Goal: Download file/media

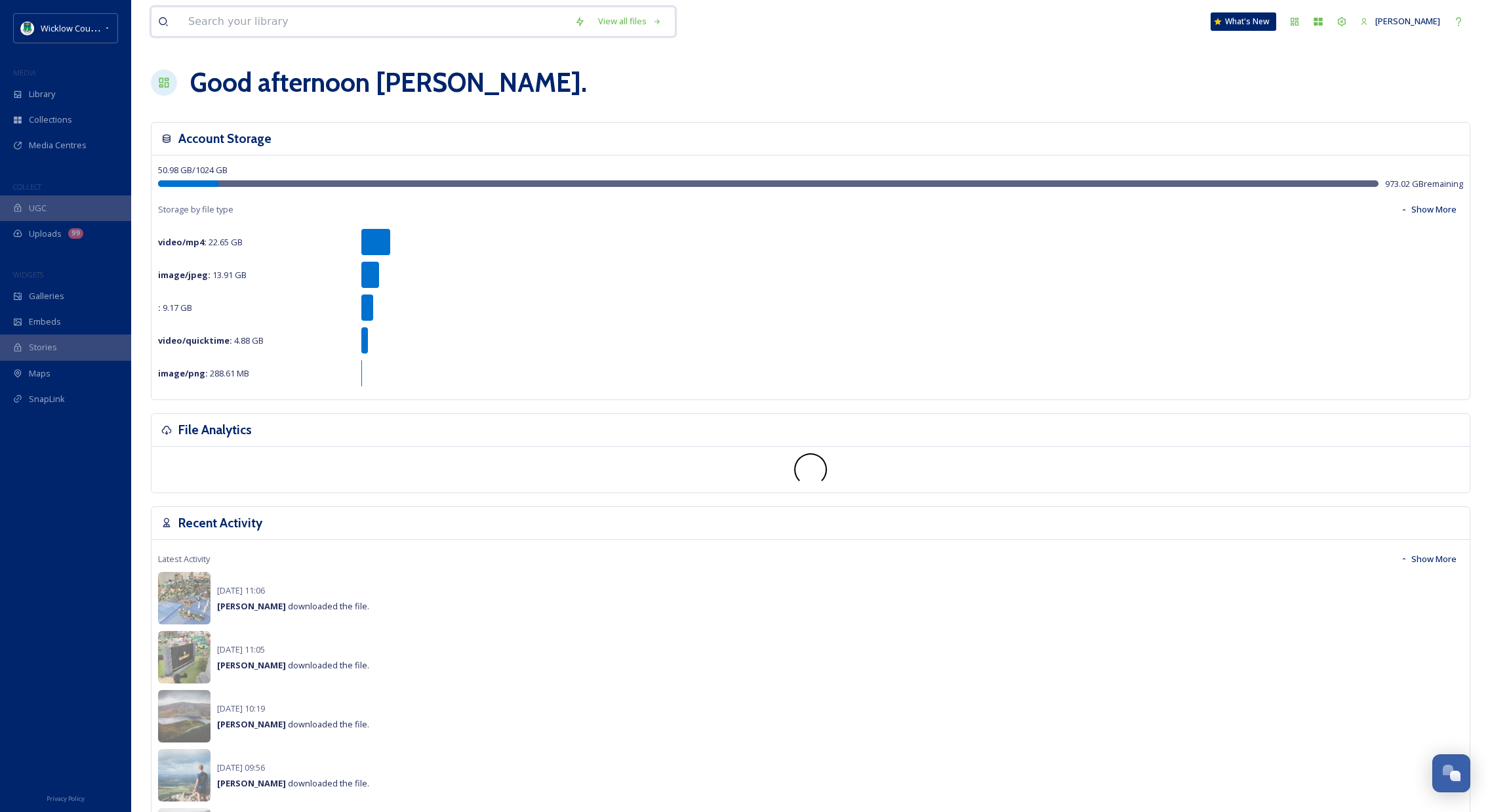
click at [325, 24] on input at bounding box center [374, 22] width 386 height 29
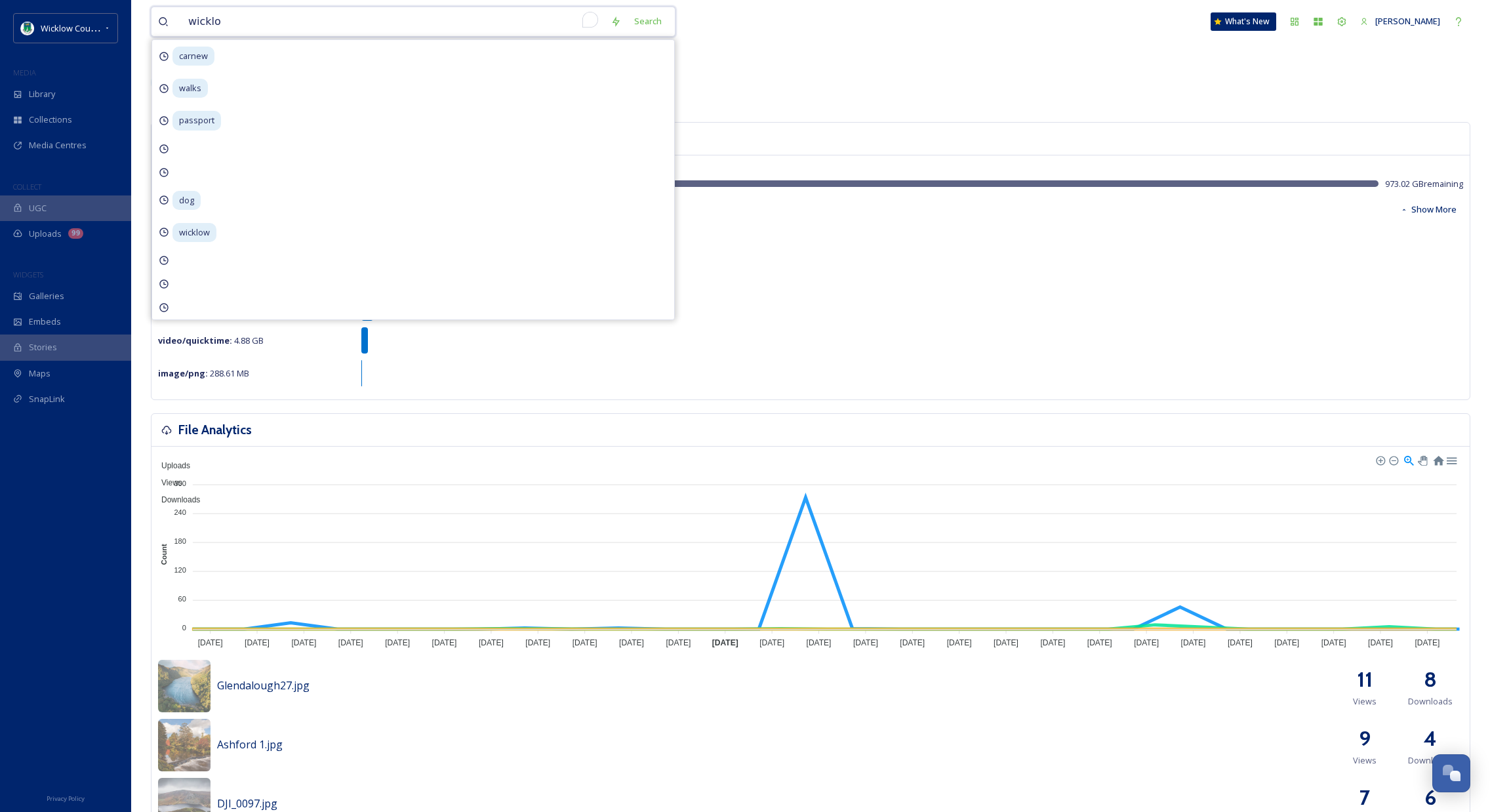
type input "wicklow"
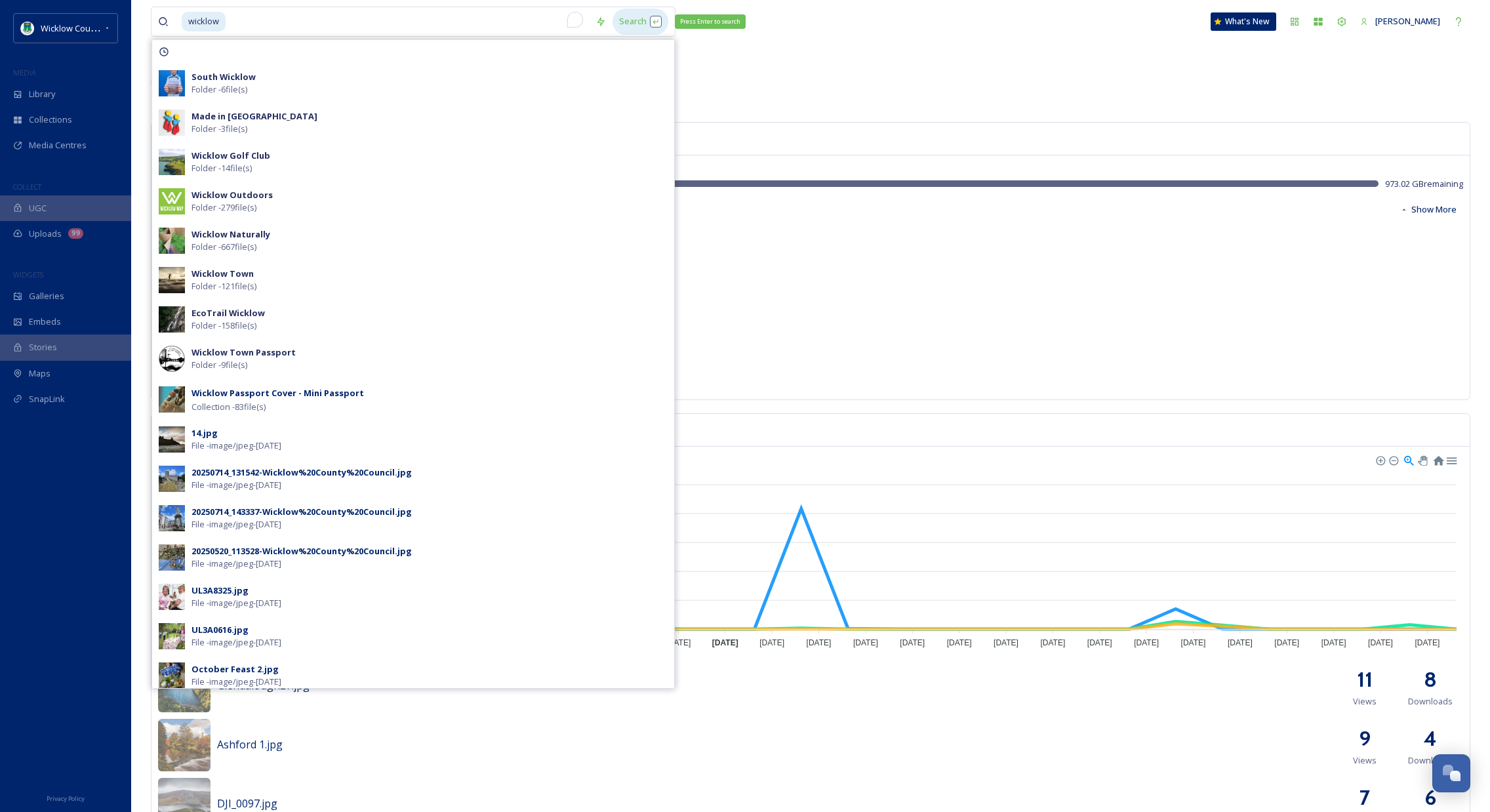
click at [638, 23] on div "Search Press Enter to search" at bounding box center [641, 21] width 55 height 25
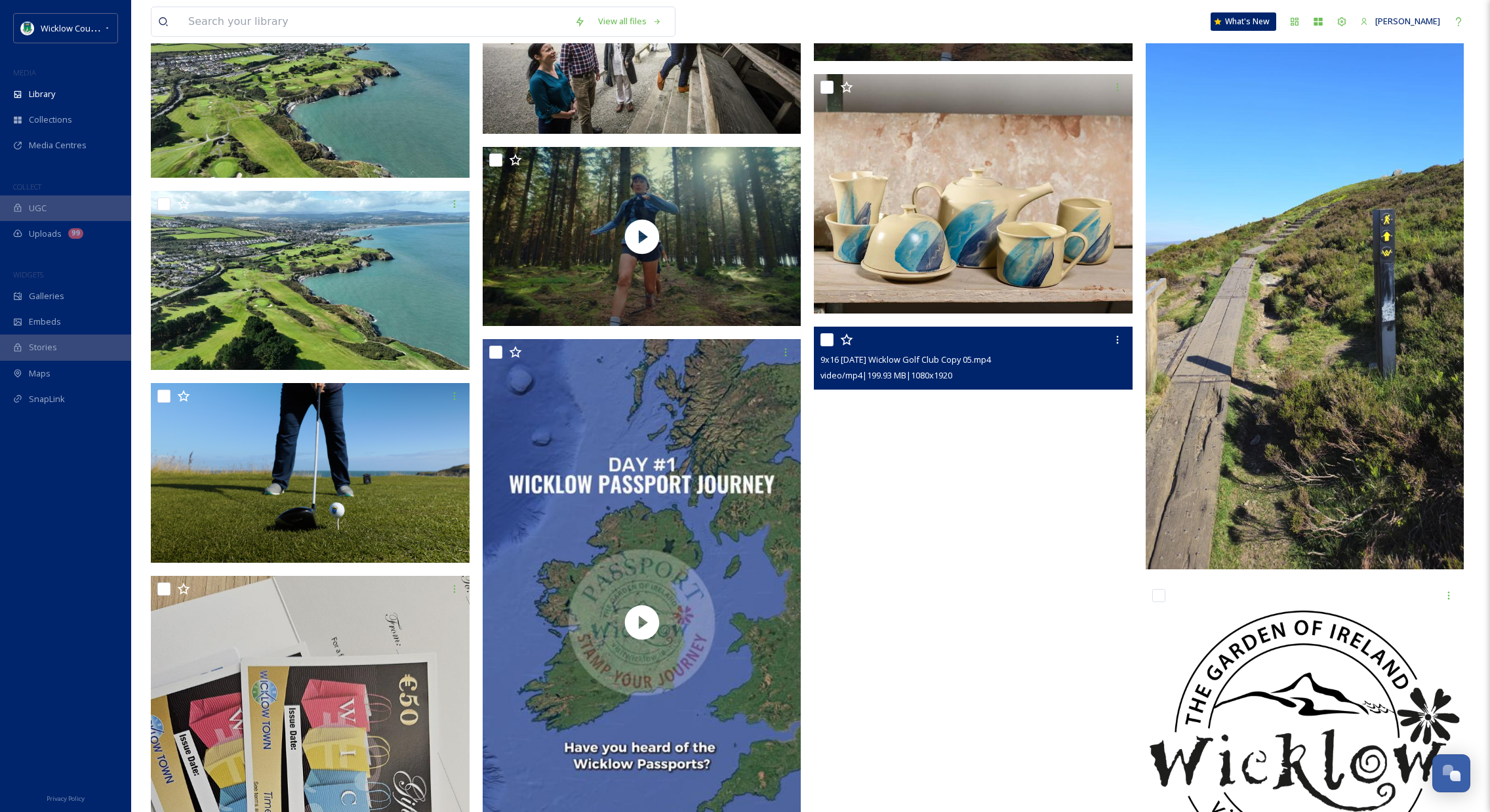
scroll to position [10731, 0]
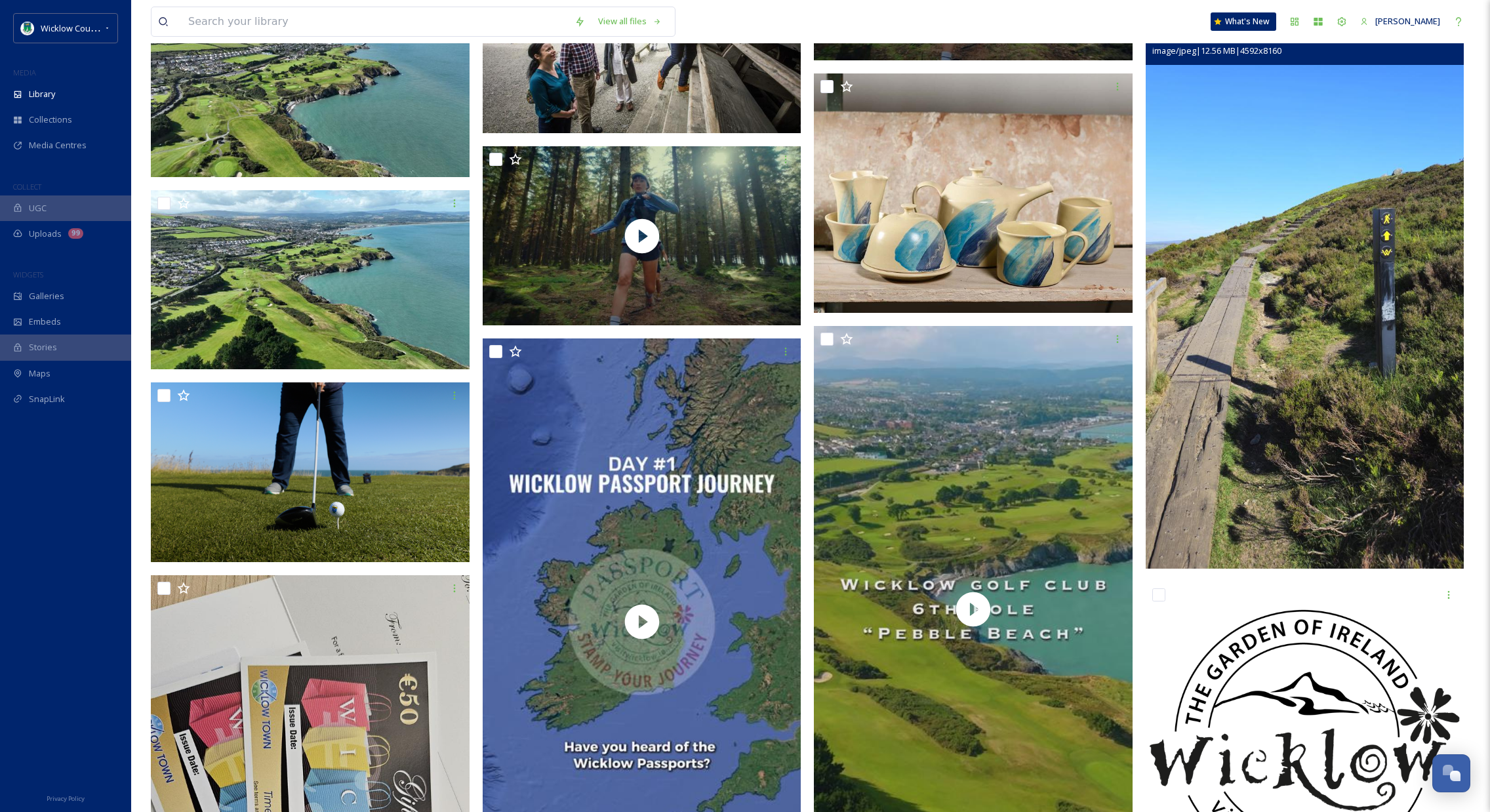
click at [1370, 303] on img at bounding box center [1305, 285] width 319 height 567
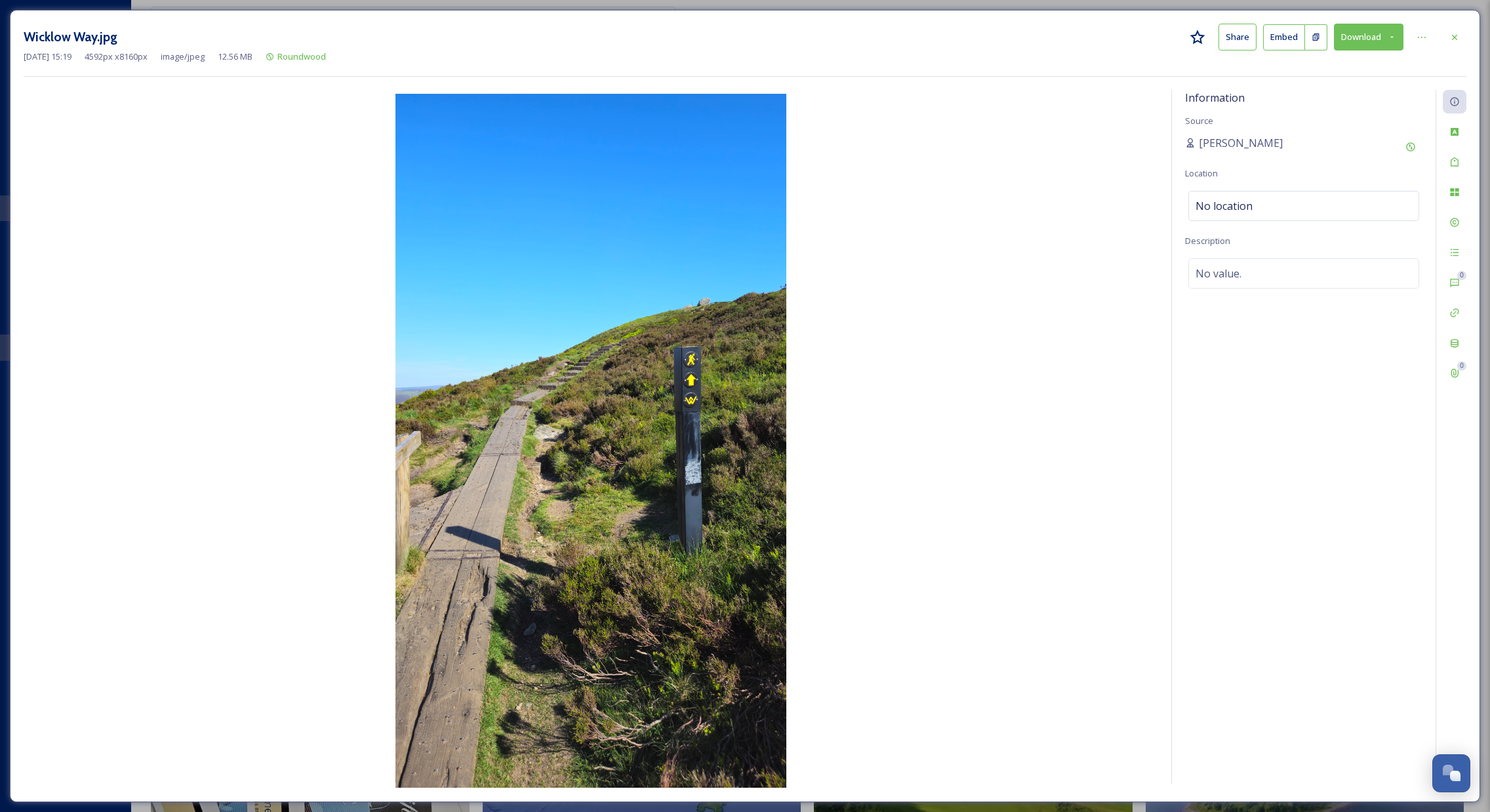
click at [1397, 34] on button "Download" at bounding box center [1369, 37] width 70 height 27
click at [1344, 84] on div "Download Large (1125 x 2000)" at bounding box center [1334, 92] width 137 height 25
click at [1455, 37] on icon at bounding box center [1455, 37] width 10 height 10
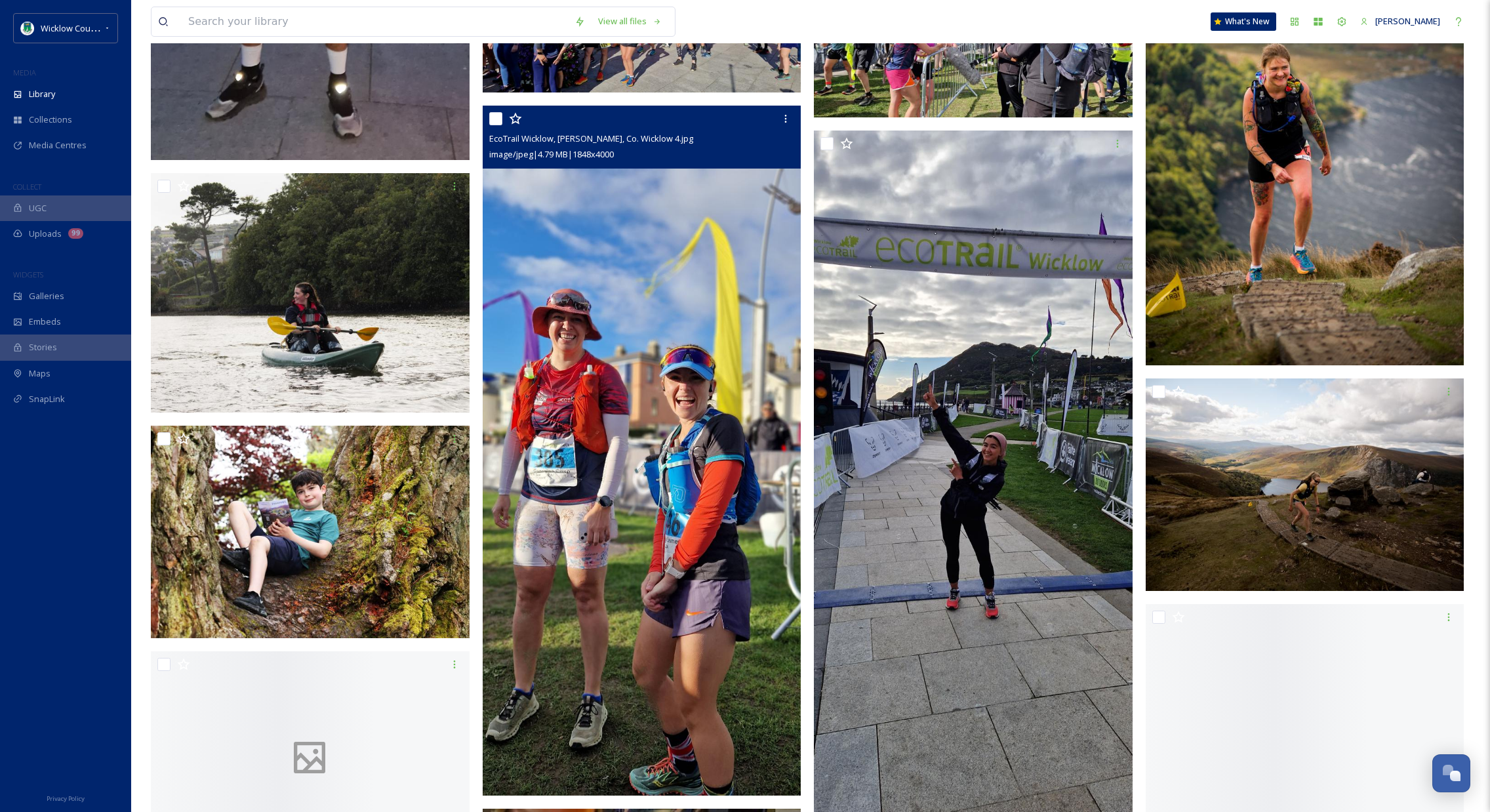
scroll to position [22478, 0]
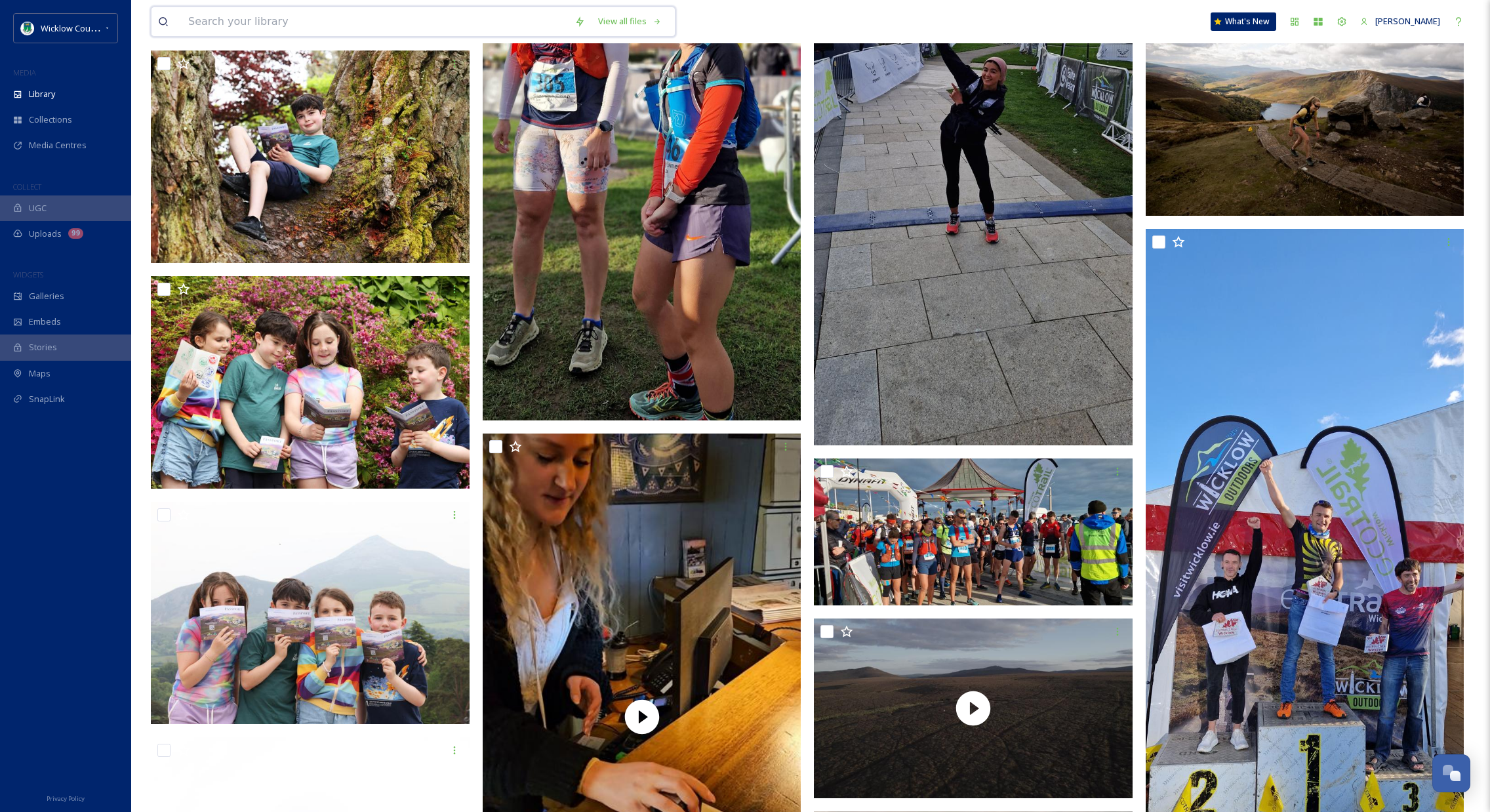
click at [332, 20] on input at bounding box center [374, 22] width 386 height 29
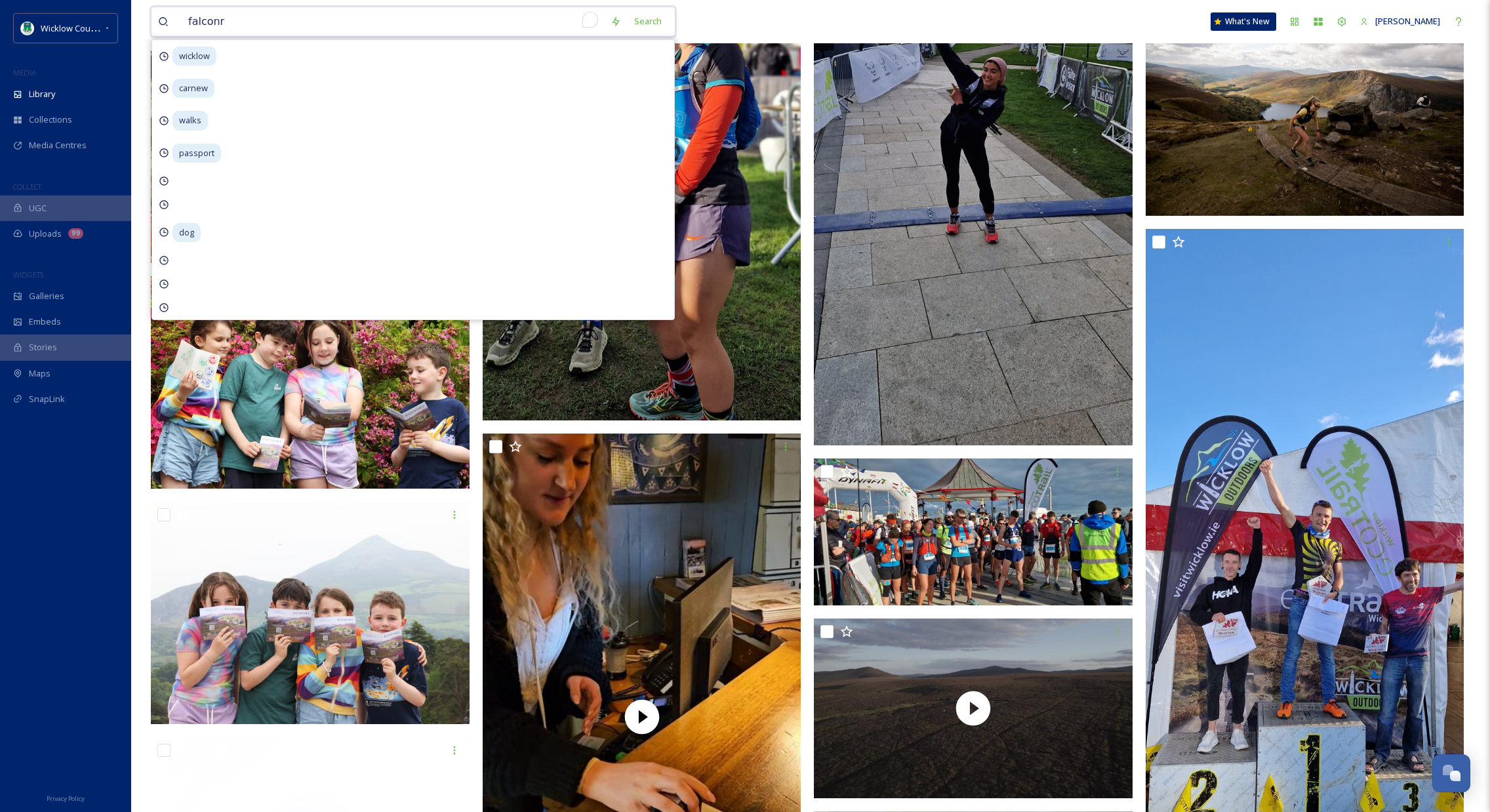
type input "falconry"
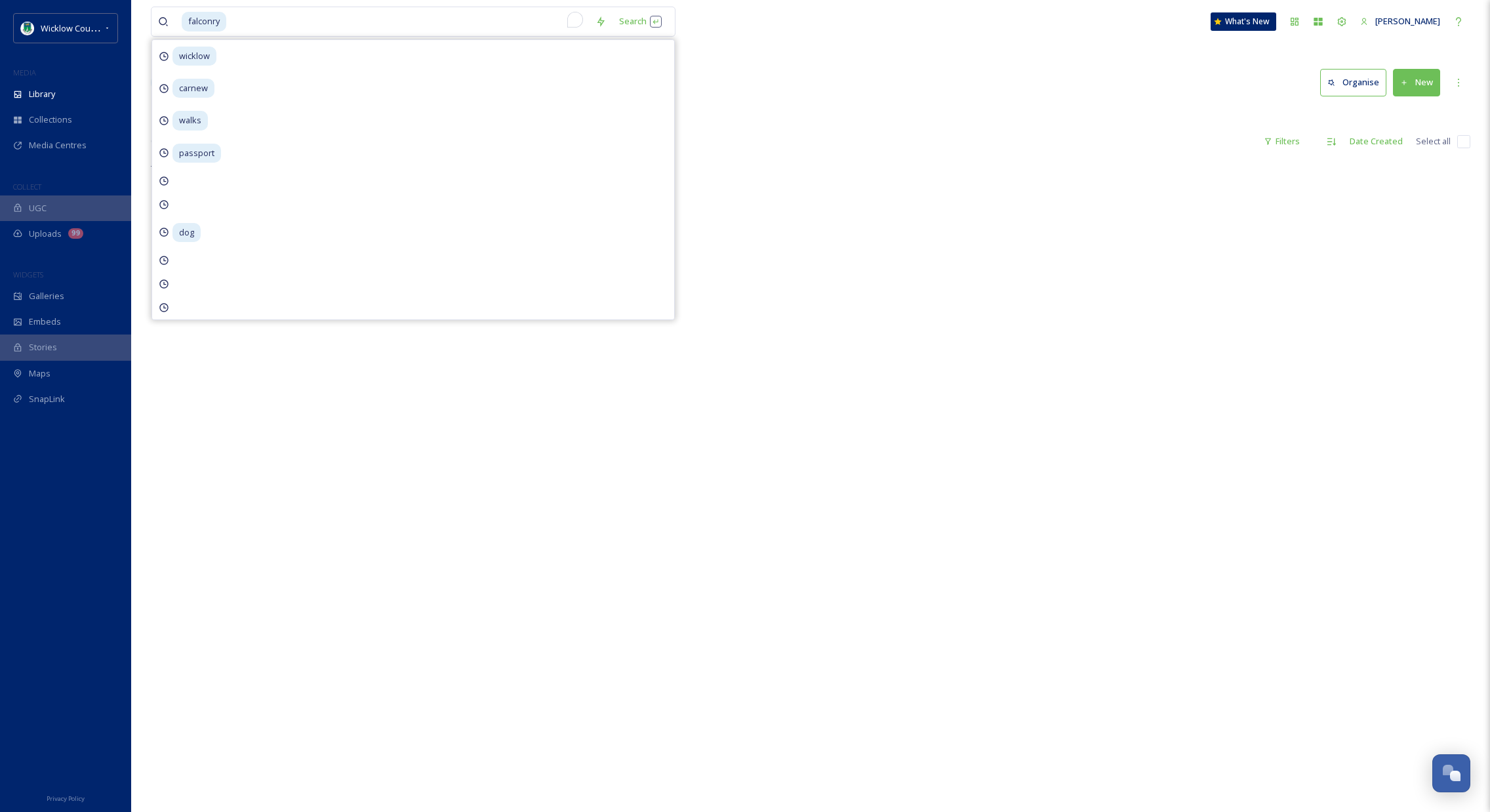
click at [794, 54] on div "falconry Search wicklow carnew walks passport dog What's New [PERSON_NAME] Libr…" at bounding box center [811, 486] width 1359 height 973
click at [236, 21] on input "To enrich screen reader interactions, please activate Accessibility in Grammarl…" at bounding box center [409, 22] width 362 height 29
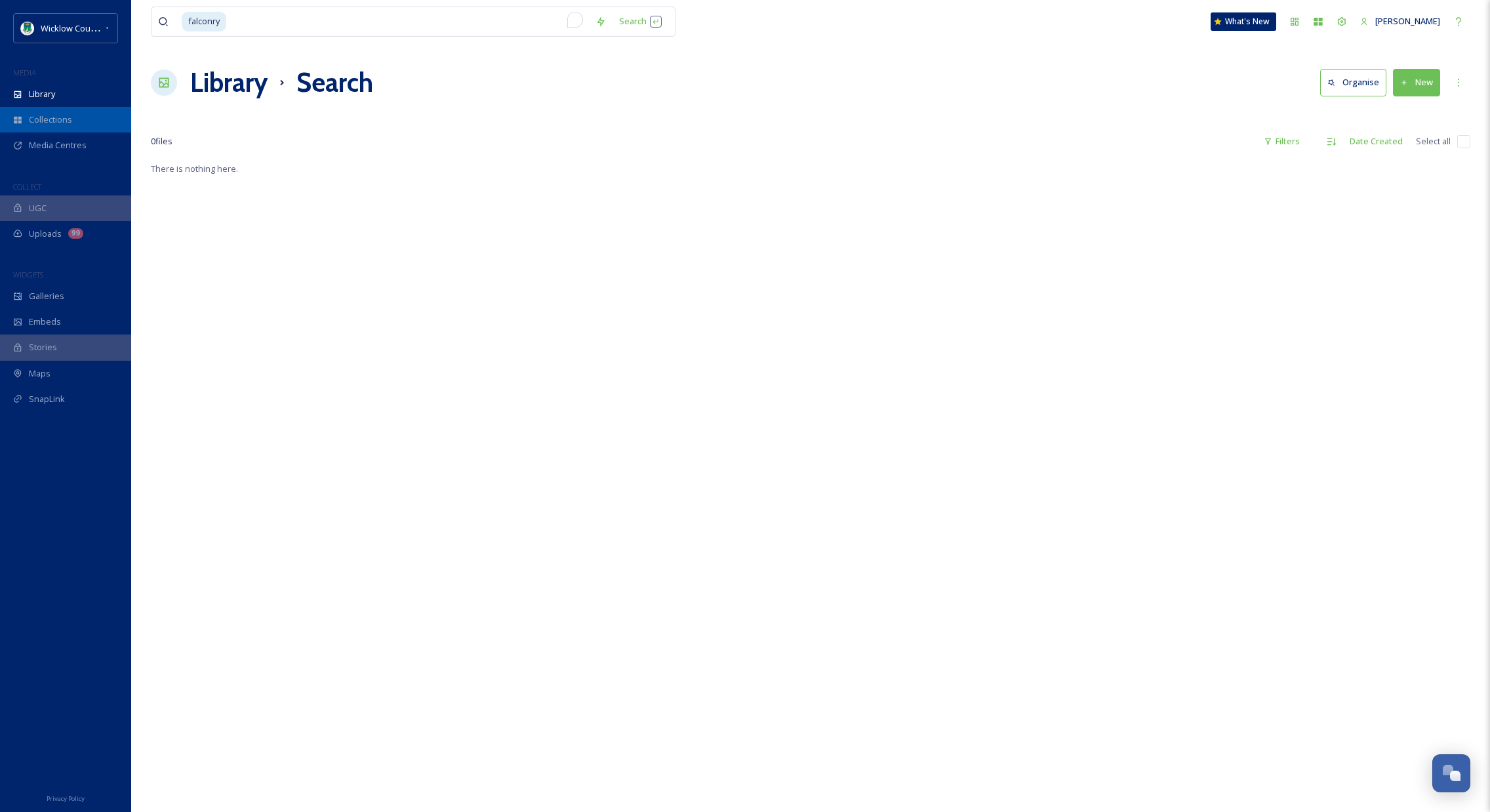
click at [55, 118] on span "Collections" at bounding box center [50, 119] width 43 height 13
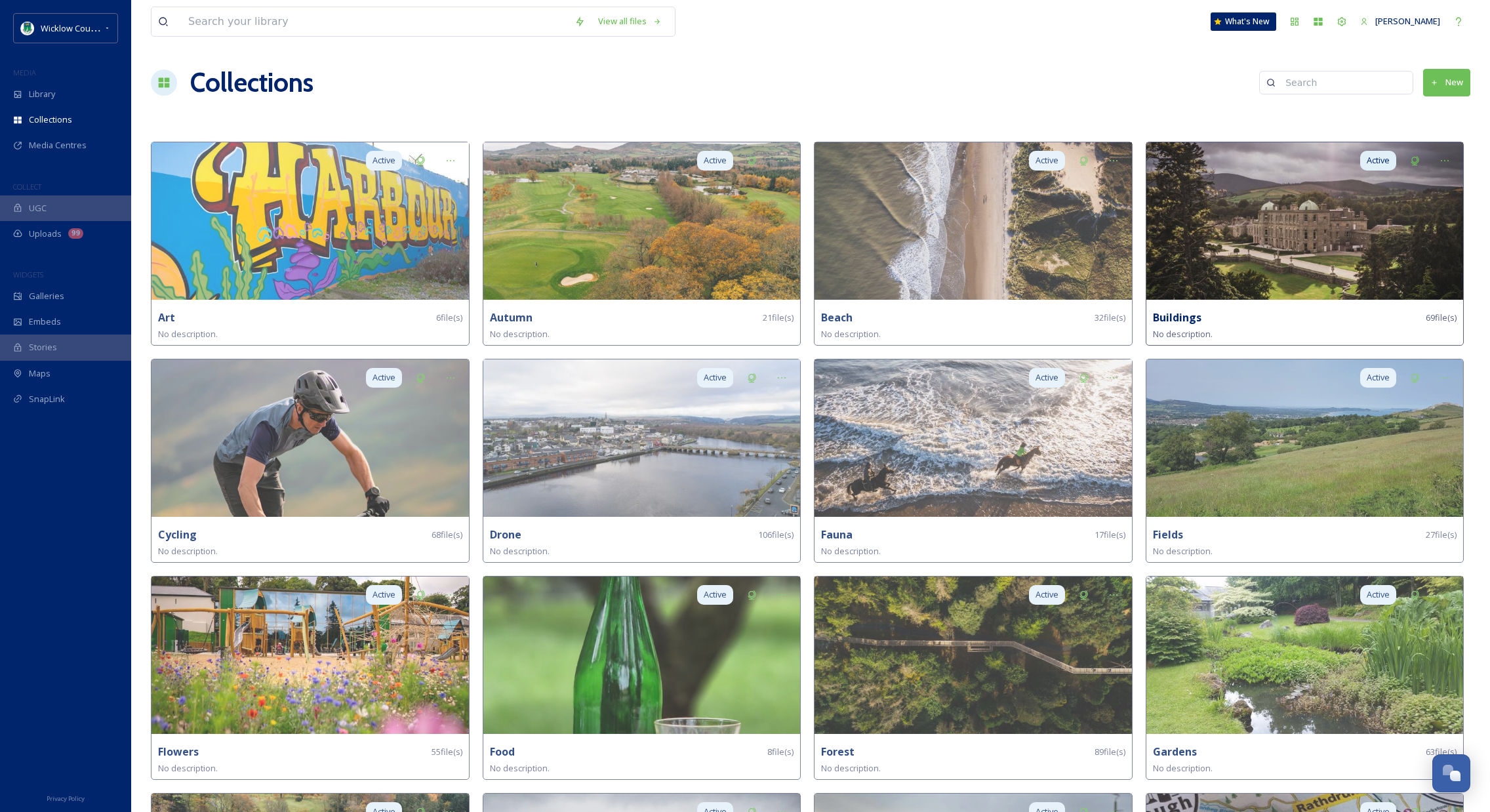
click at [1324, 213] on img at bounding box center [1305, 220] width 318 height 157
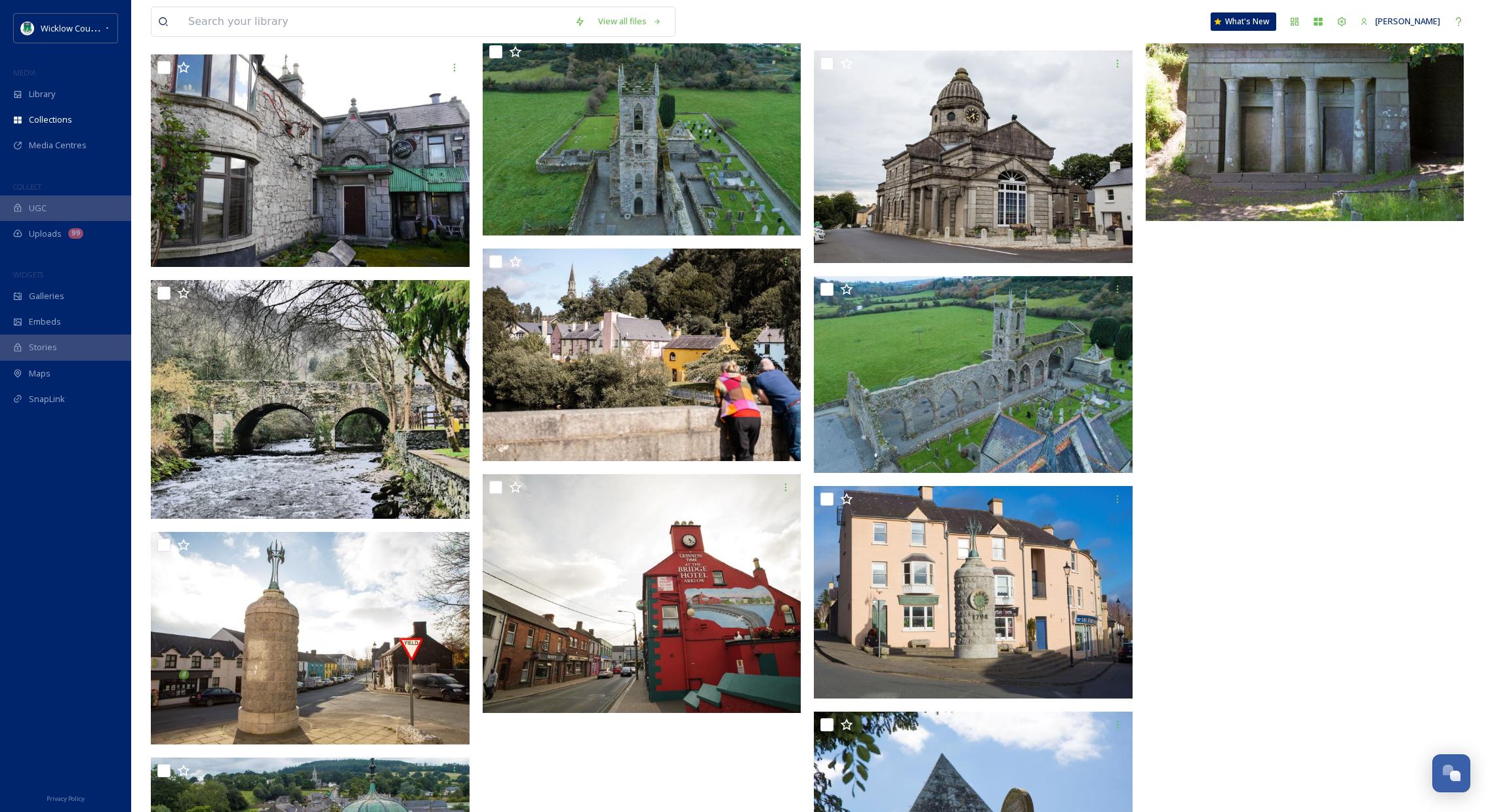
scroll to position [4094, 0]
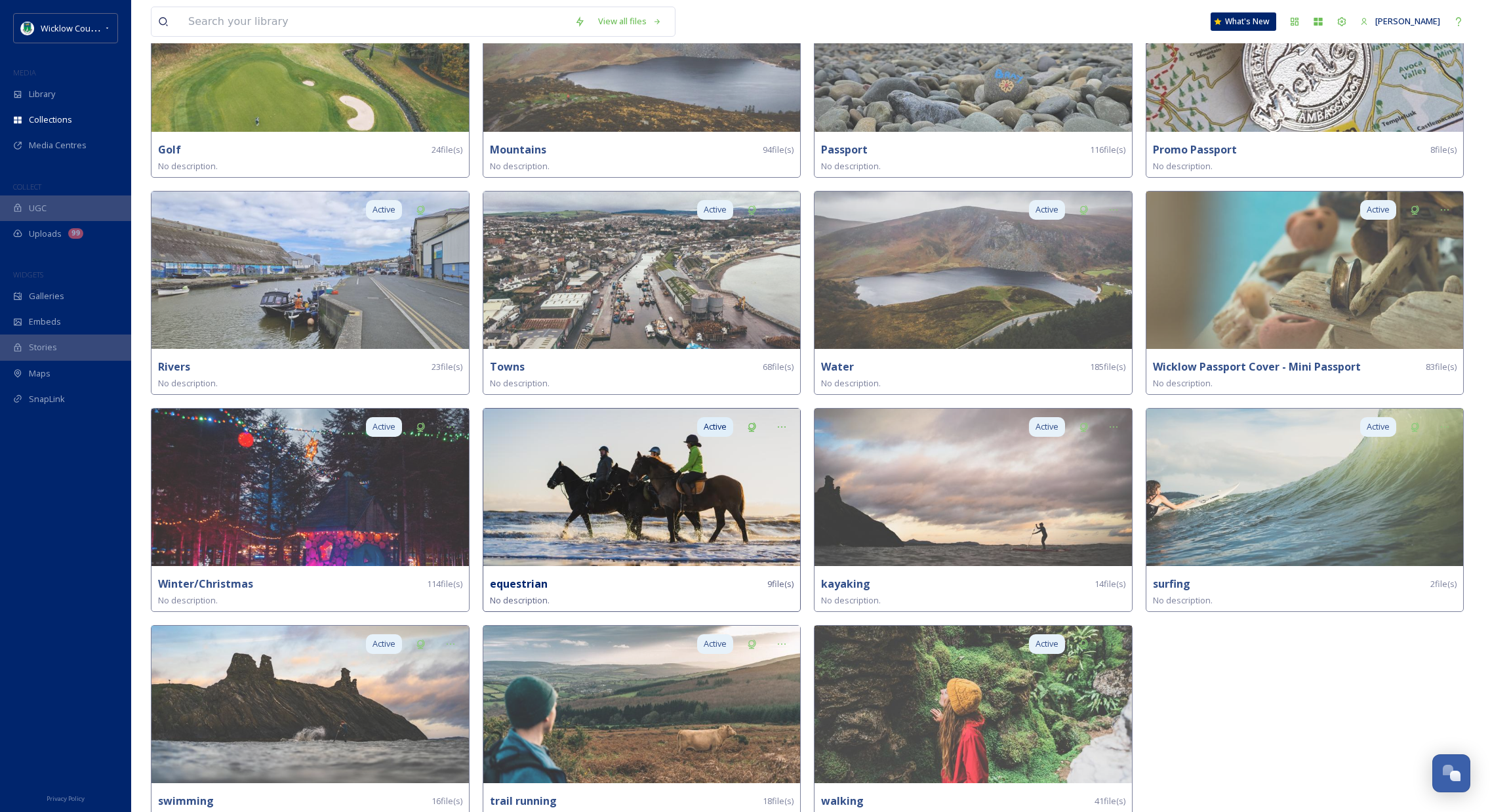
scroll to position [833, 0]
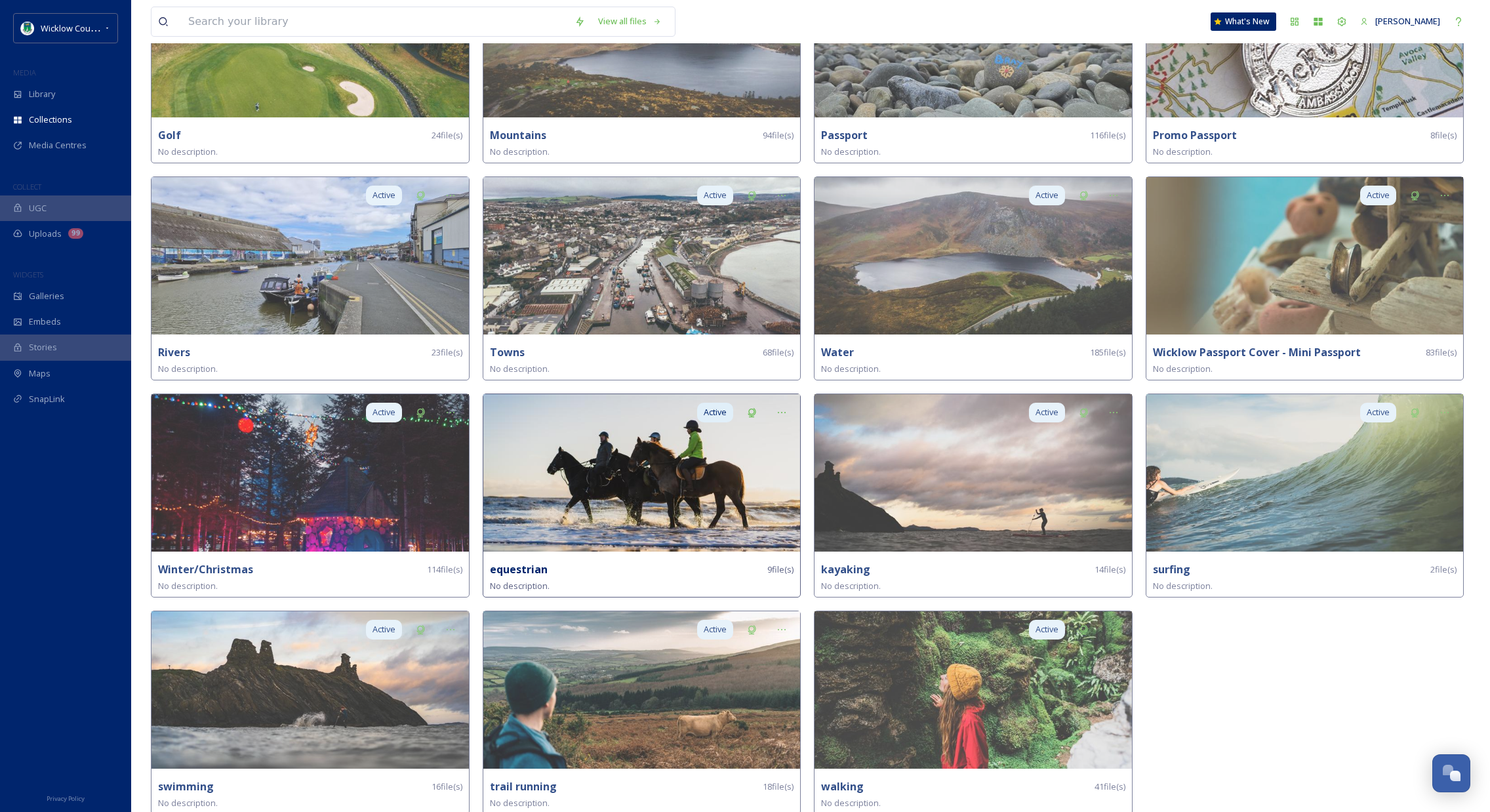
click at [648, 456] on img at bounding box center [642, 472] width 318 height 157
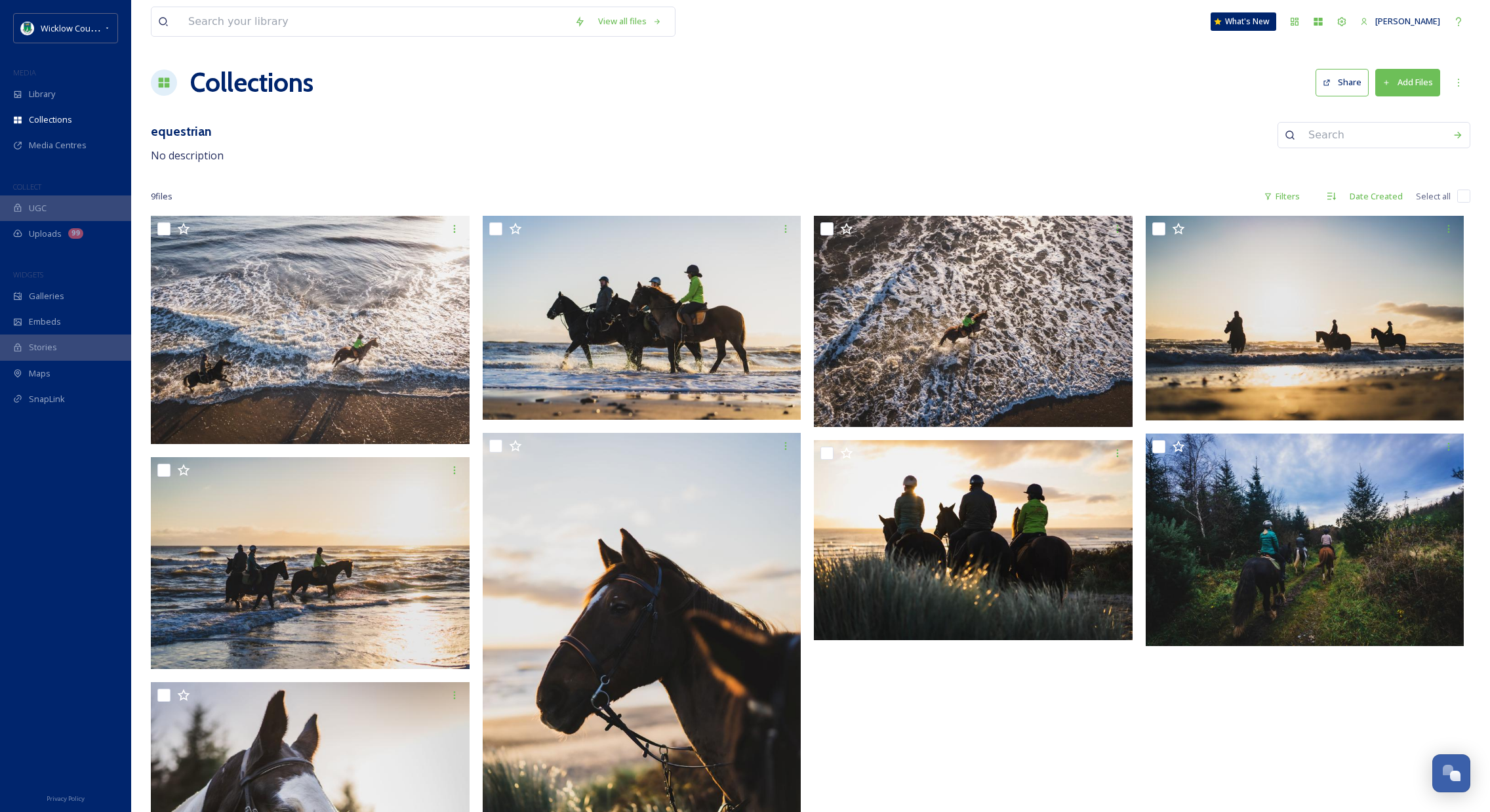
click at [1032, 731] on div at bounding box center [976, 671] width 325 height 910
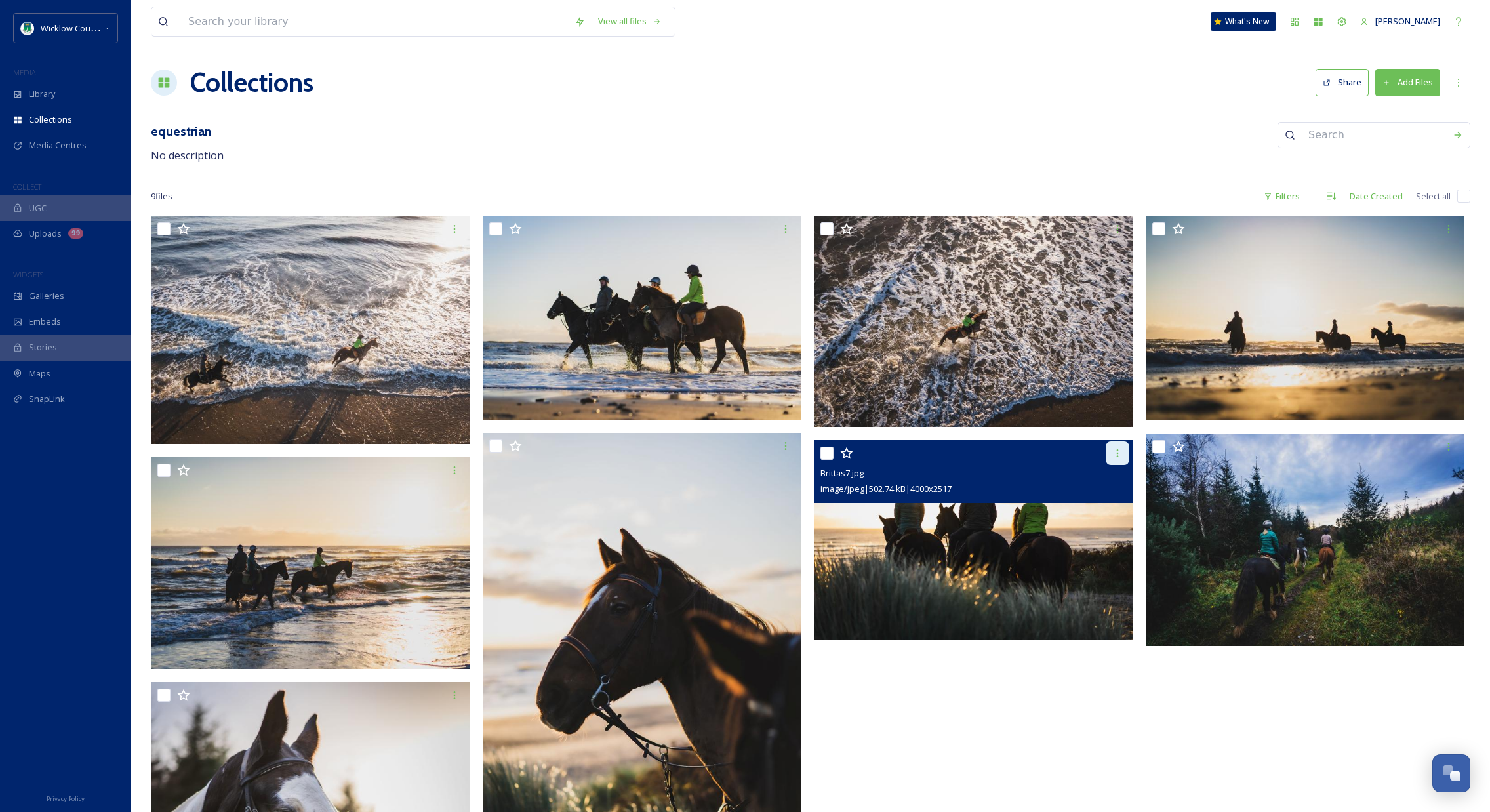
click at [1119, 448] on icon at bounding box center [1118, 453] width 10 height 10
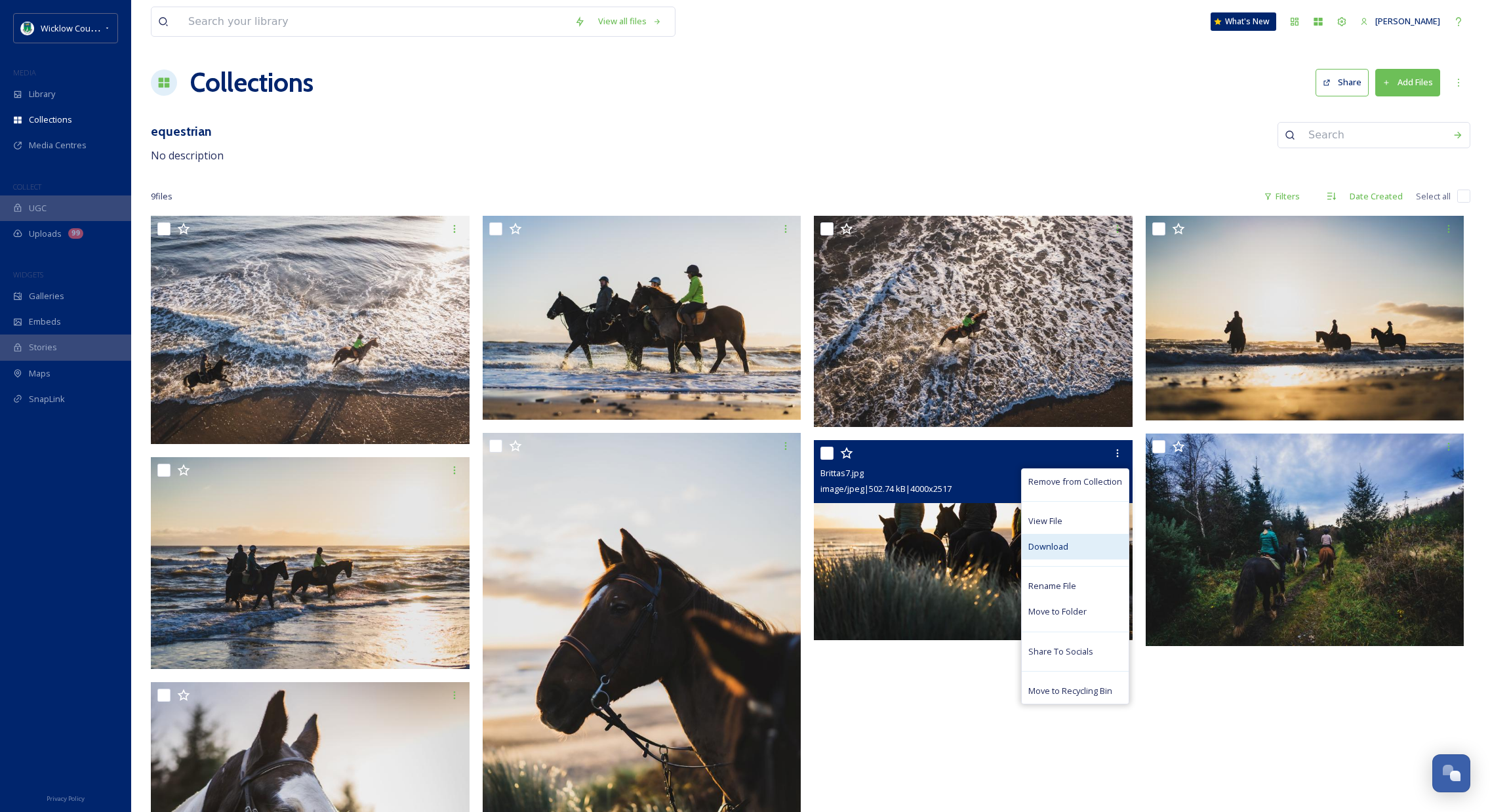
click at [1059, 551] on span "Download" at bounding box center [1049, 546] width 40 height 13
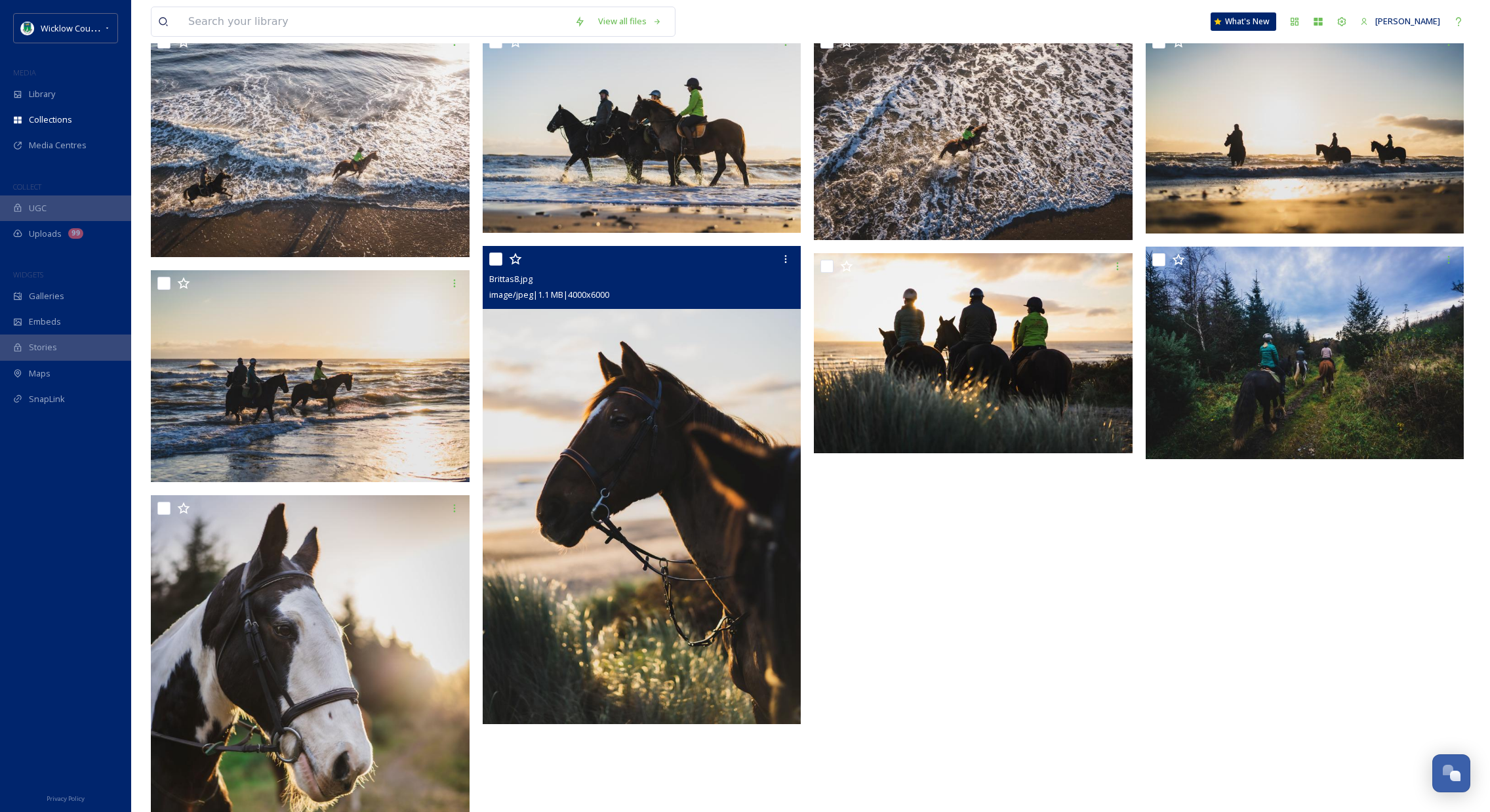
scroll to position [187, 0]
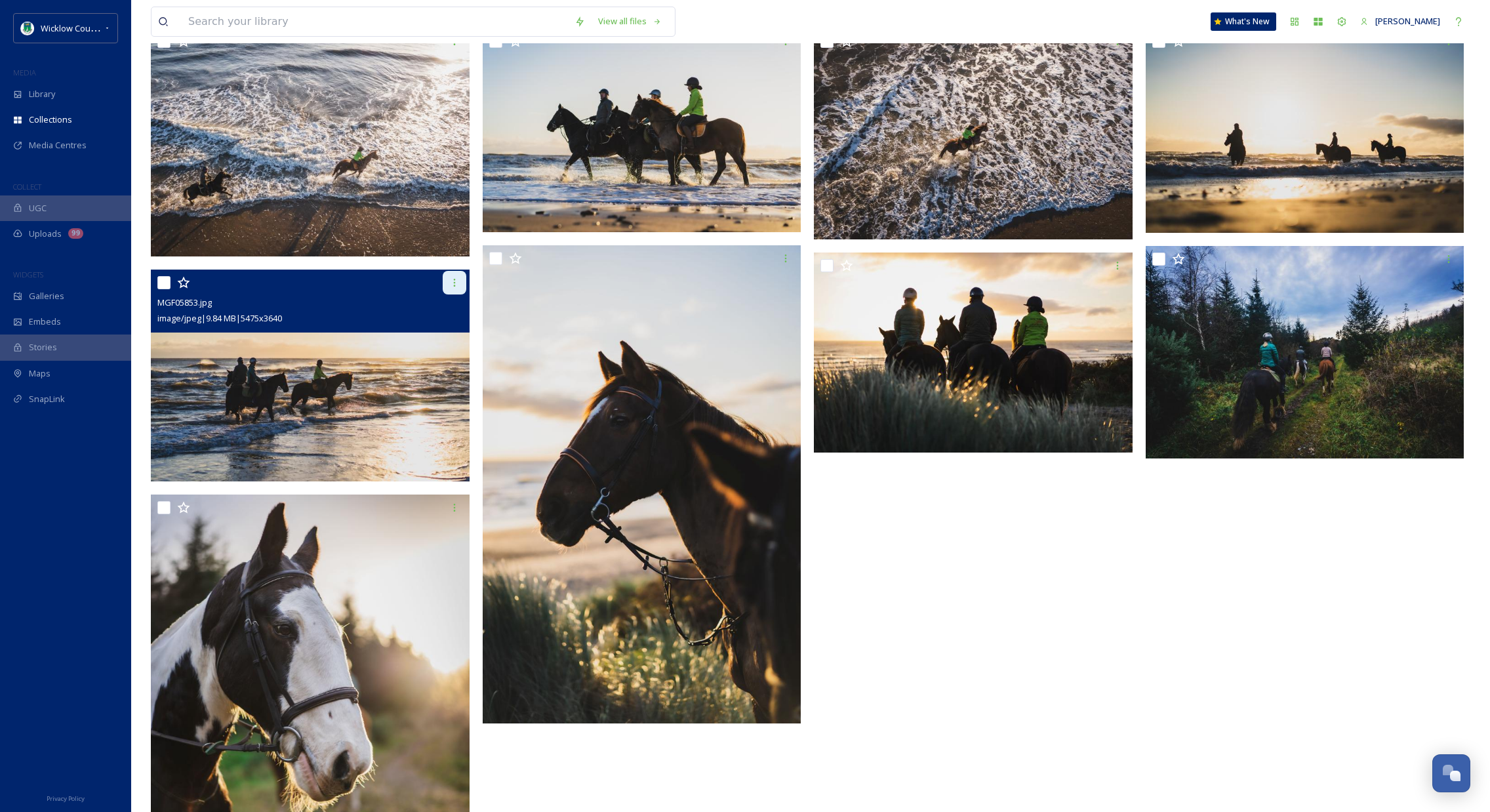
click at [450, 287] on div at bounding box center [455, 282] width 24 height 24
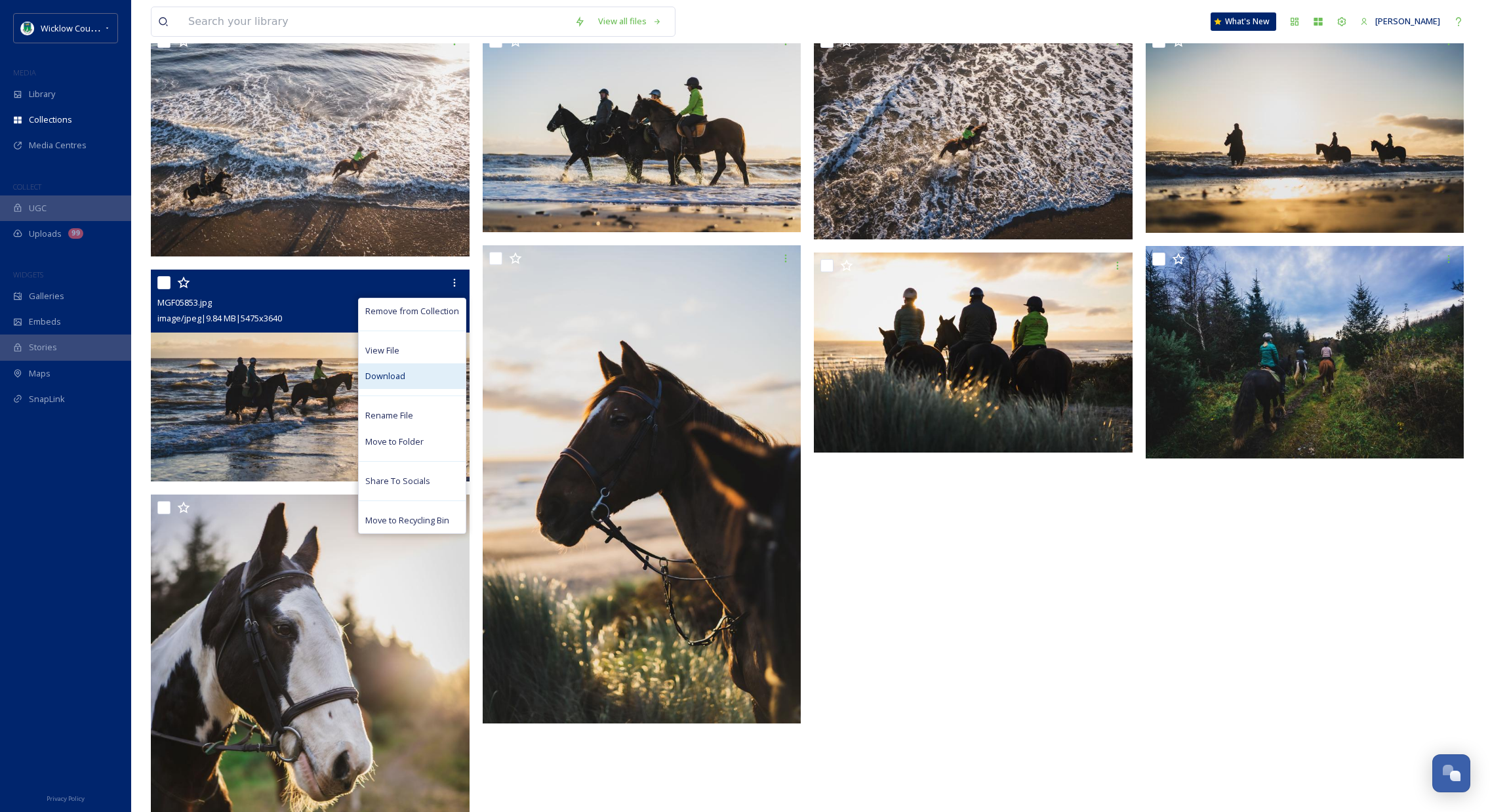
click at [406, 374] on div "Download" at bounding box center [412, 376] width 107 height 25
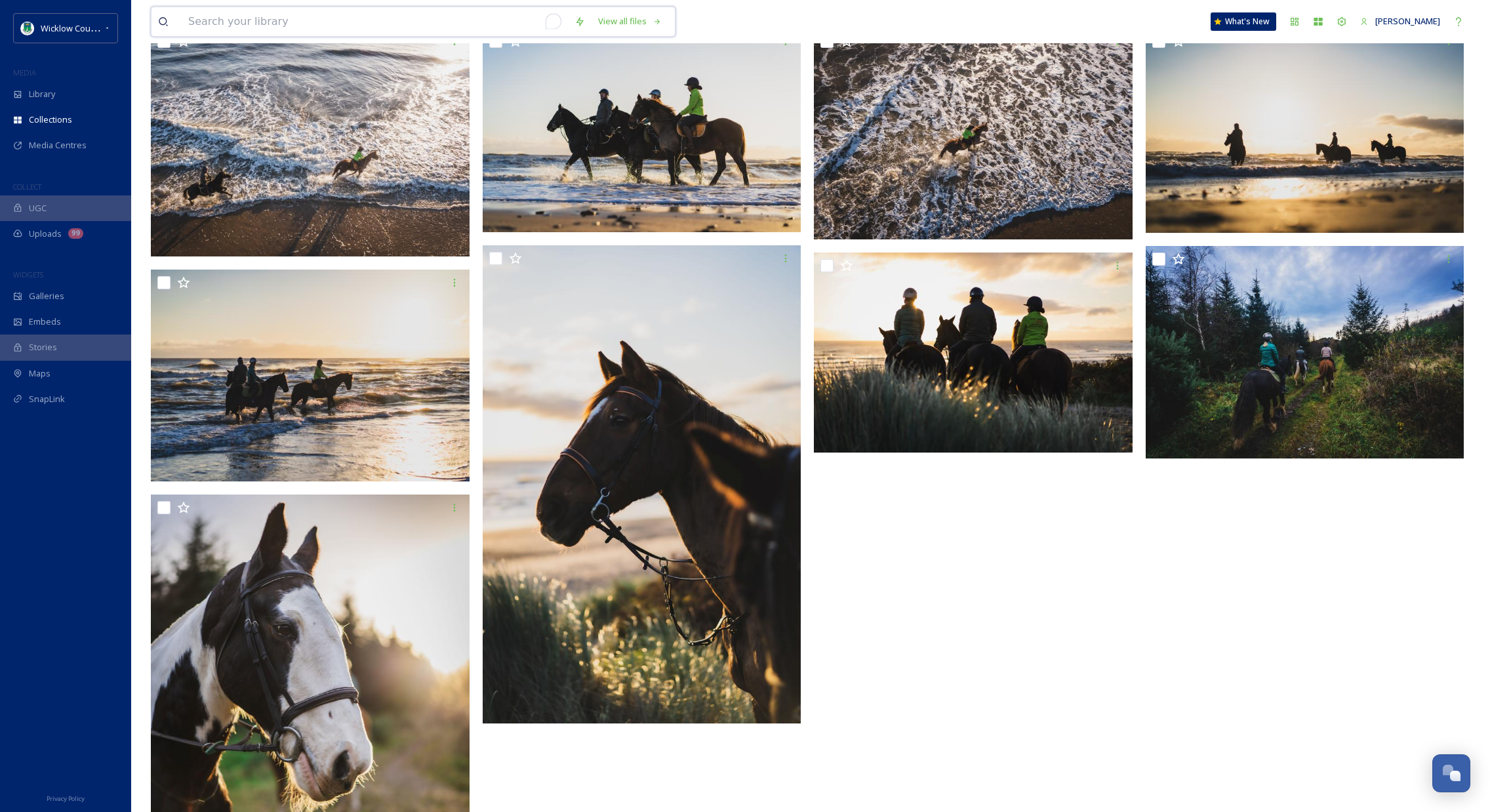
drag, startPoint x: 357, startPoint y: 22, endPoint x: 188, endPoint y: 35, distance: 169.5
click at [357, 22] on input "To enrich screen reader interactions, please activate Accessibility in Grammarl…" at bounding box center [374, 22] width 386 height 29
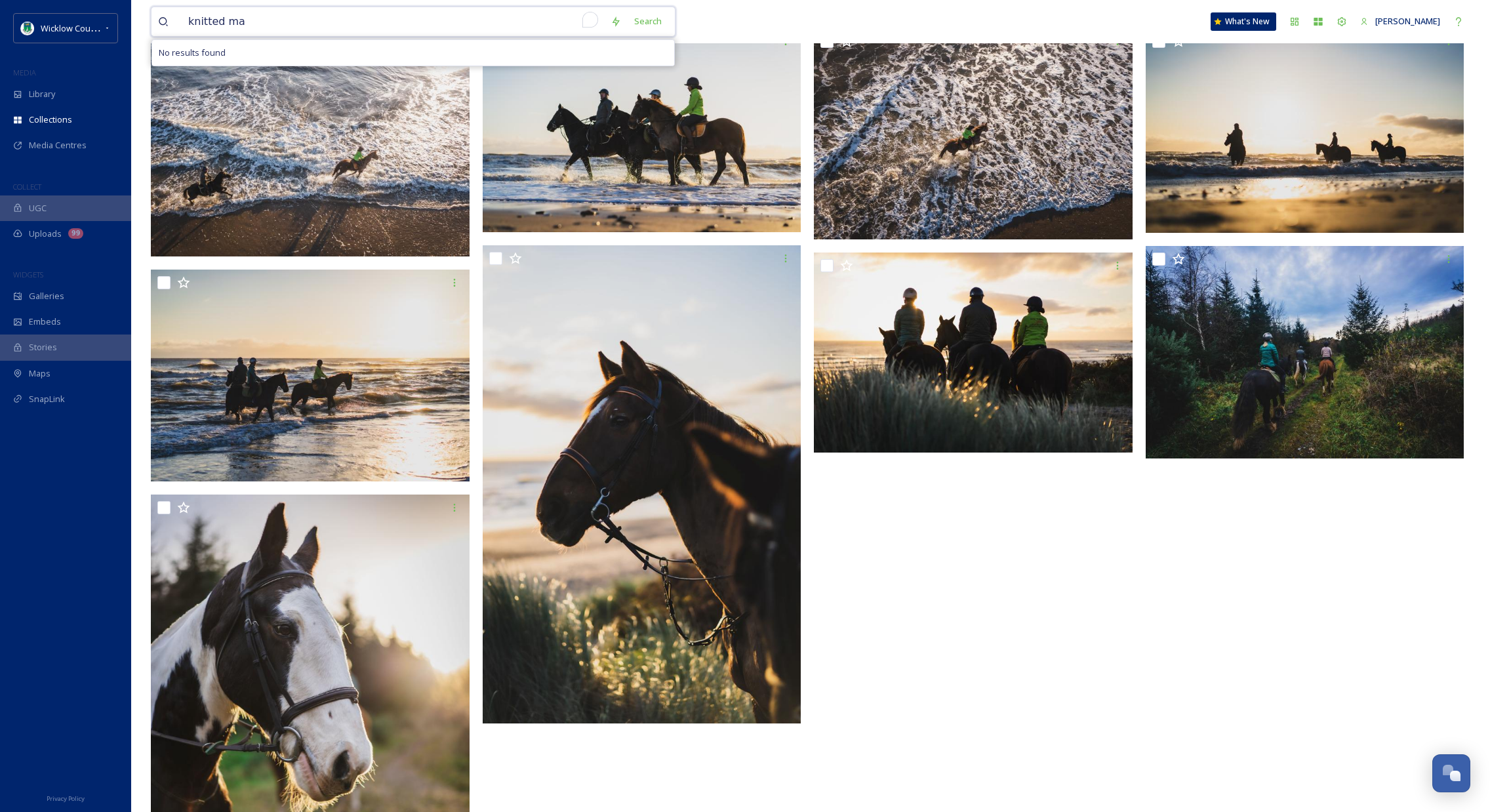
type input "knitted map"
click at [237, 21] on span "knitted map" at bounding box center [211, 21] width 60 height 19
click at [282, 23] on input "To enrich screen reader interactions, please activate Accessibility in Grammarl…" at bounding box center [416, 22] width 346 height 29
click at [55, 94] on div "Library" at bounding box center [66, 94] width 131 height 25
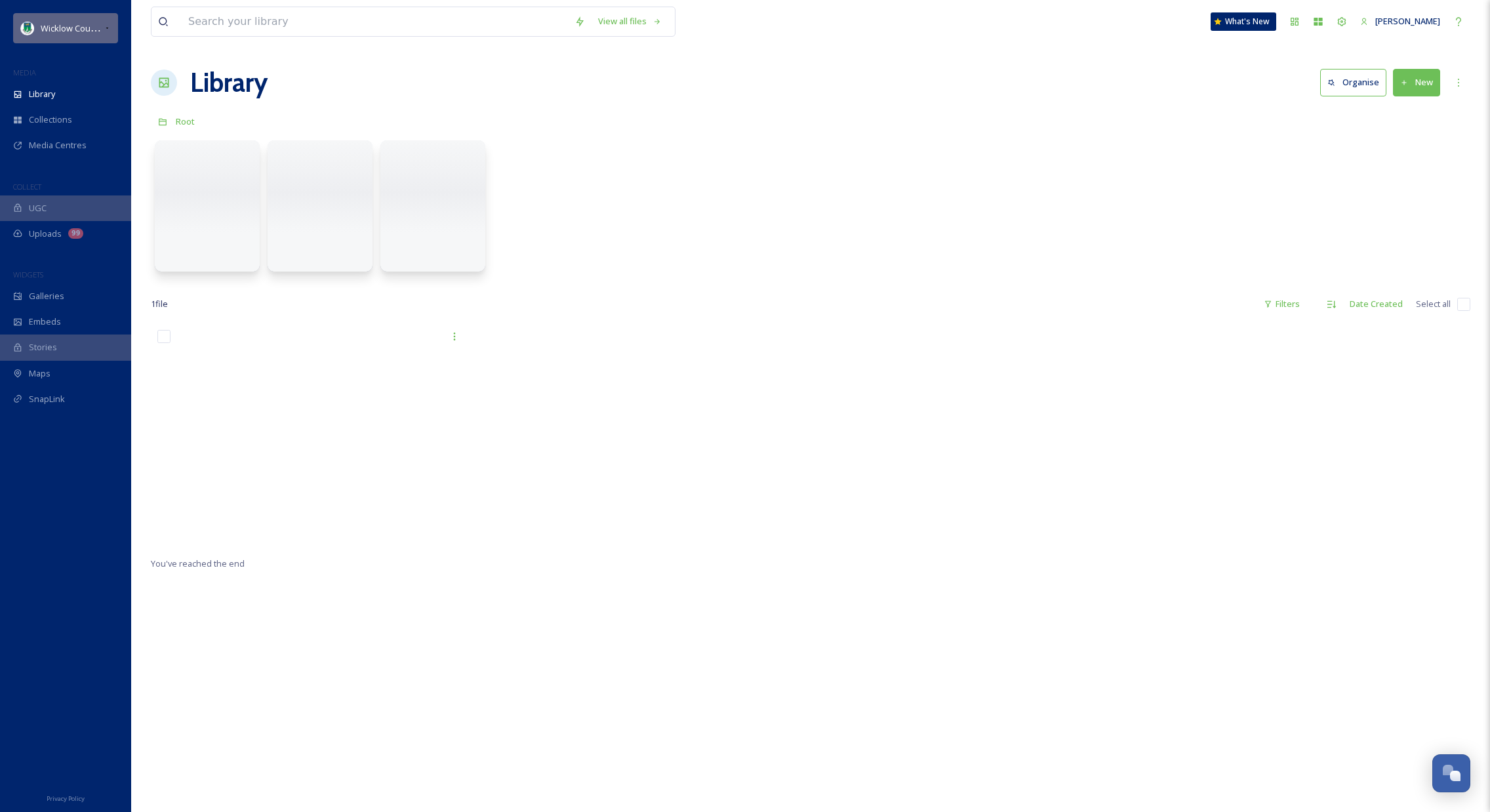
click at [68, 21] on div "Wicklow County Council" at bounding box center [71, 28] width 63 height 16
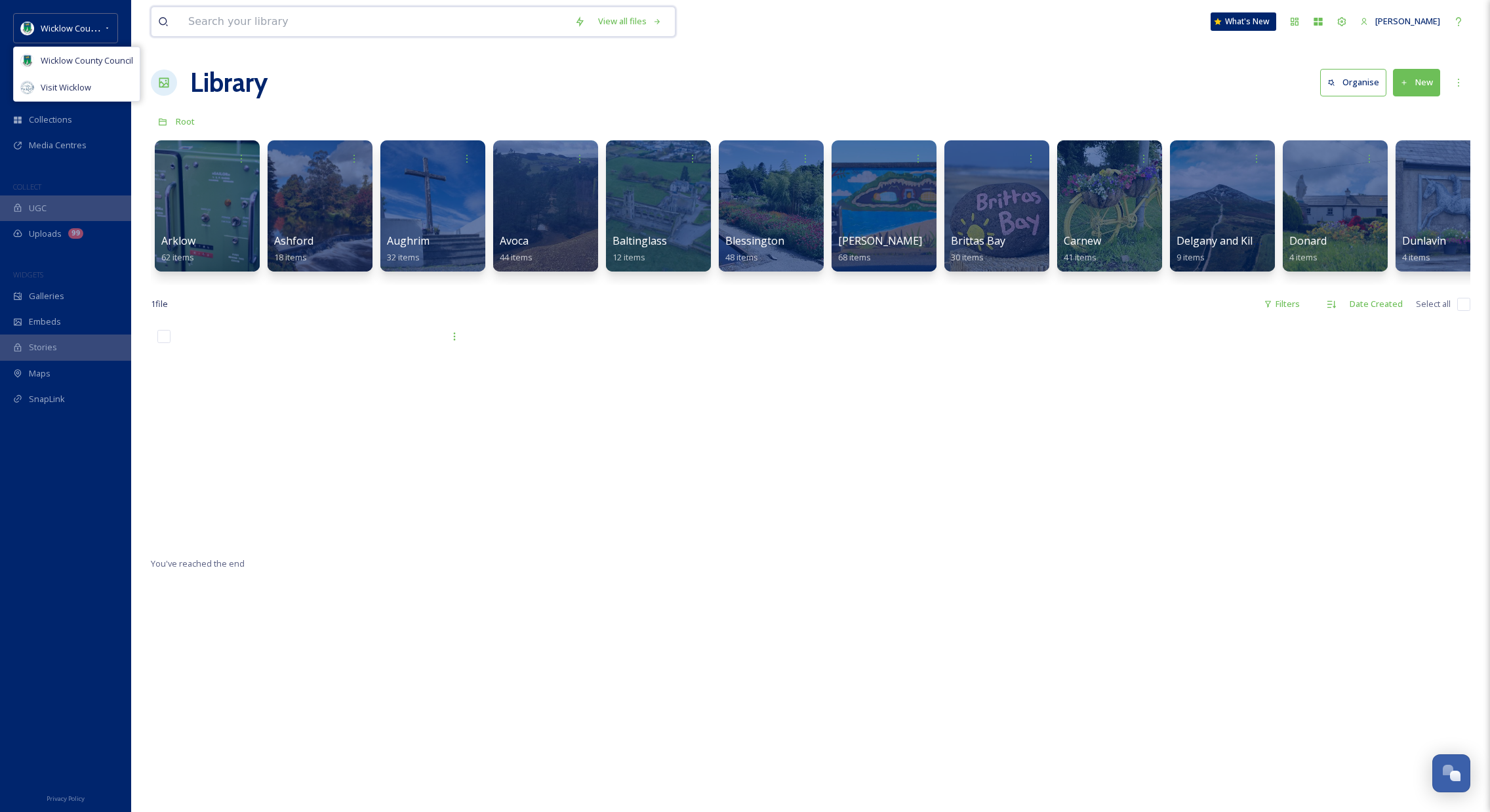
click at [256, 24] on input at bounding box center [374, 22] width 386 height 29
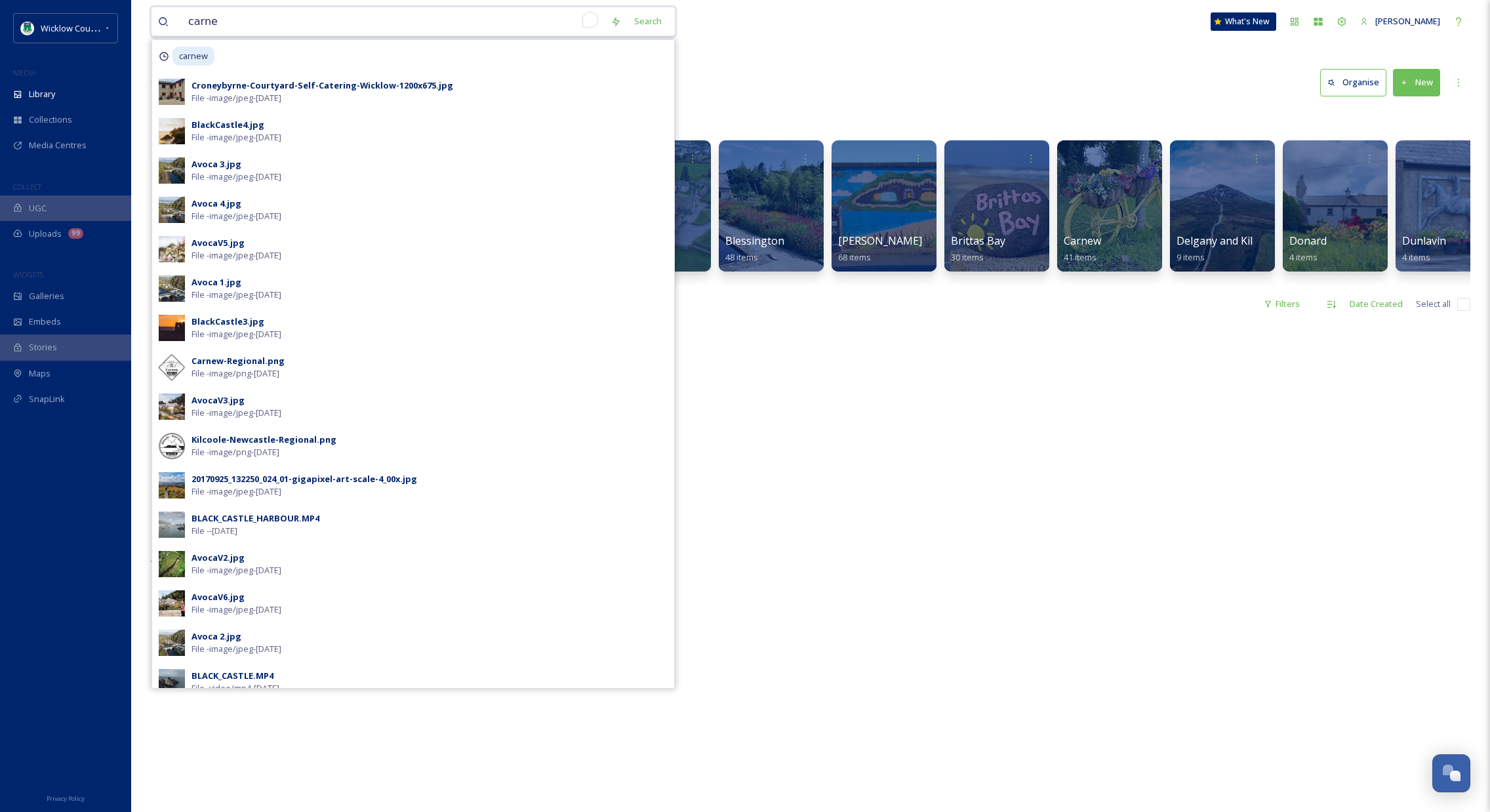
type input "carnew"
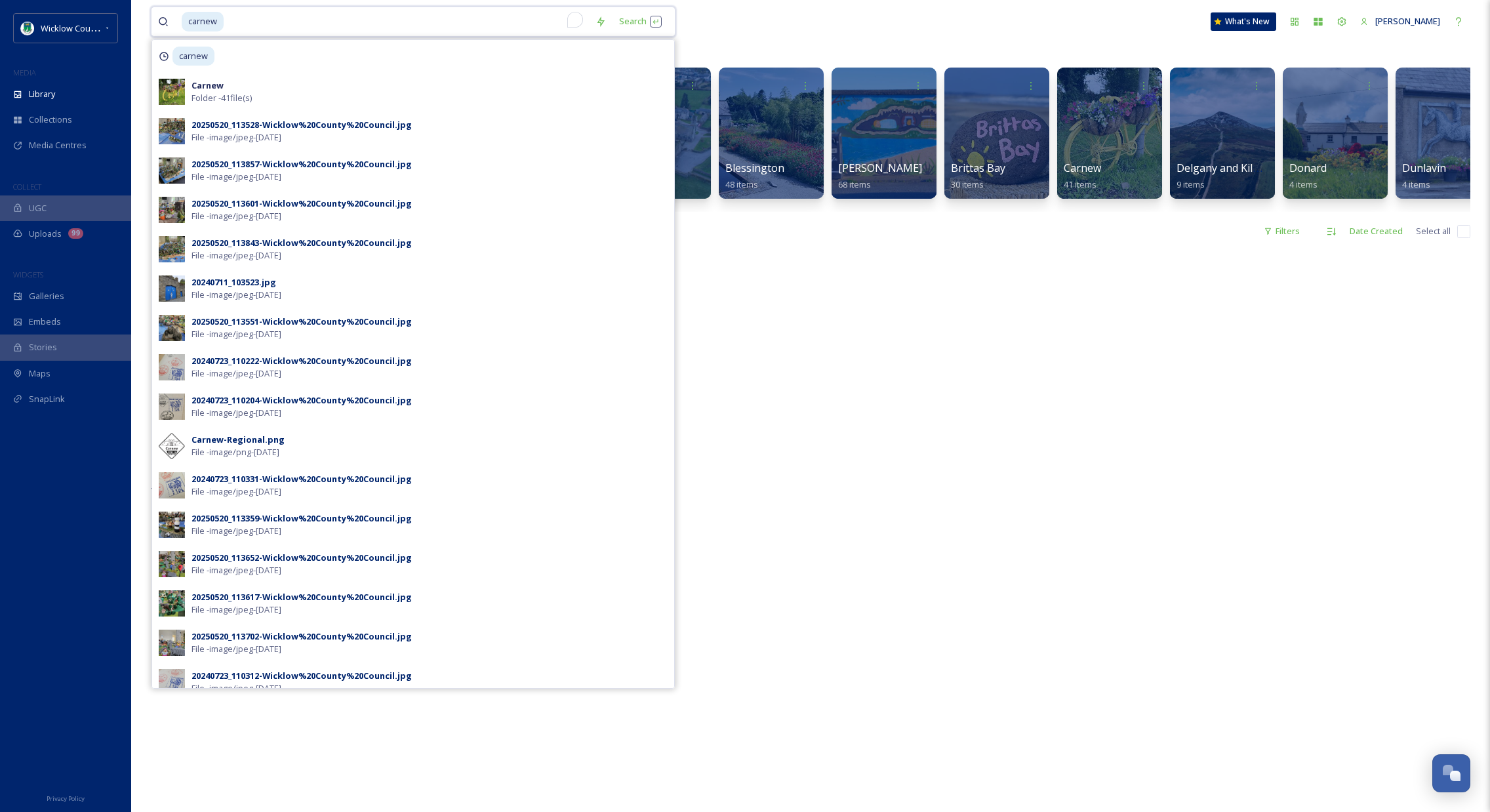
scroll to position [88, 0]
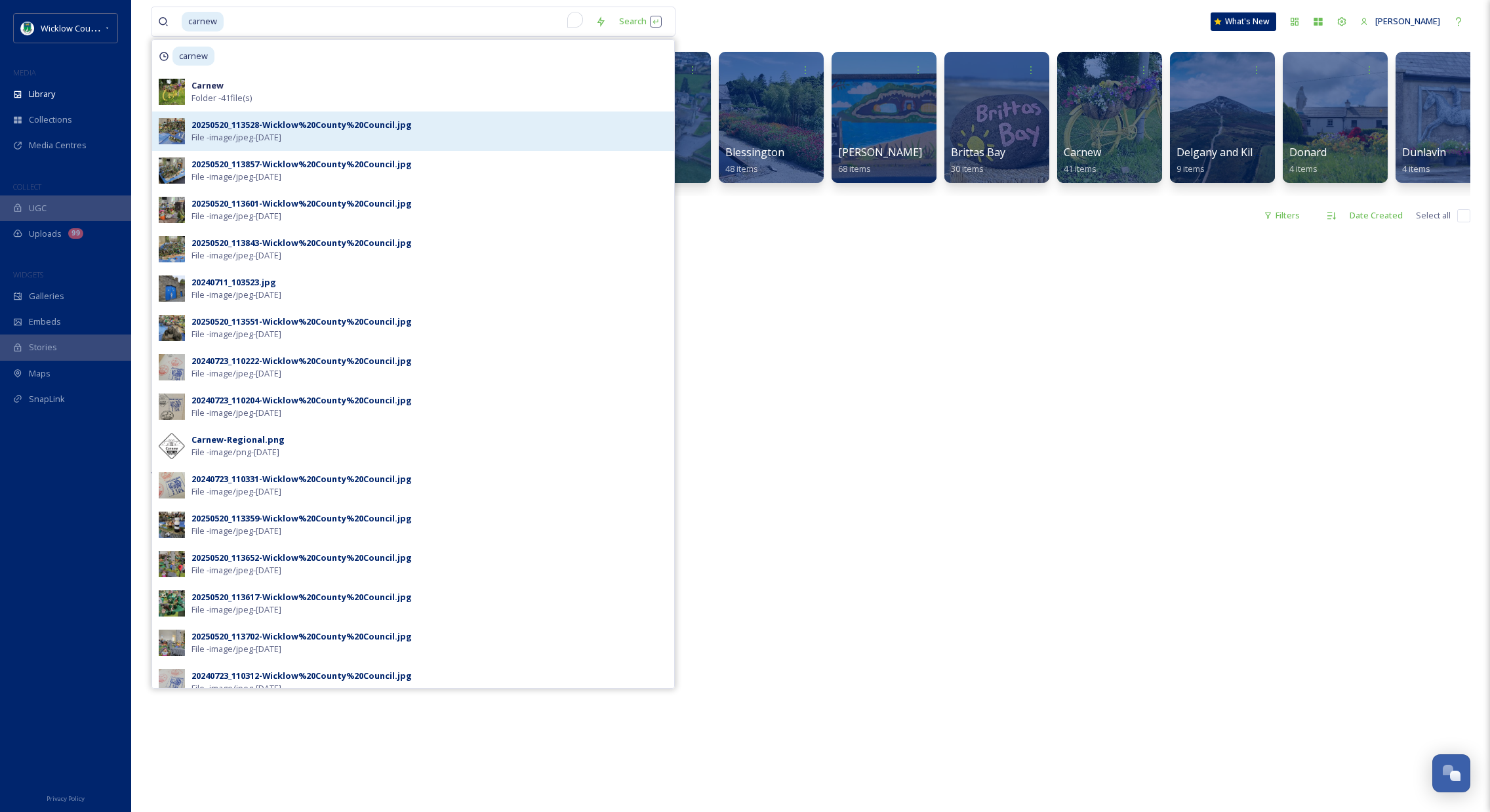
click at [268, 129] on div "20250520_113528-Wicklow%20County%20Council.jpg" at bounding box center [302, 124] width 220 height 13
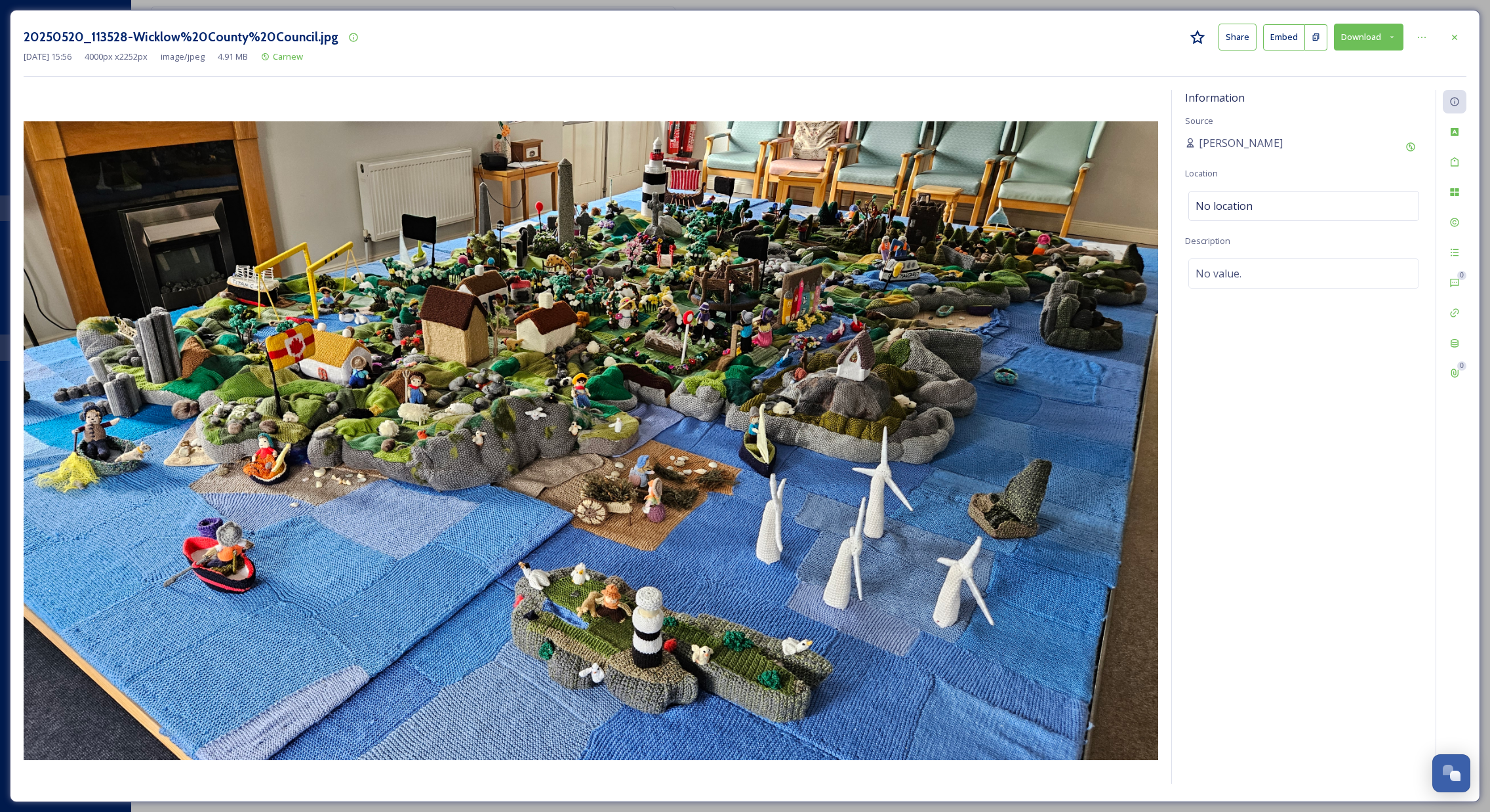
click at [1368, 38] on button "Download" at bounding box center [1369, 37] width 70 height 27
click at [1352, 87] on span "Download Large (2000 x 1126)" at bounding box center [1329, 92] width 115 height 13
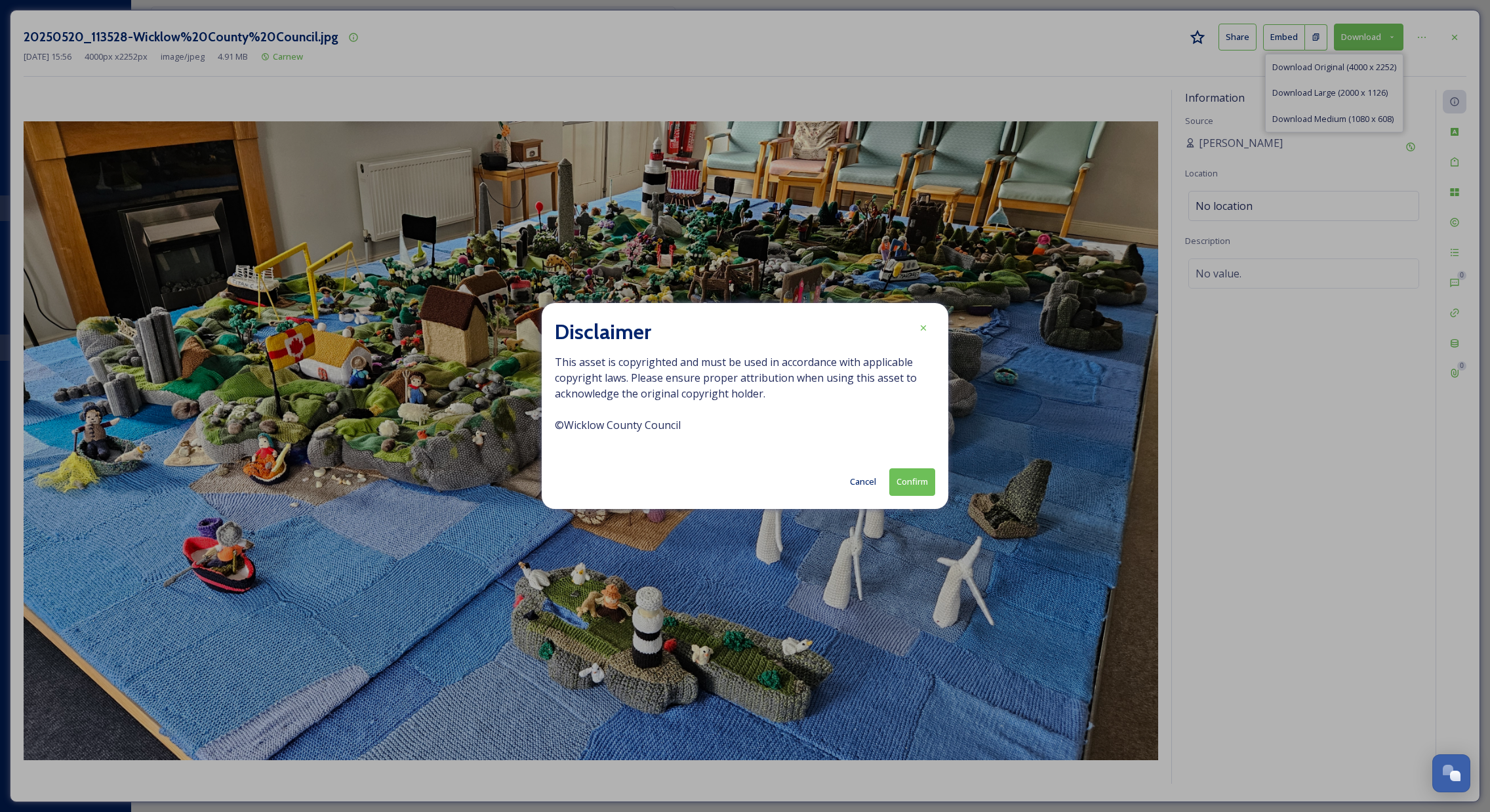
click at [922, 478] on button "Confirm" at bounding box center [912, 482] width 46 height 27
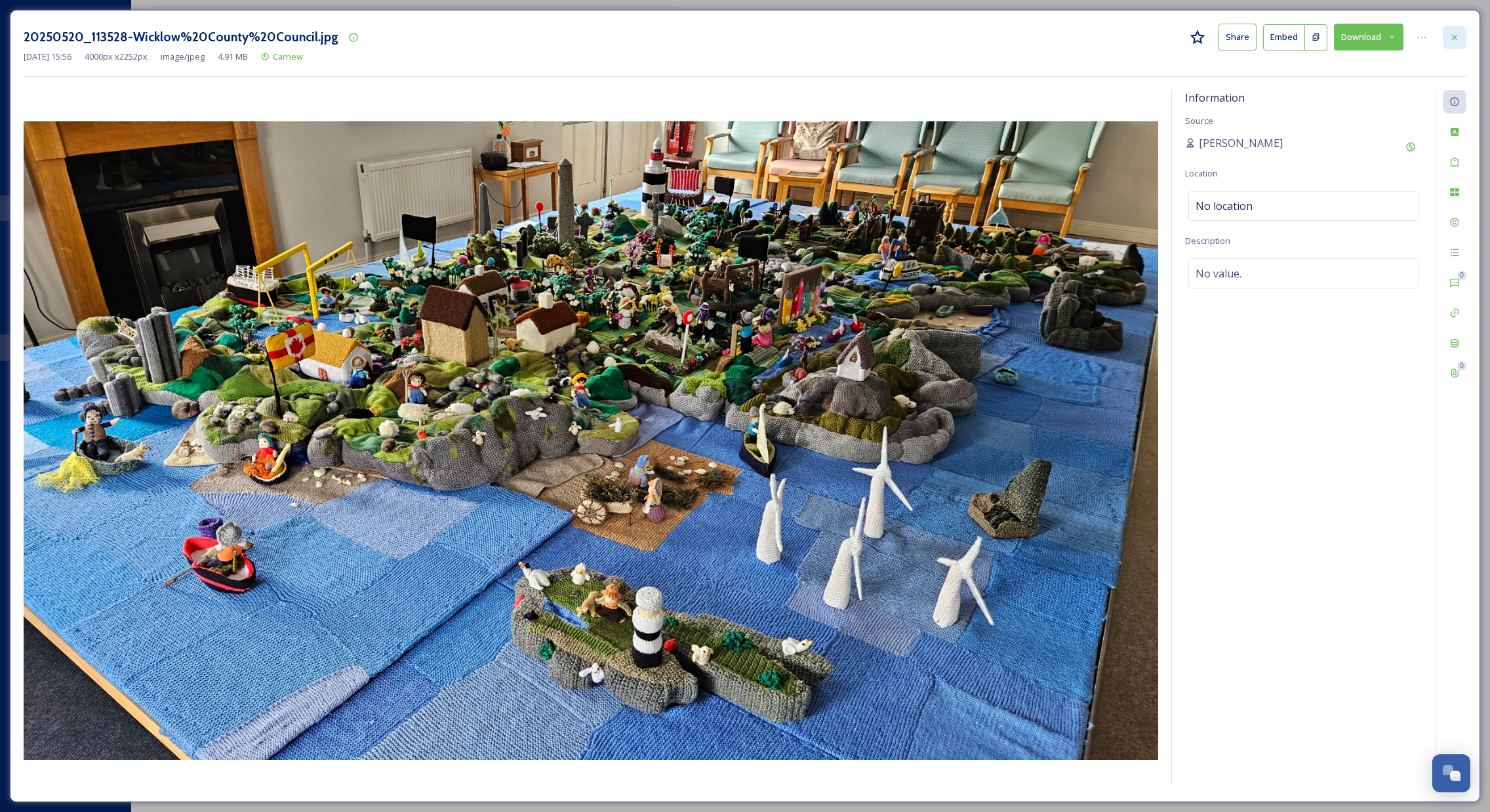
click at [1456, 40] on icon at bounding box center [1455, 37] width 10 height 10
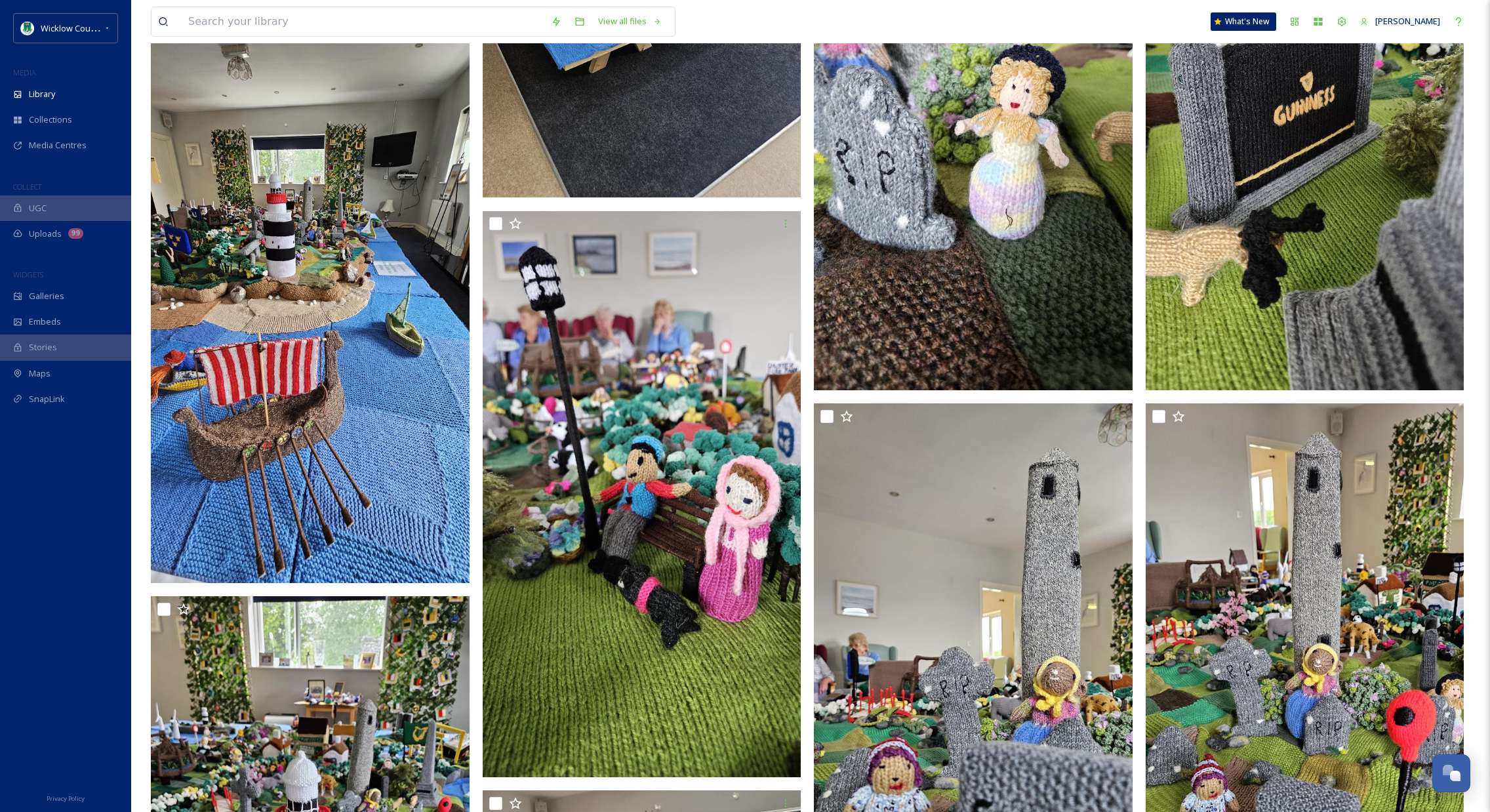
scroll to position [549, 0]
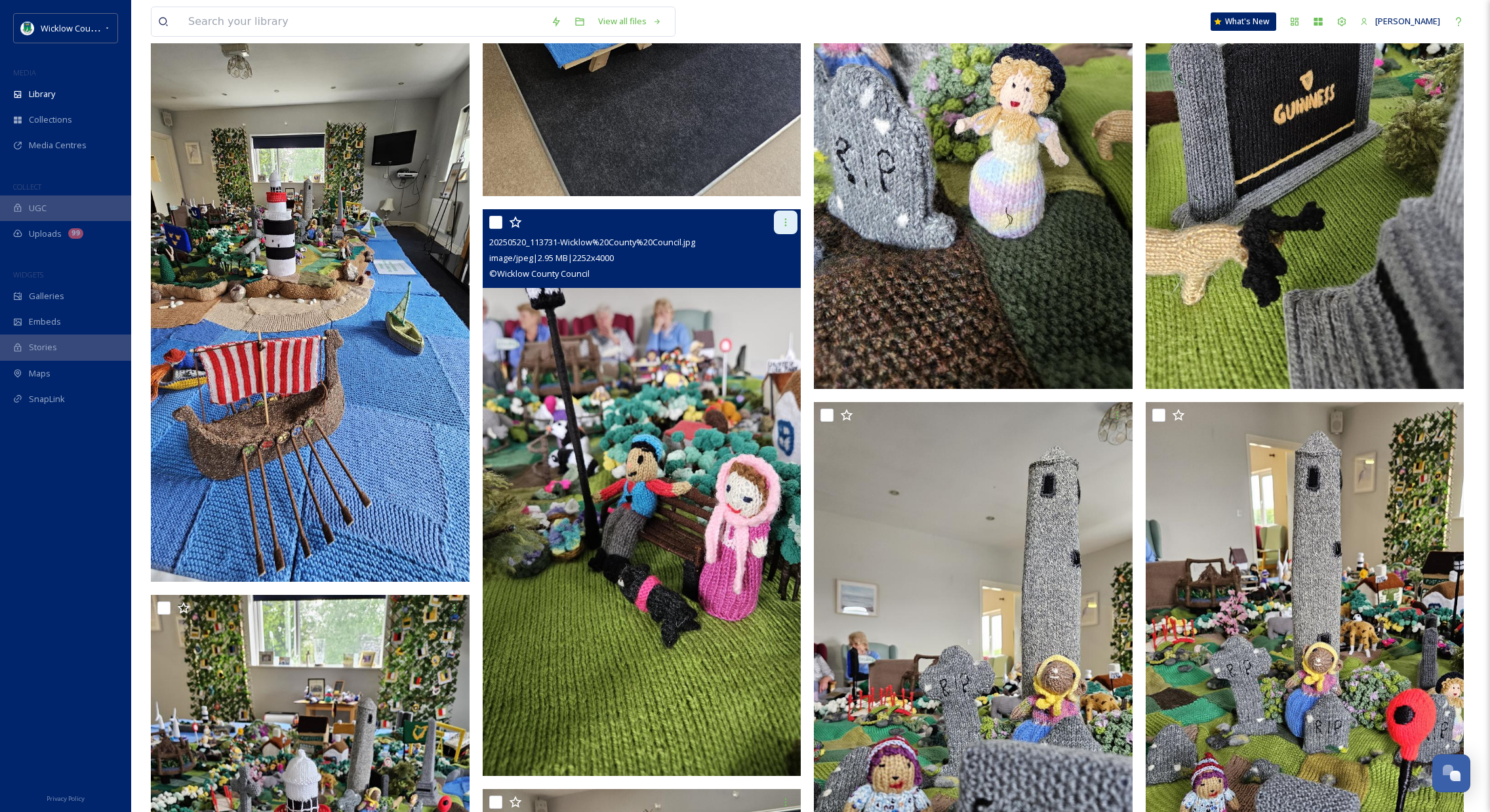
click at [789, 219] on icon at bounding box center [785, 222] width 10 height 10
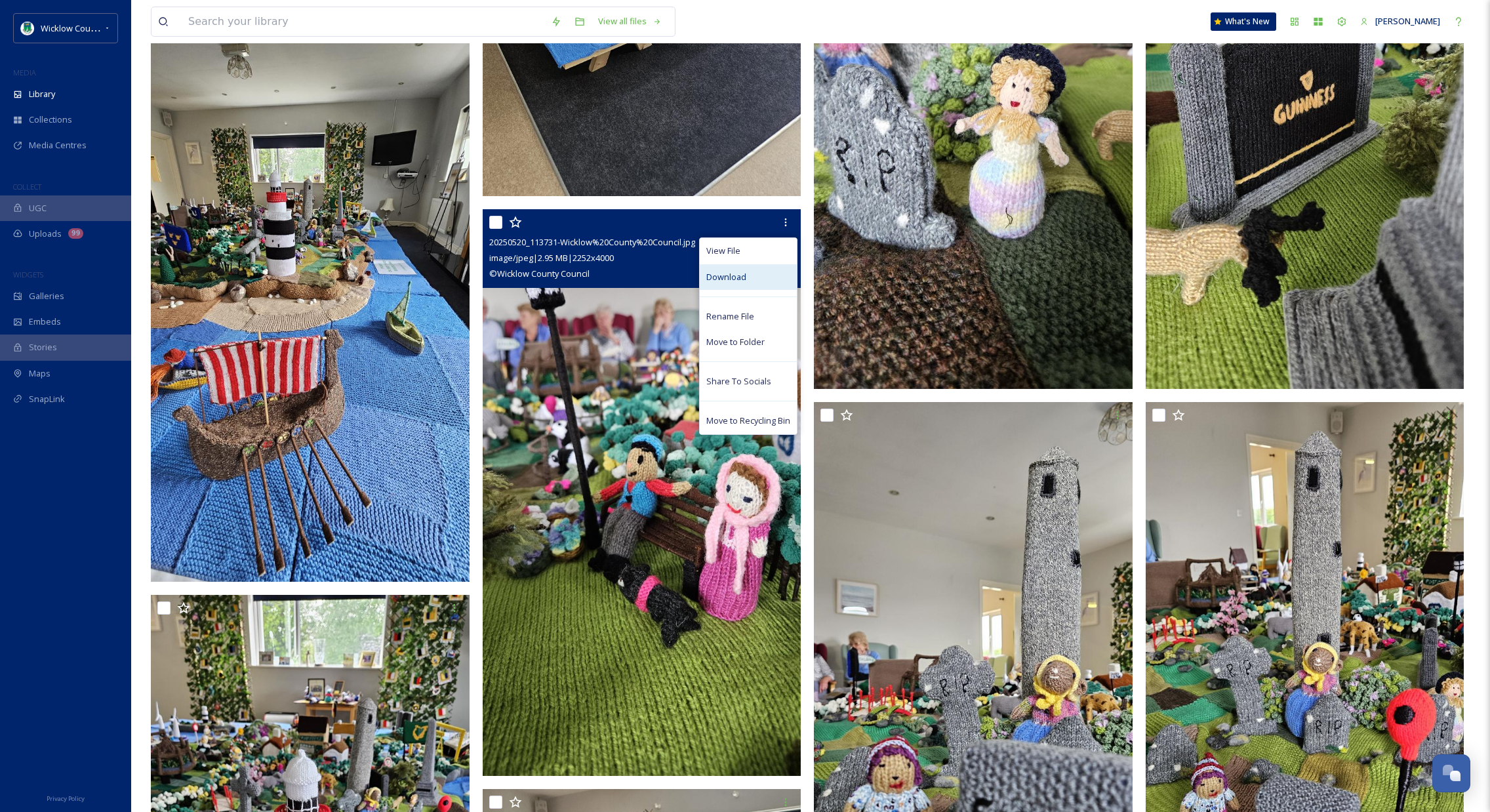
click at [737, 279] on span "Download" at bounding box center [727, 277] width 40 height 13
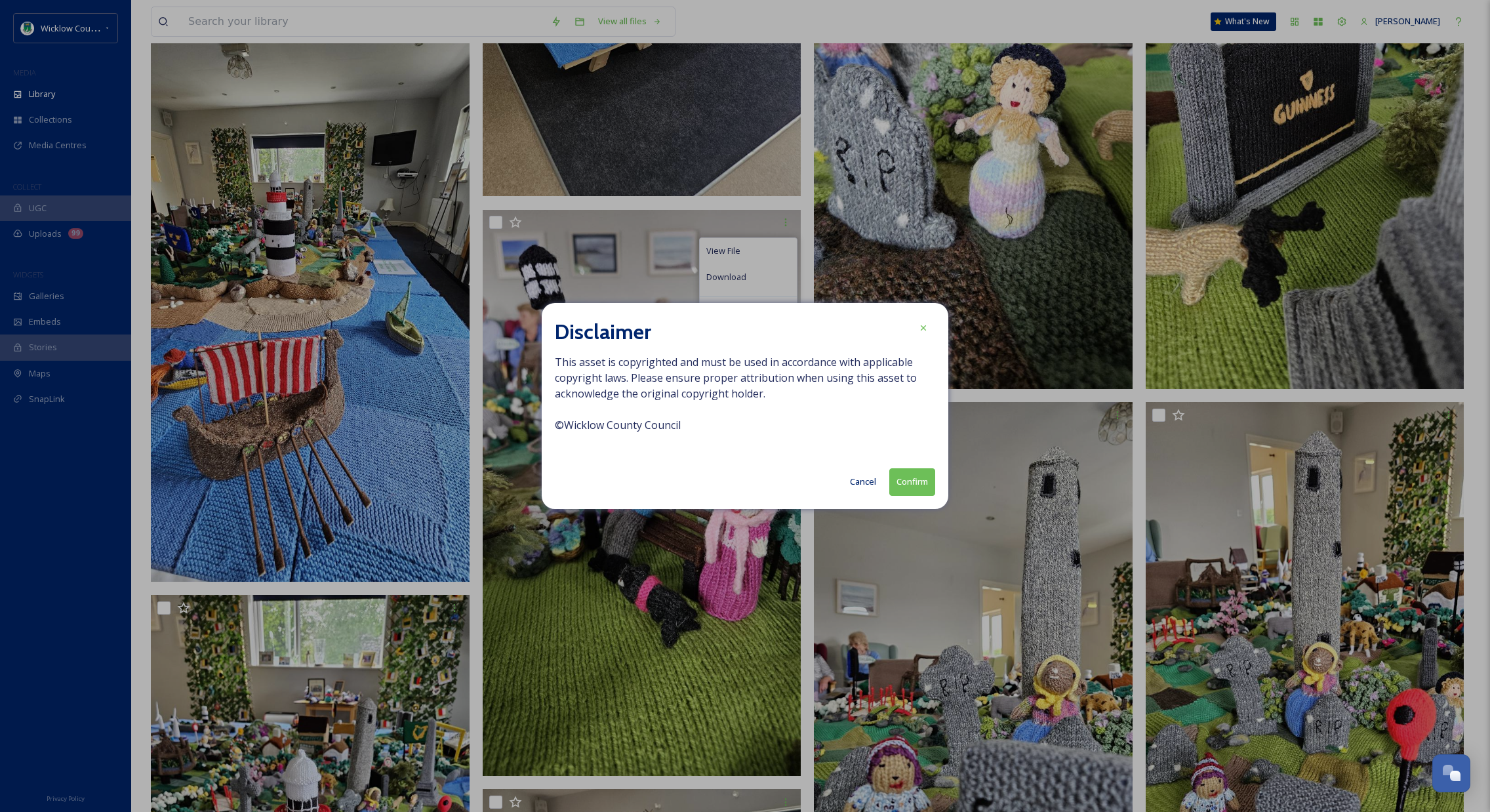
click at [917, 484] on button "Confirm" at bounding box center [912, 482] width 46 height 27
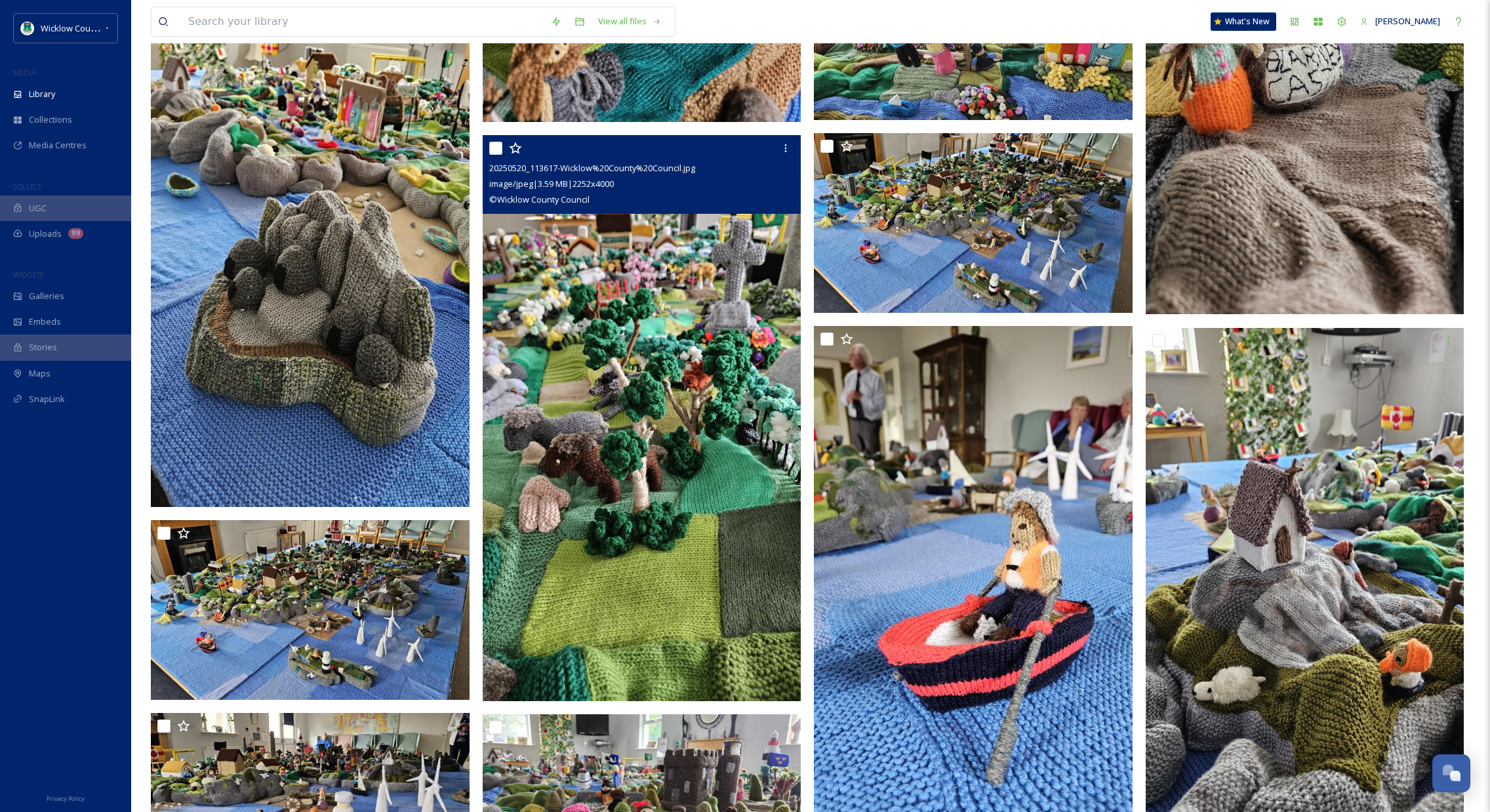
scroll to position [1782, 0]
click at [752, 480] on img at bounding box center [642, 417] width 319 height 566
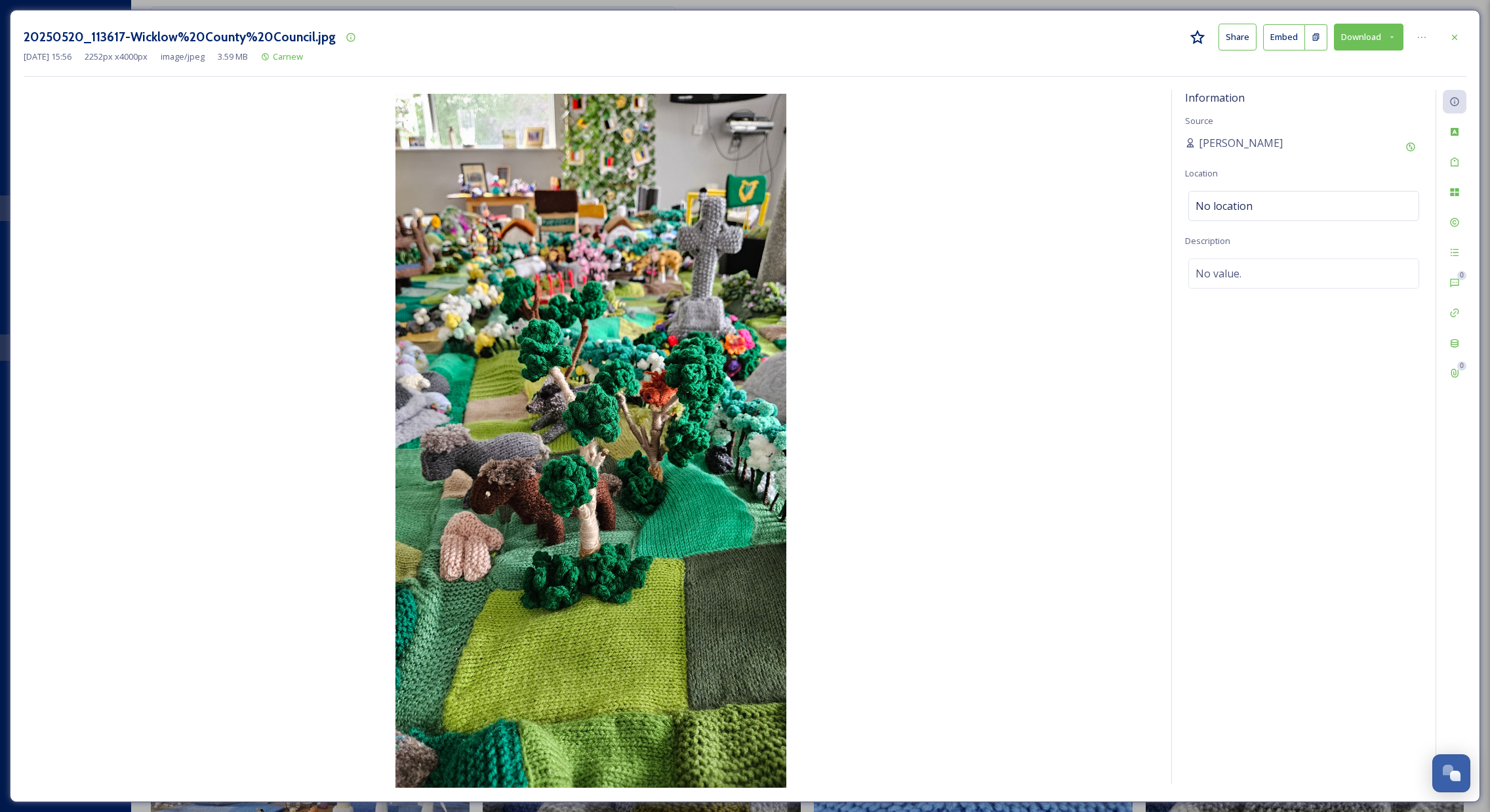
click at [1358, 43] on button "Download" at bounding box center [1369, 37] width 70 height 27
click at [1347, 89] on span "Download Large (1126 x 2000)" at bounding box center [1329, 92] width 115 height 13
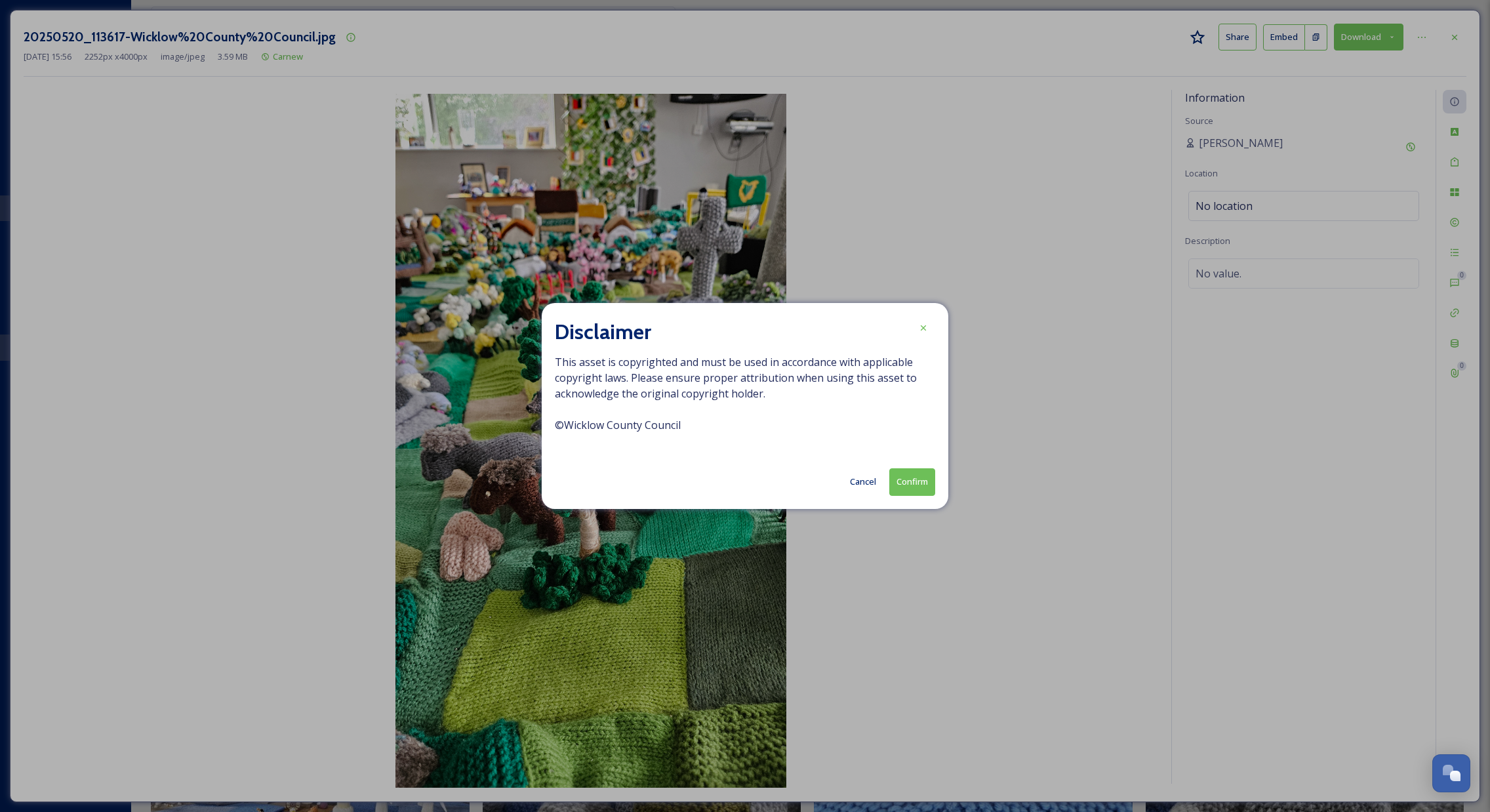
click at [914, 476] on button "Confirm" at bounding box center [912, 482] width 46 height 27
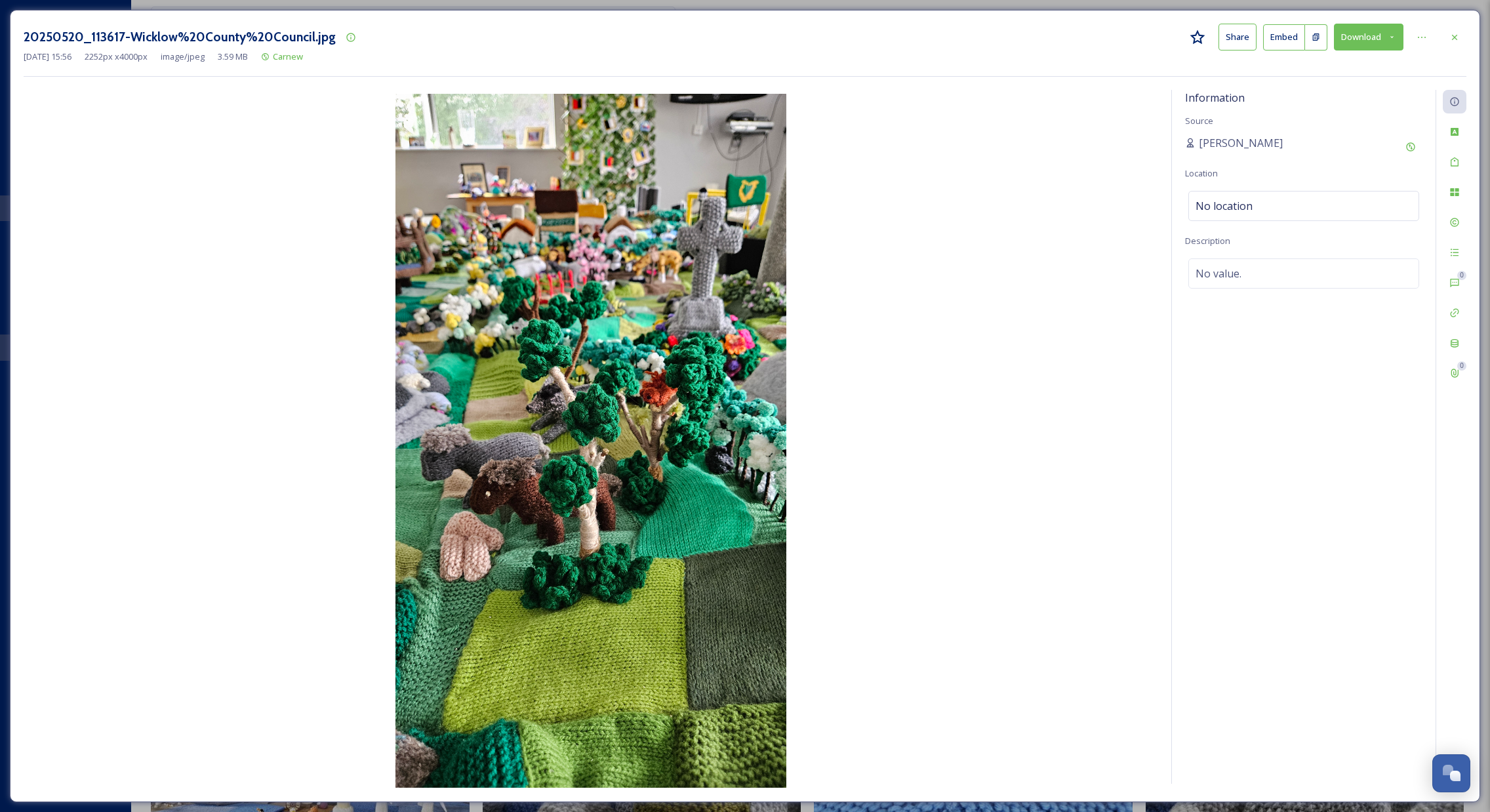
click at [1455, 37] on icon at bounding box center [1455, 37] width 5 height 5
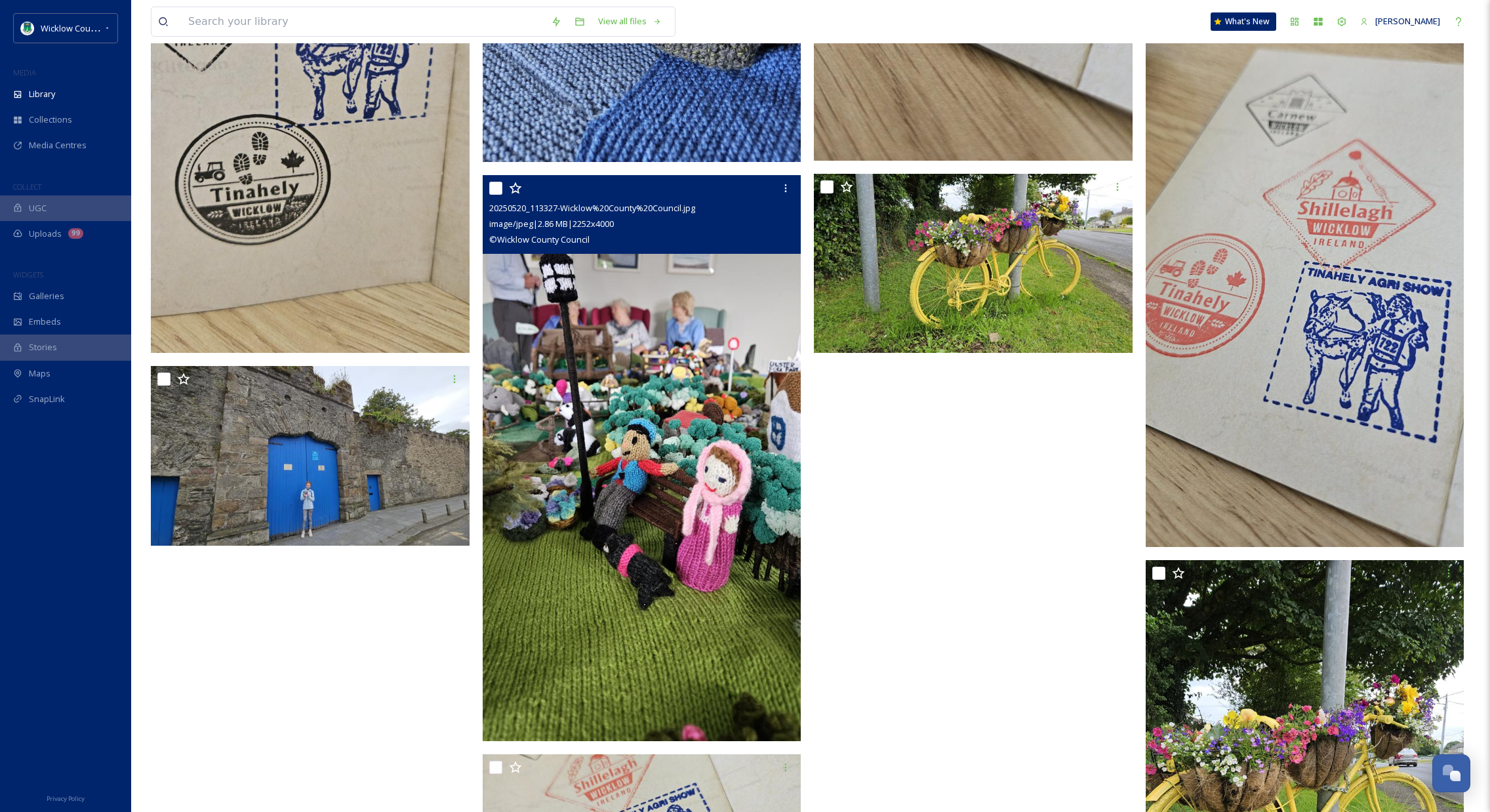
scroll to position [3730, 0]
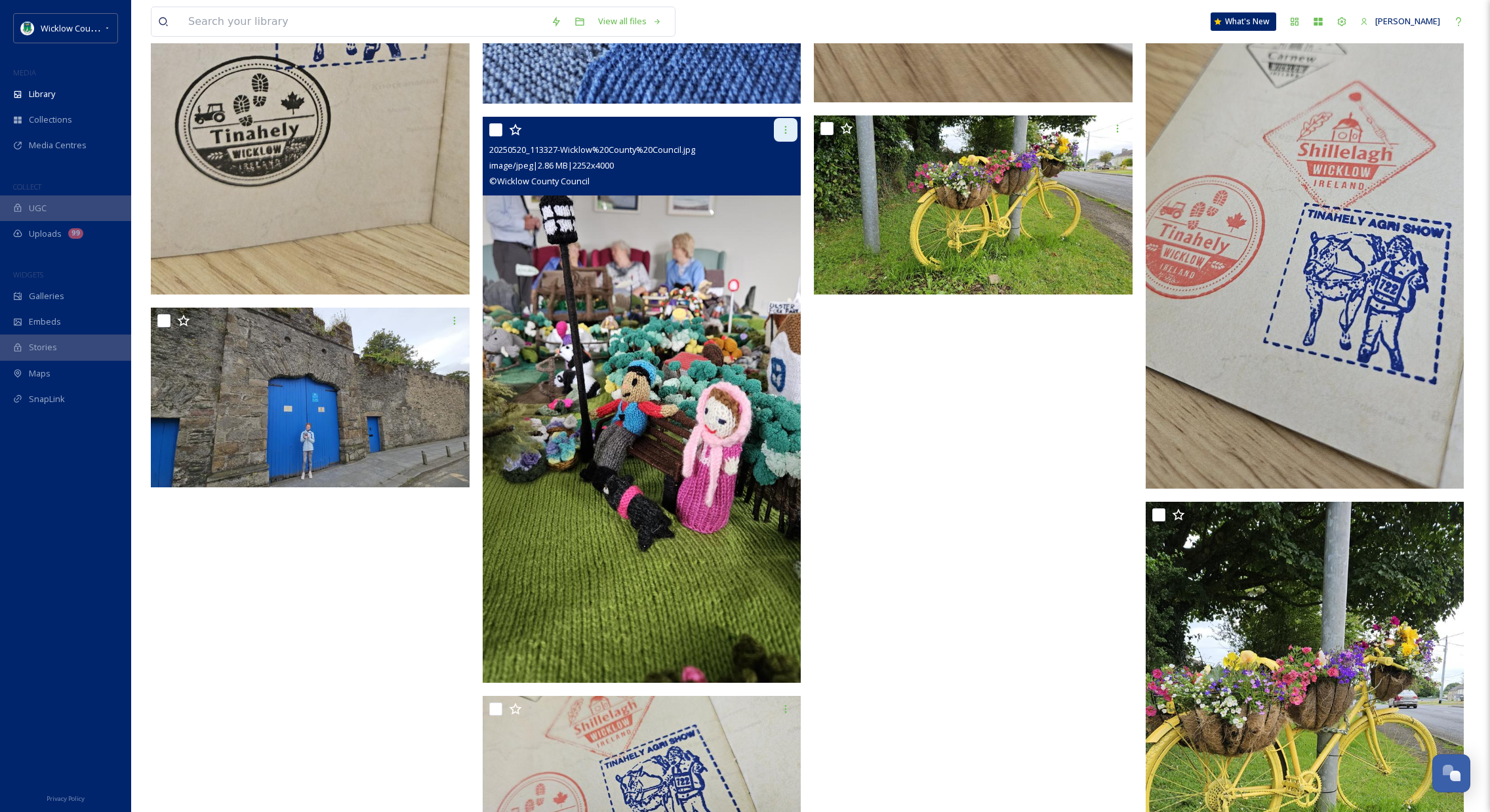
click at [783, 129] on icon at bounding box center [785, 129] width 10 height 10
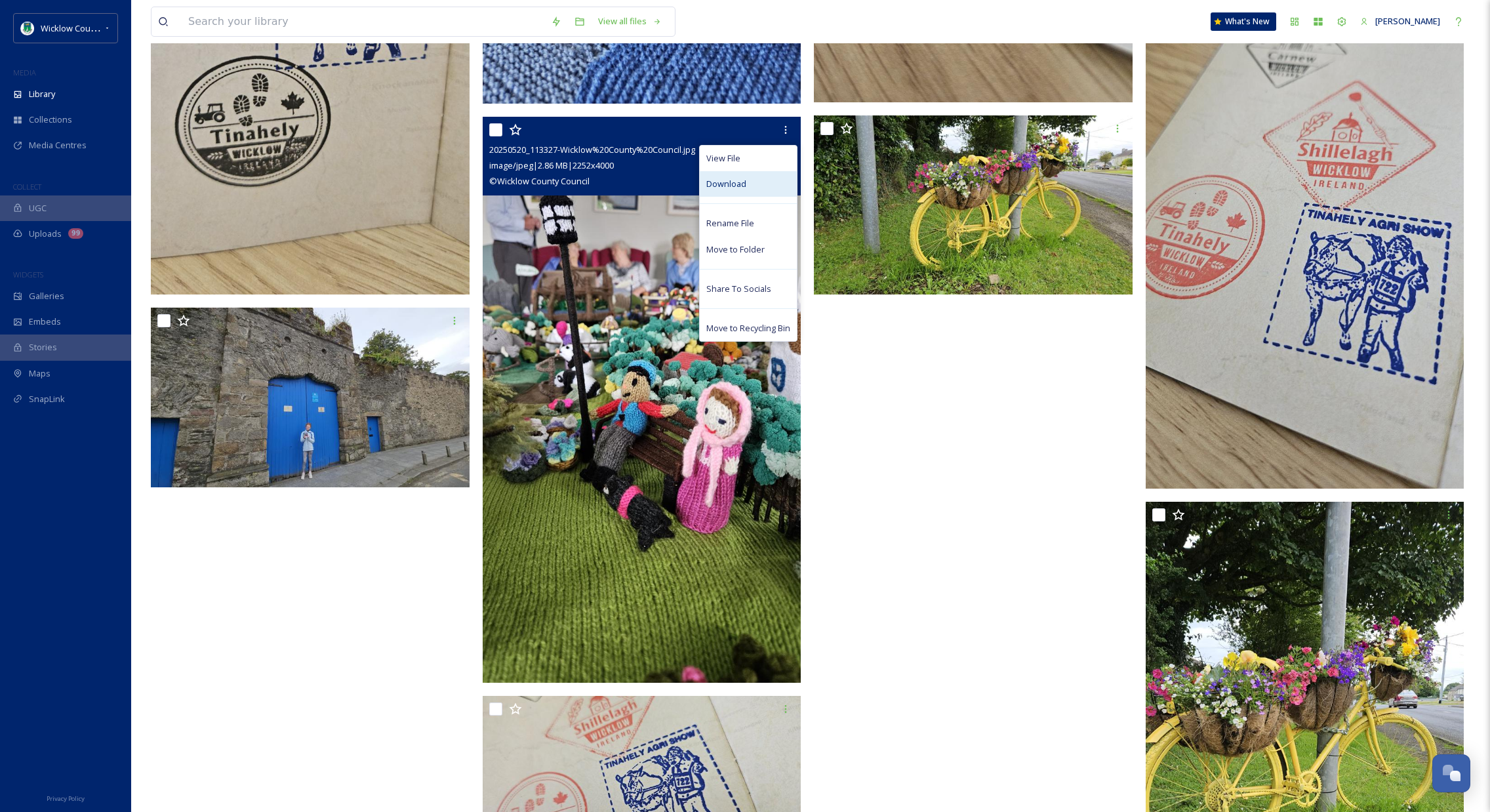
click at [738, 182] on span "Download" at bounding box center [727, 183] width 40 height 13
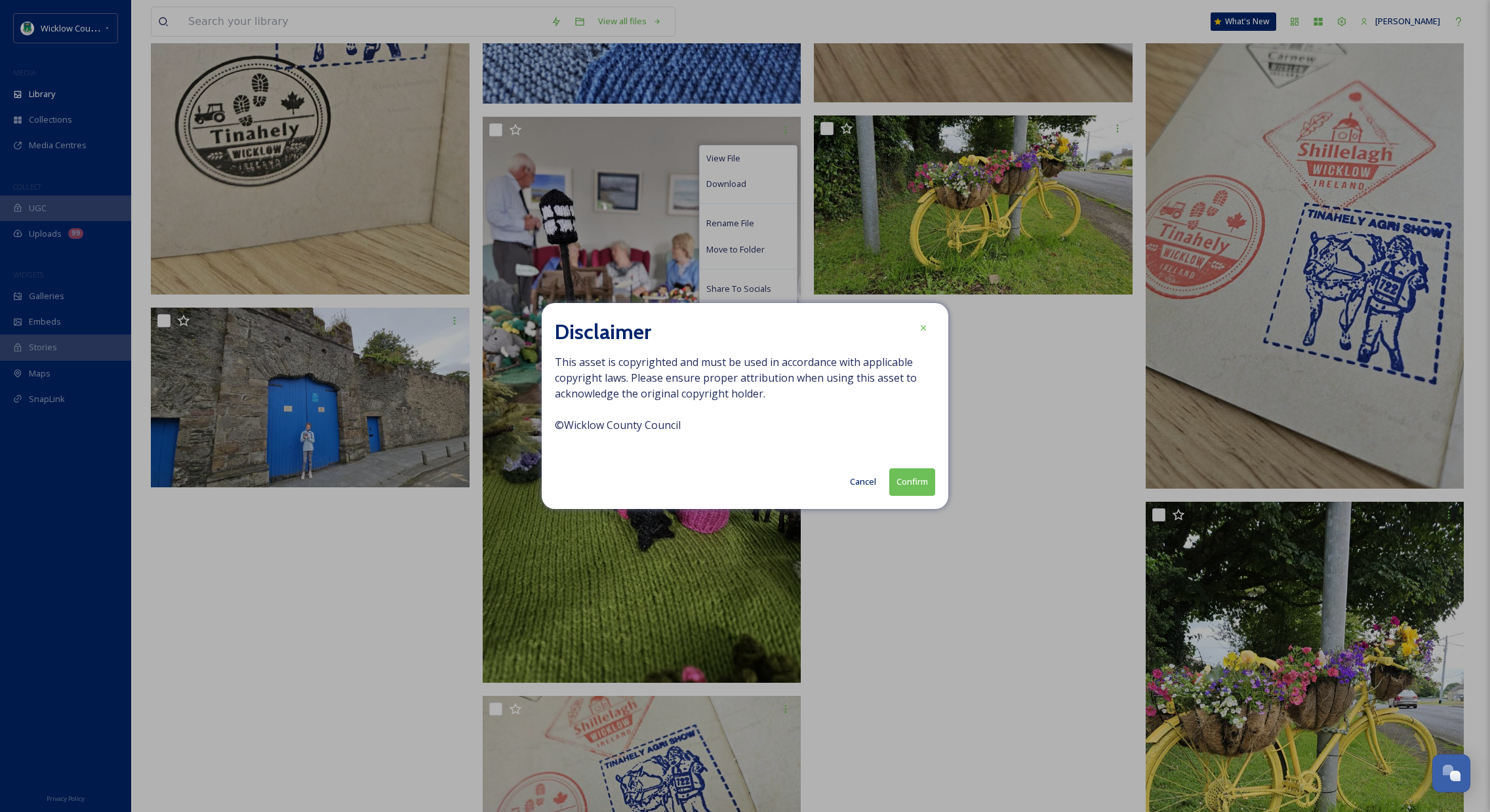
click at [911, 488] on button "Confirm" at bounding box center [912, 482] width 46 height 27
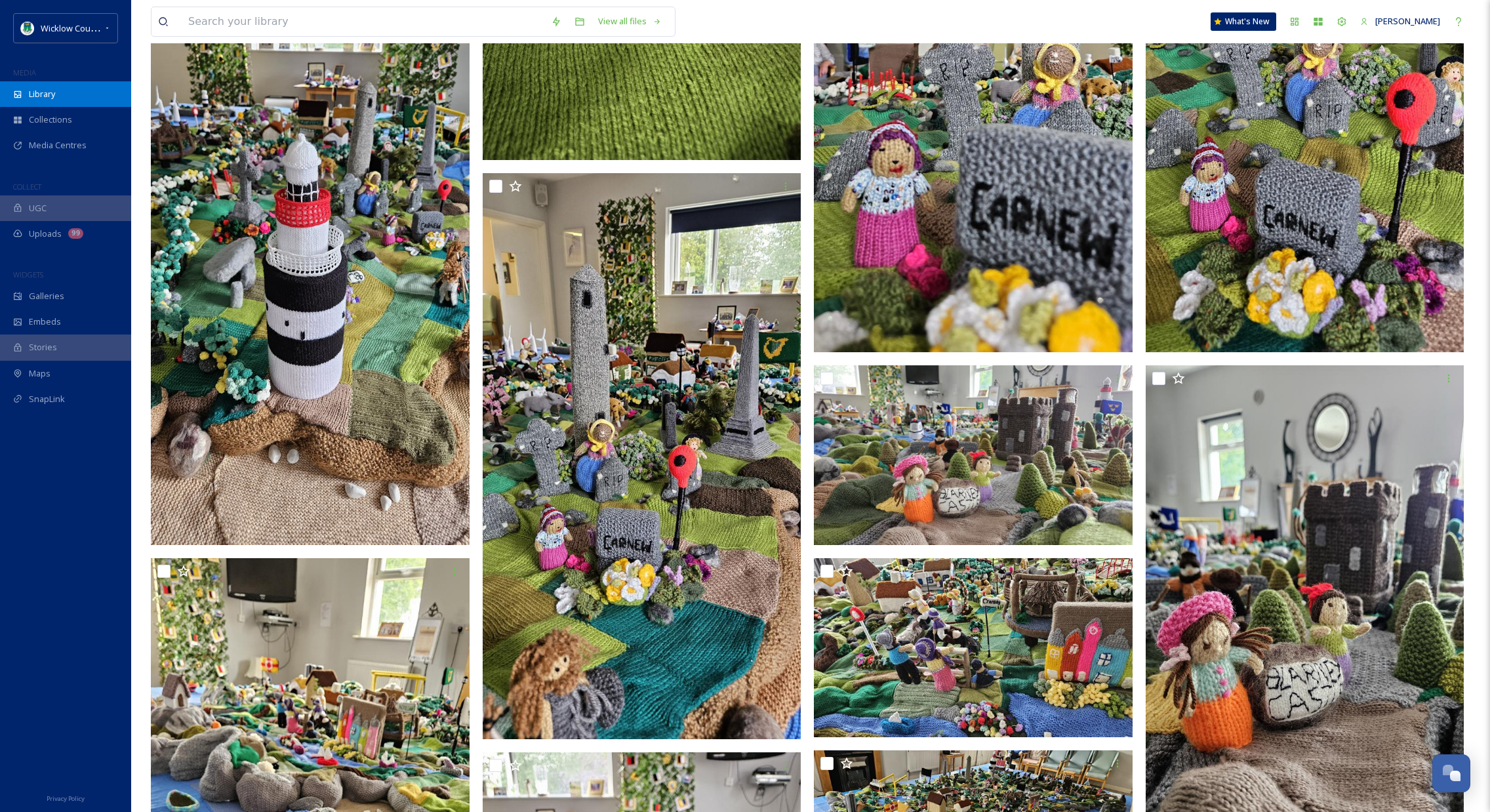
scroll to position [1155, 0]
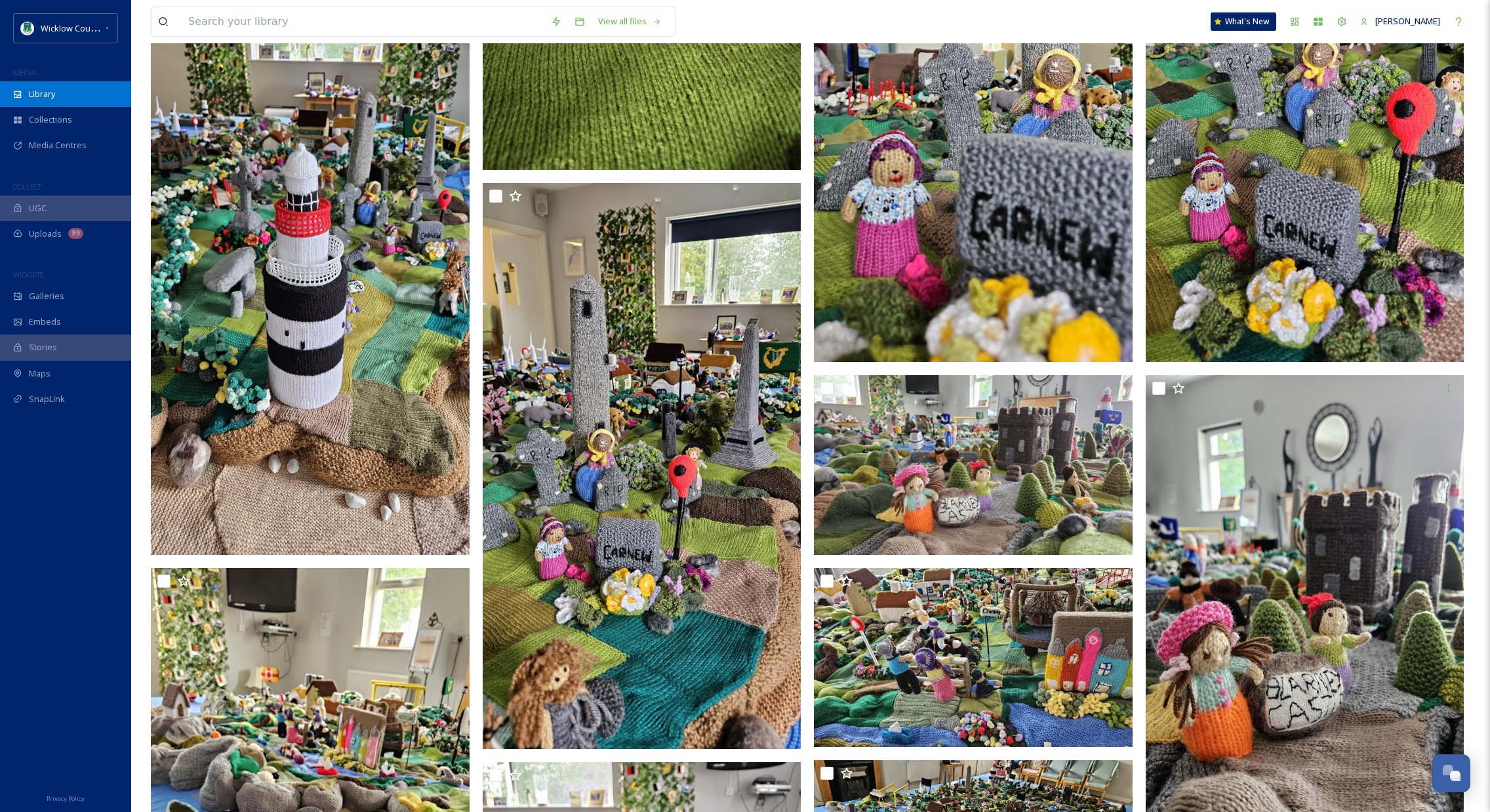
click at [52, 91] on span "Library" at bounding box center [41, 94] width 26 height 13
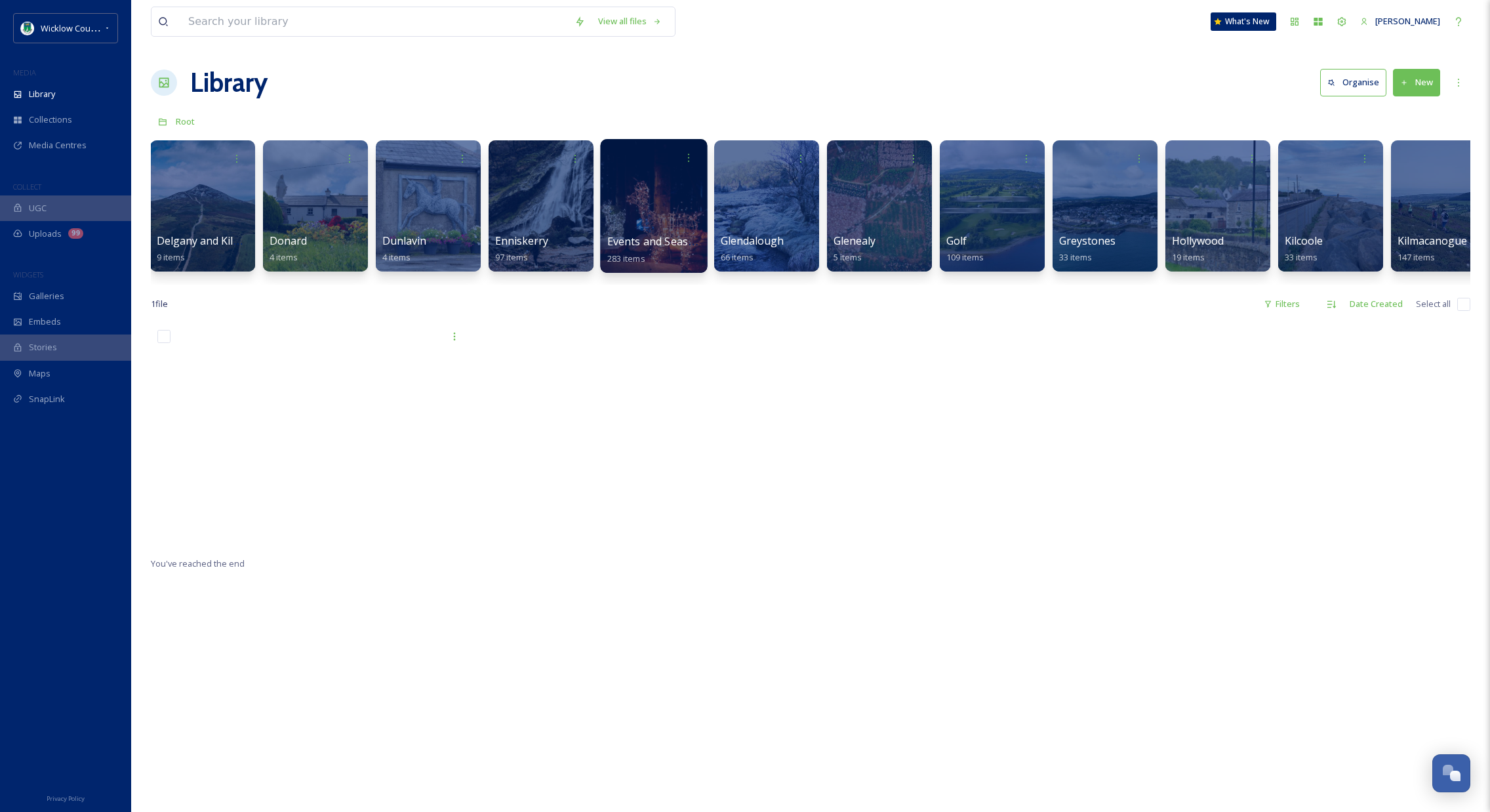
scroll to position [0, 1160]
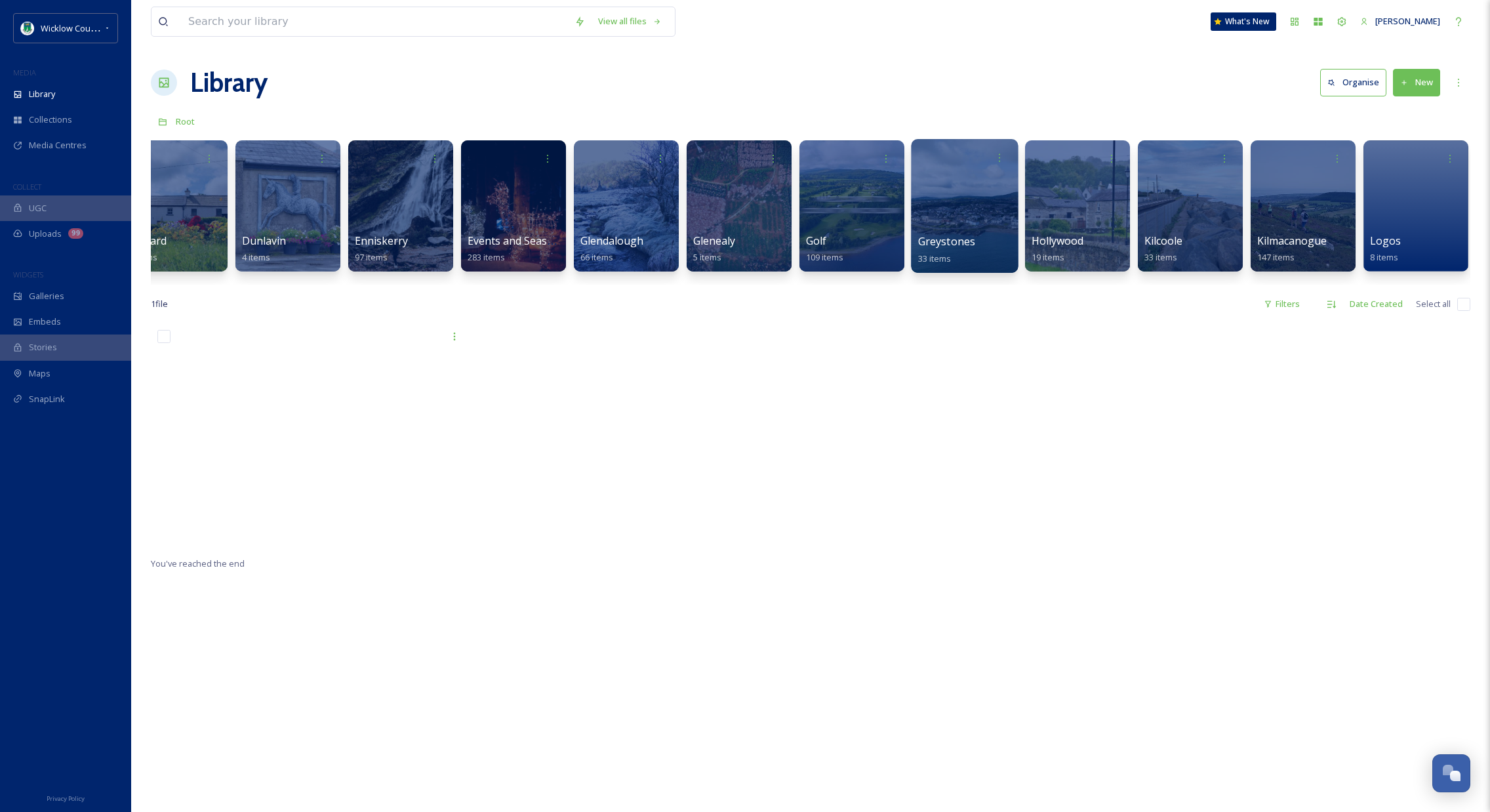
click at [979, 195] on div at bounding box center [964, 205] width 107 height 134
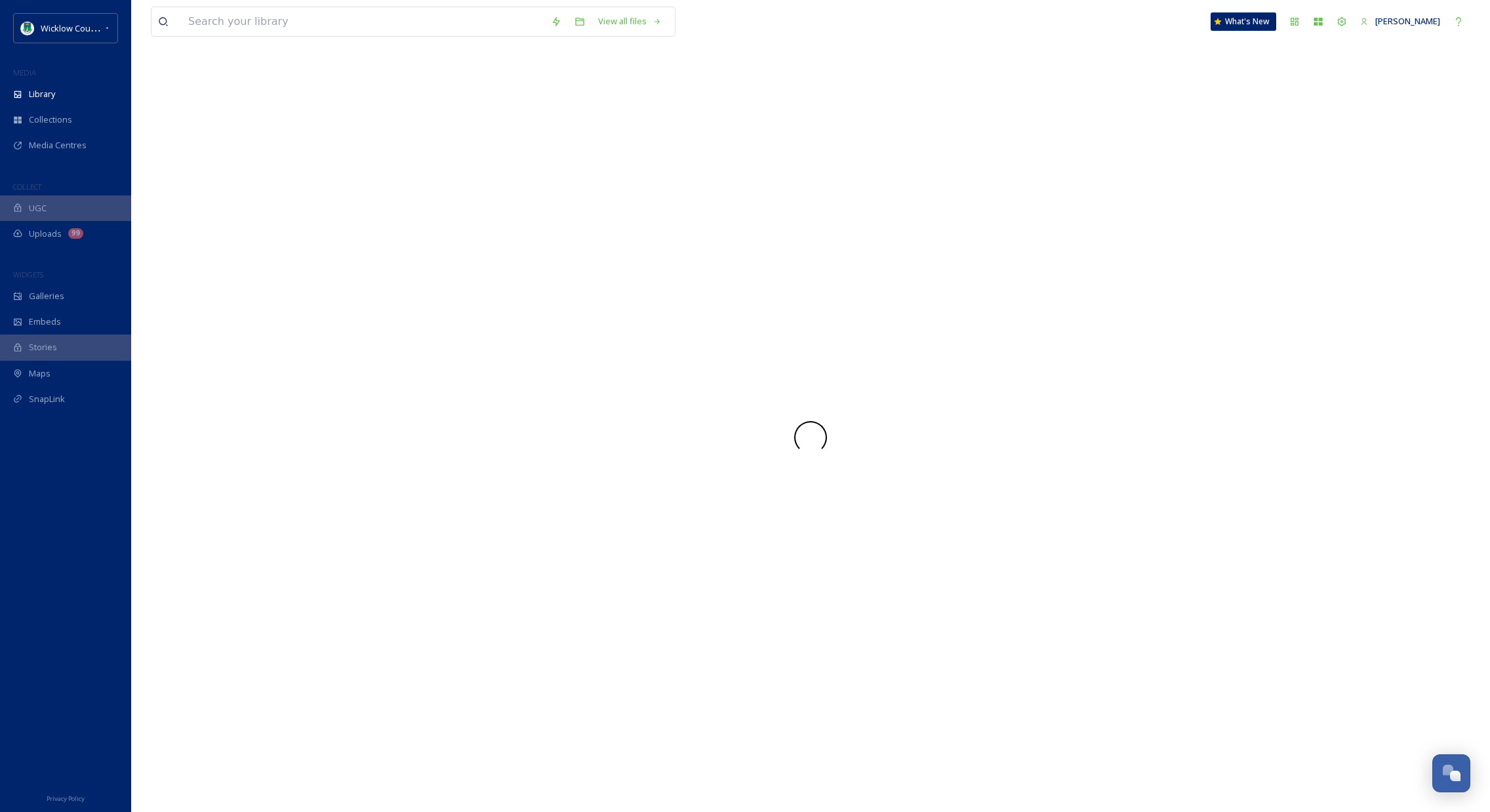
click at [980, 195] on div at bounding box center [810, 437] width 1319 height 749
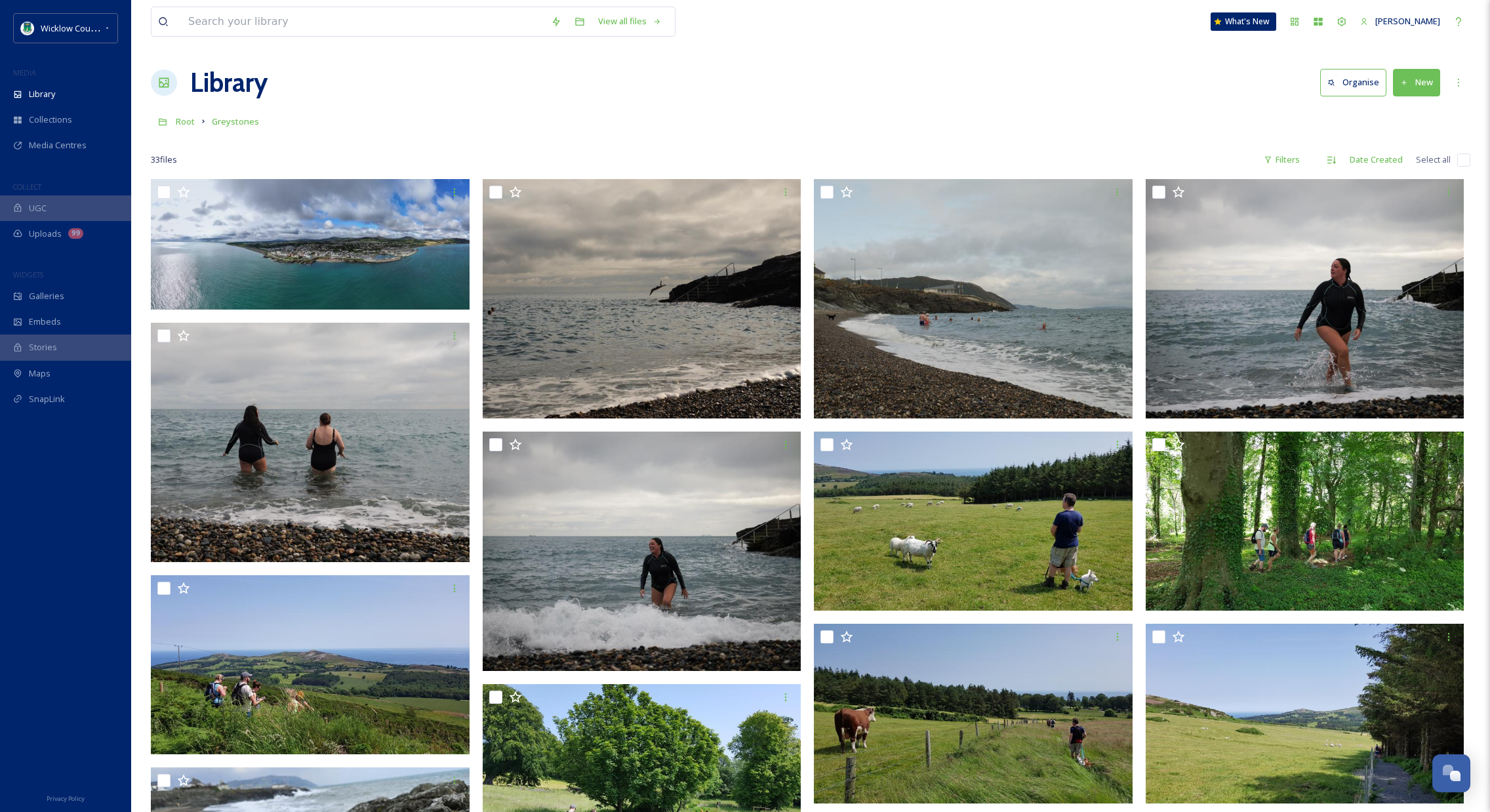
click at [1014, 135] on div at bounding box center [810, 140] width 1319 height 13
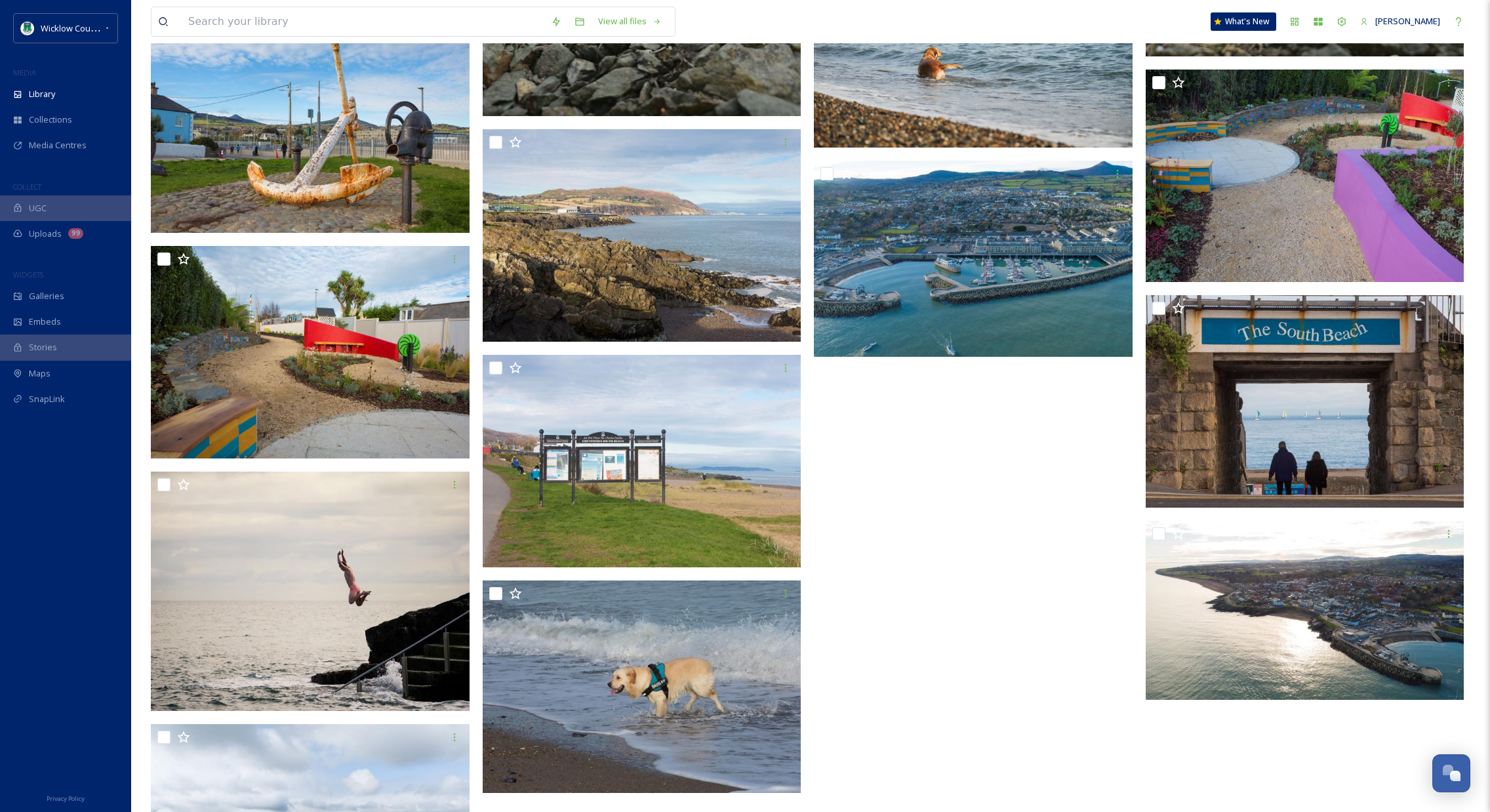
scroll to position [1155, 0]
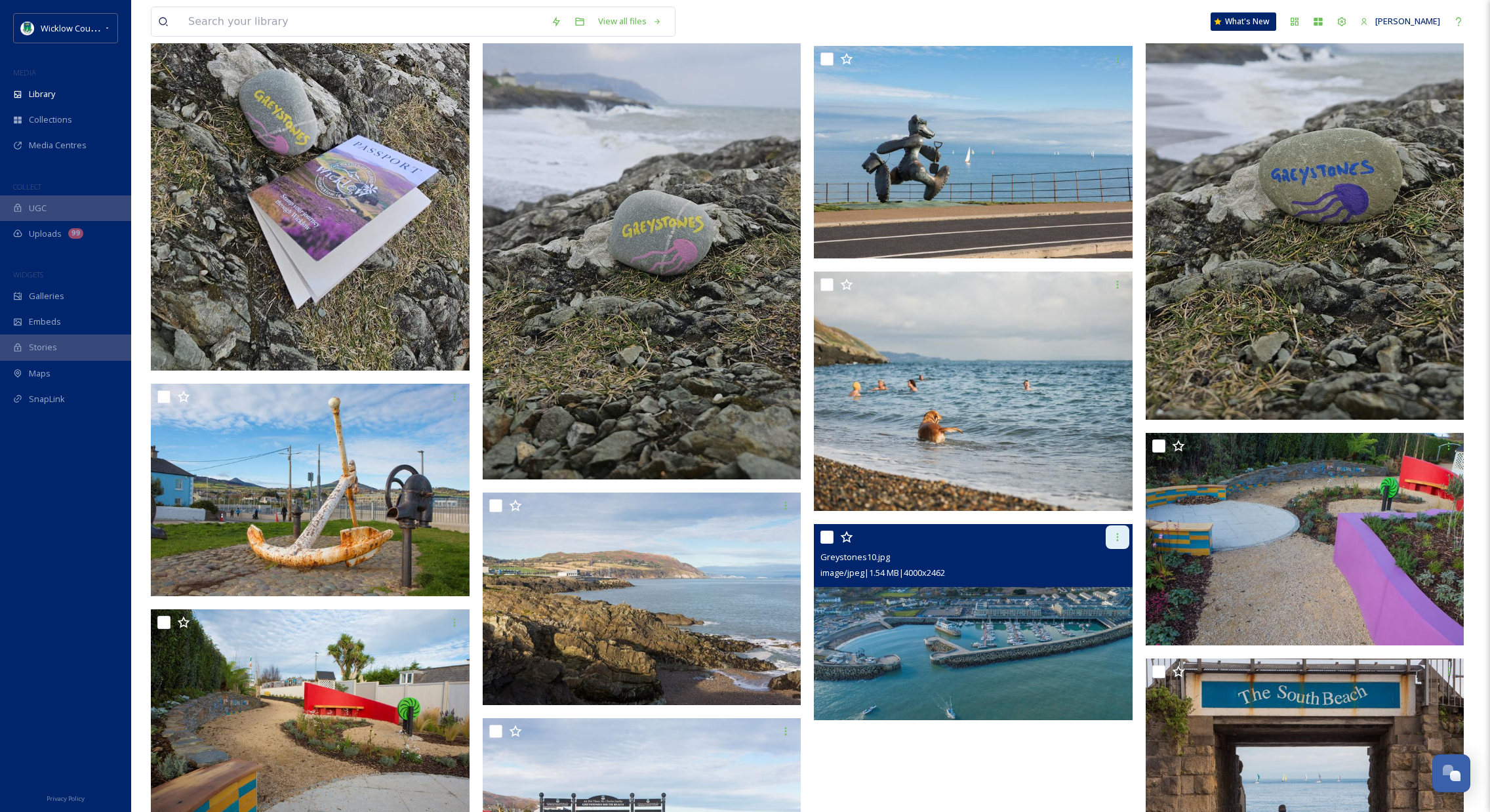
click at [1113, 536] on icon at bounding box center [1118, 537] width 10 height 10
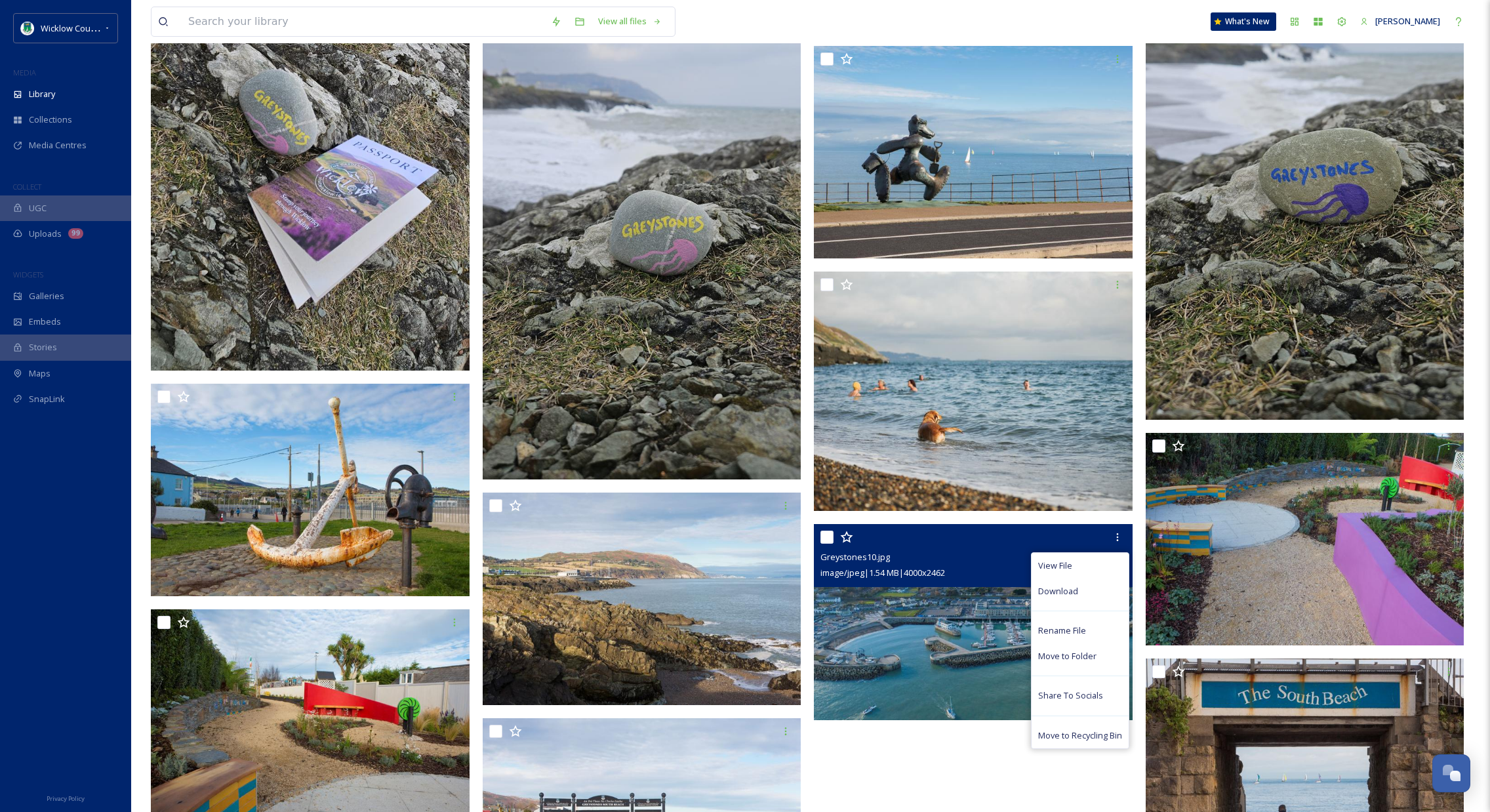
click at [1070, 586] on span "Download" at bounding box center [1059, 591] width 40 height 13
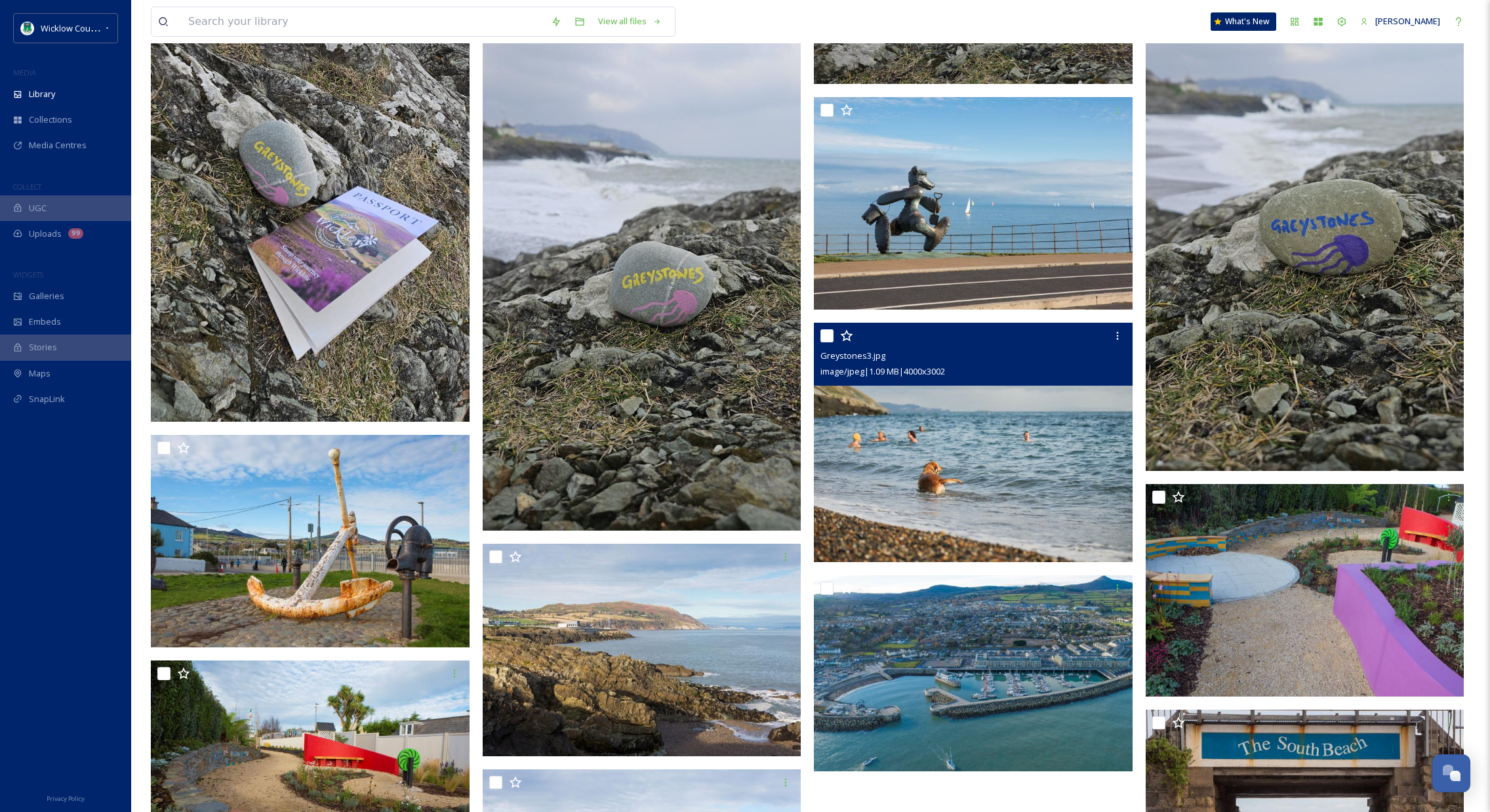
scroll to position [1091, 0]
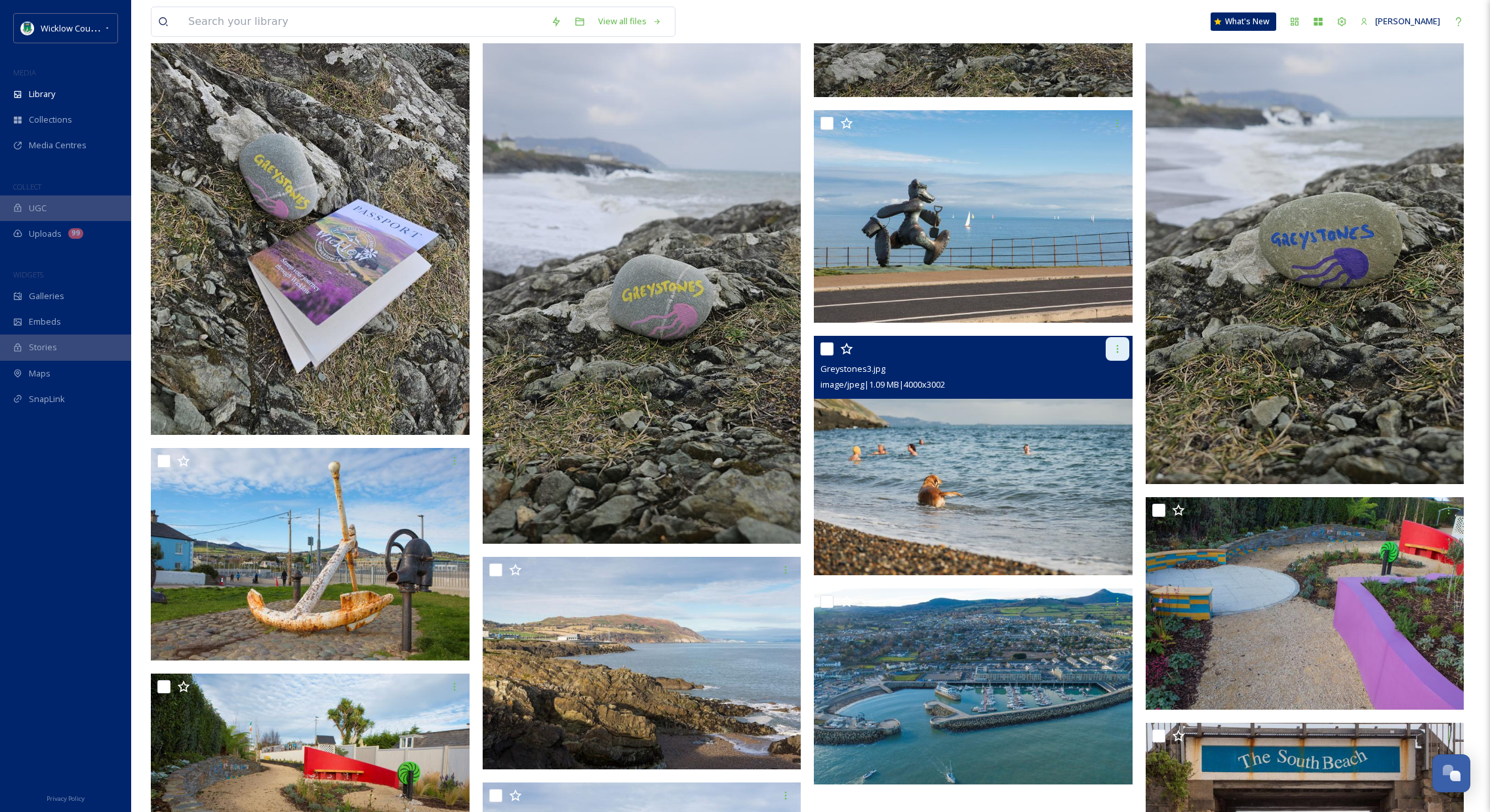
click at [1118, 349] on icon at bounding box center [1118, 349] width 10 height 10
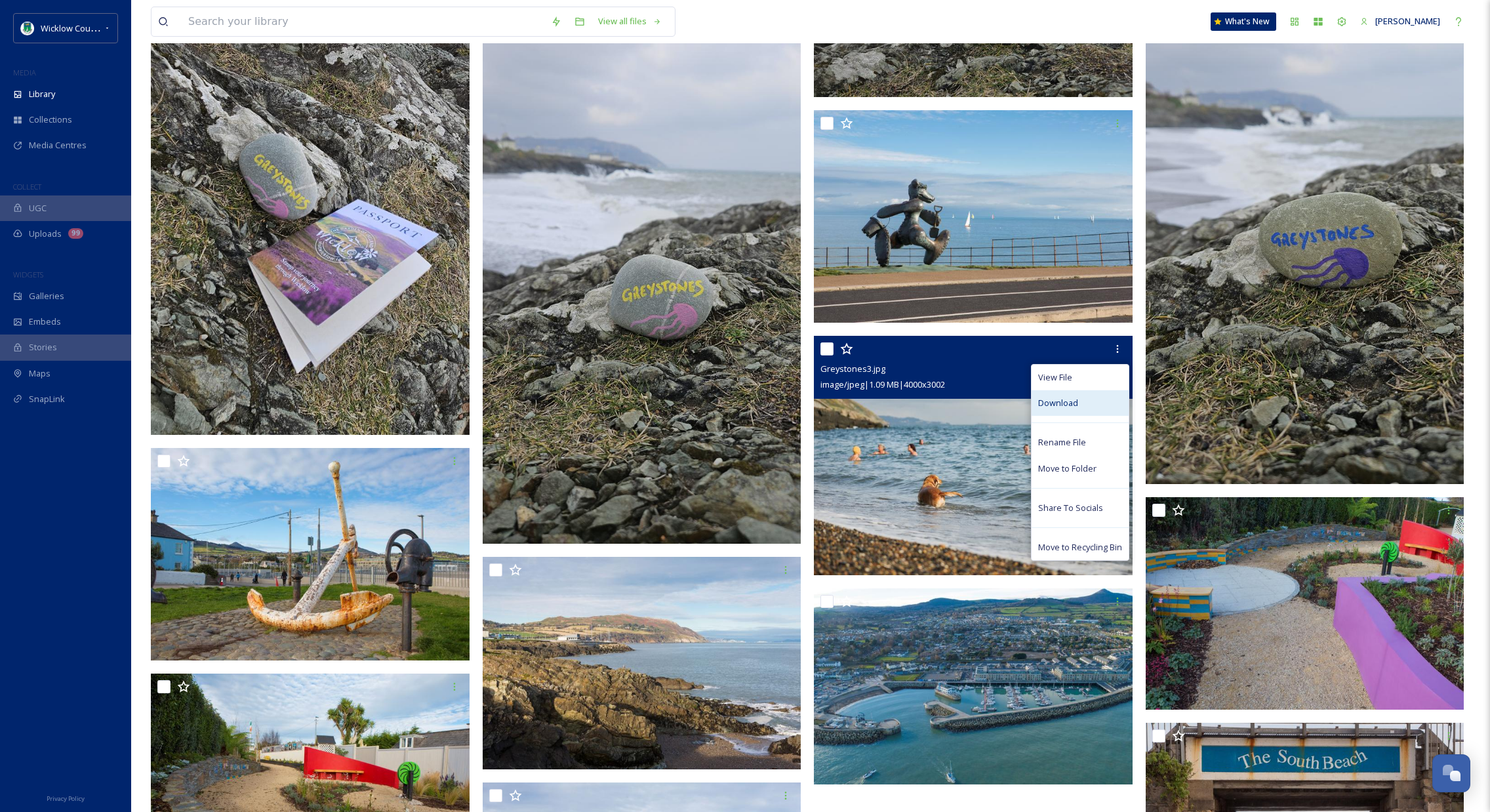
click at [1086, 398] on div "Download" at bounding box center [1080, 403] width 97 height 25
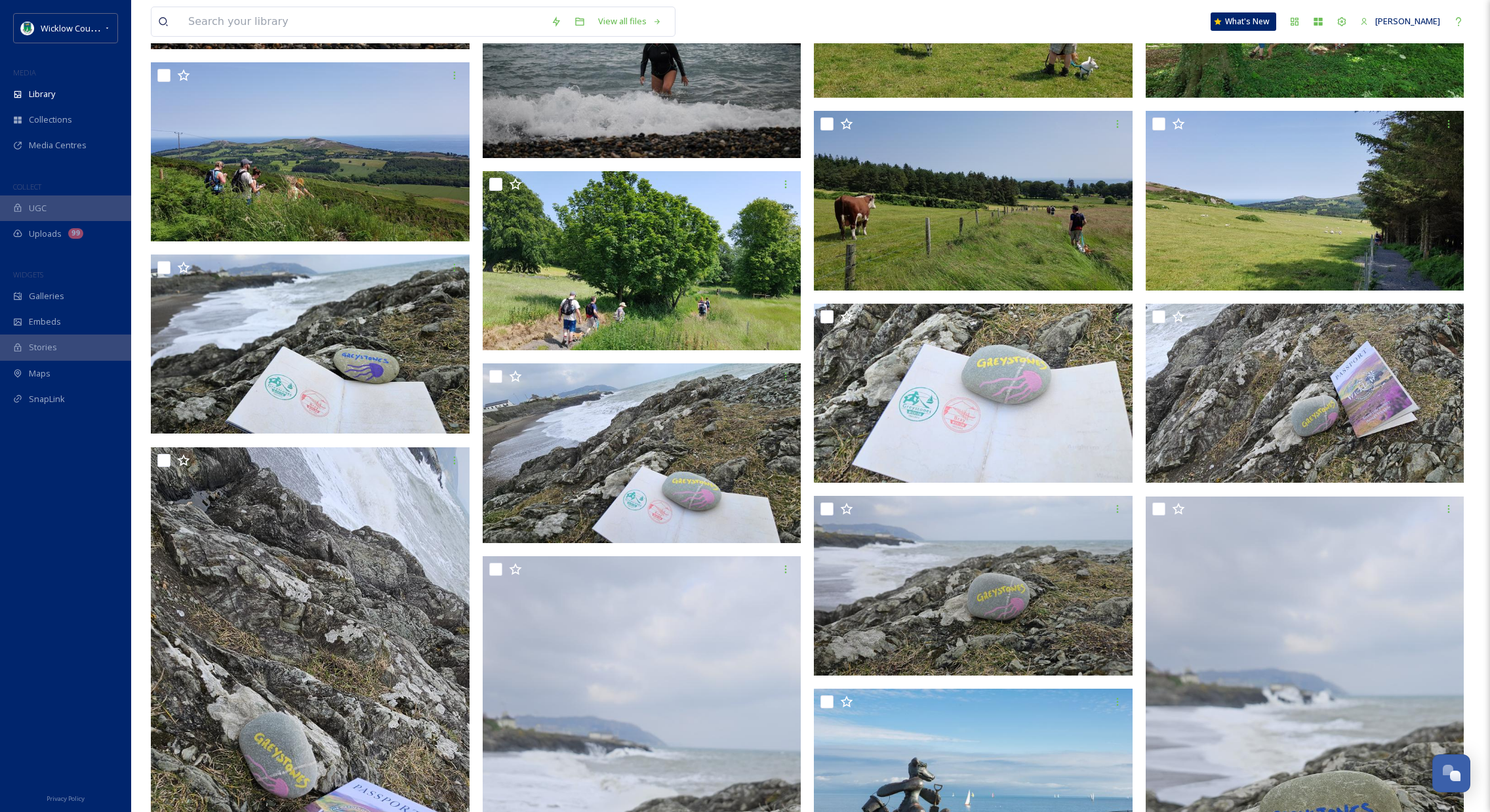
scroll to position [0, 0]
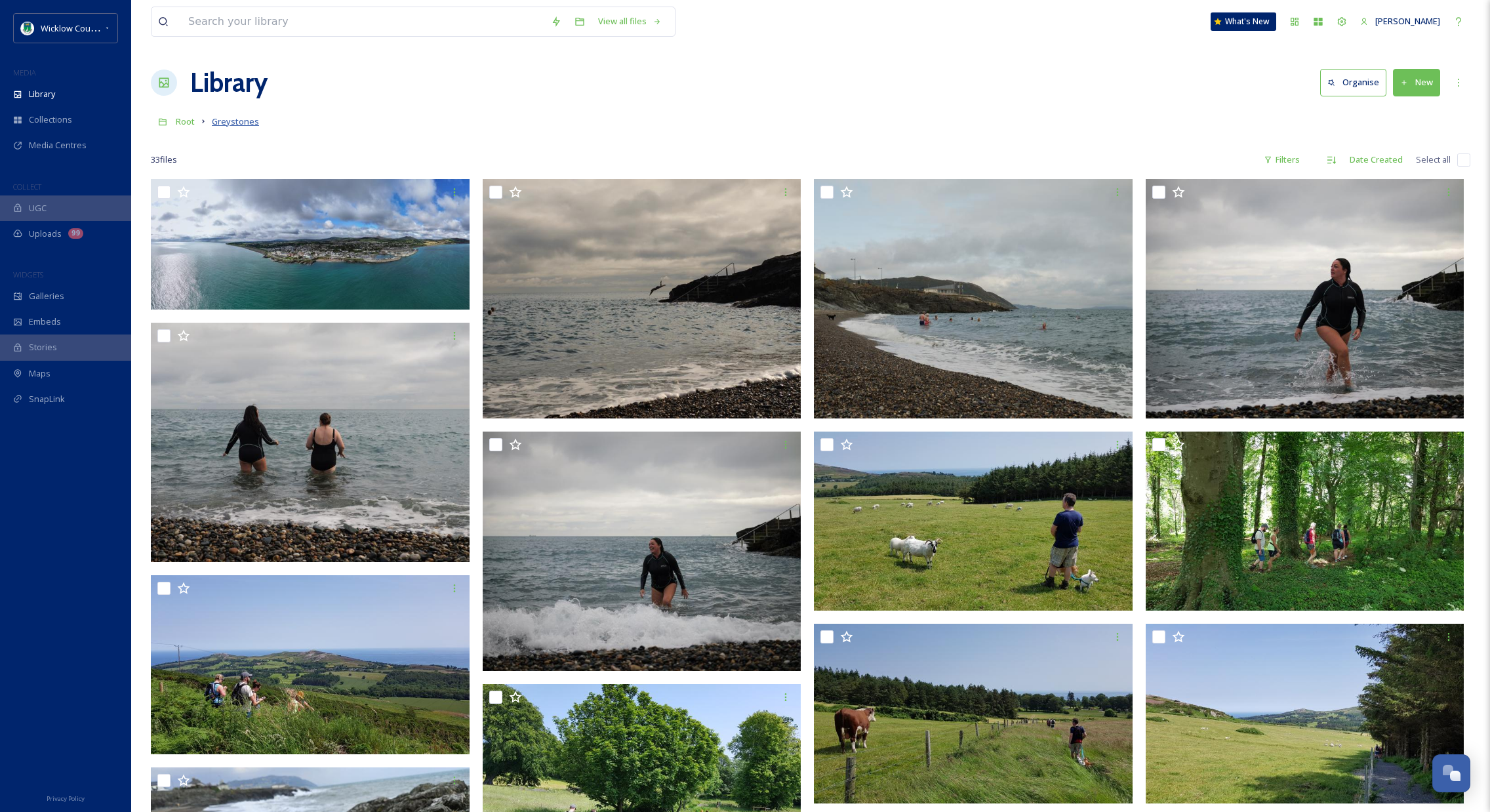
click at [247, 121] on span "Greystones" at bounding box center [235, 121] width 47 height 12
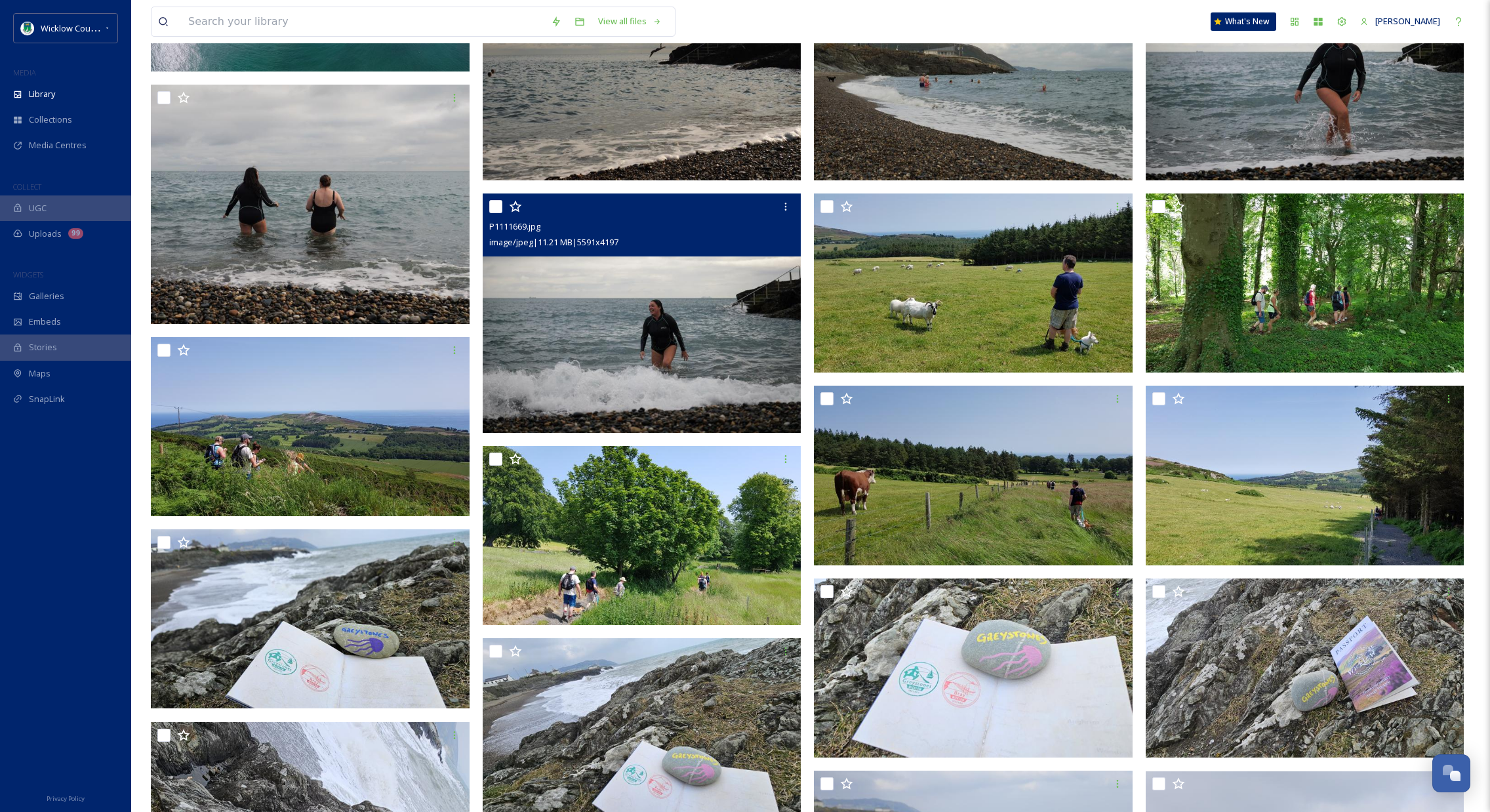
scroll to position [240, 0]
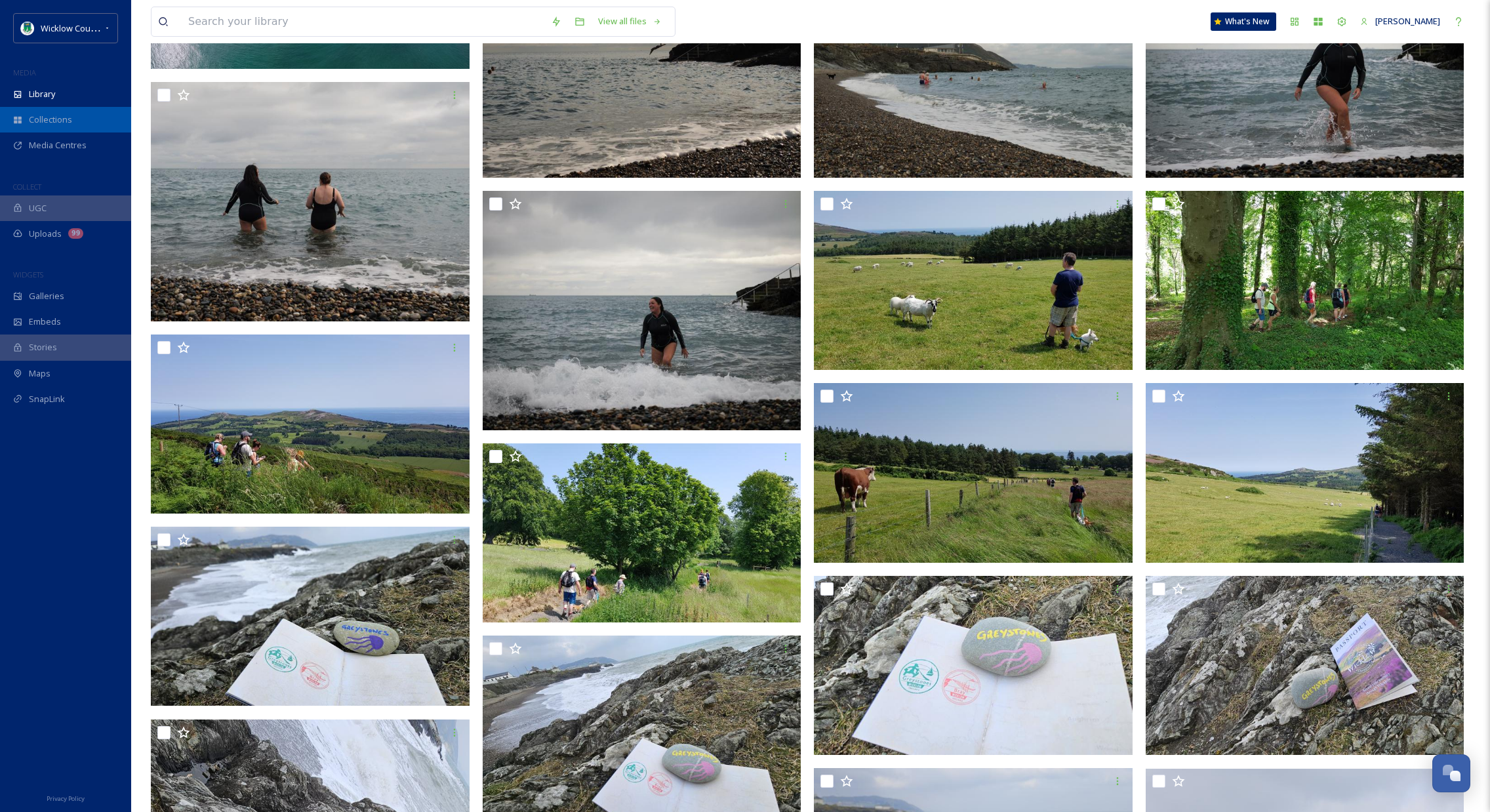
click at [51, 118] on span "Collections" at bounding box center [50, 119] width 43 height 13
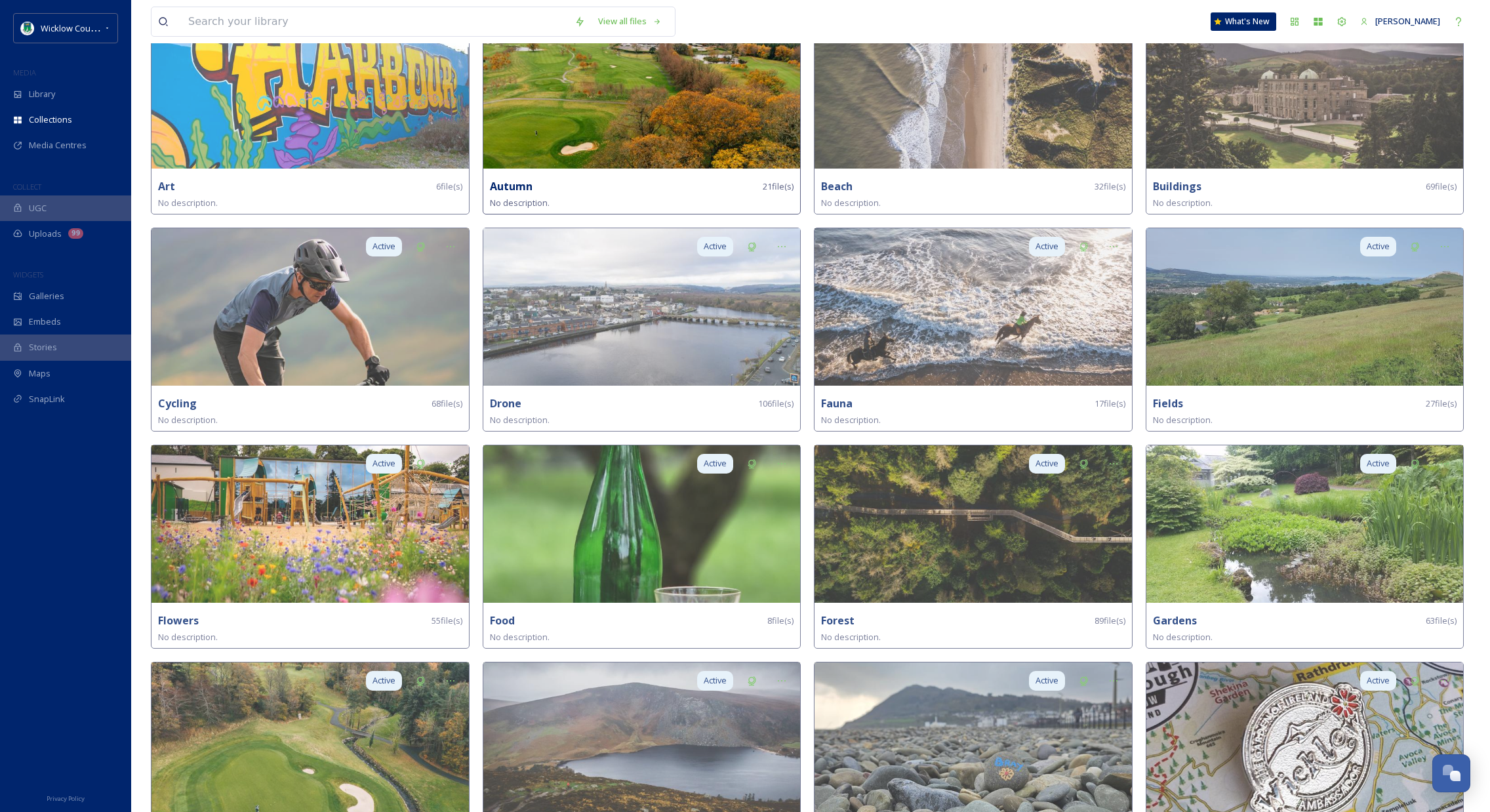
scroll to position [133, 0]
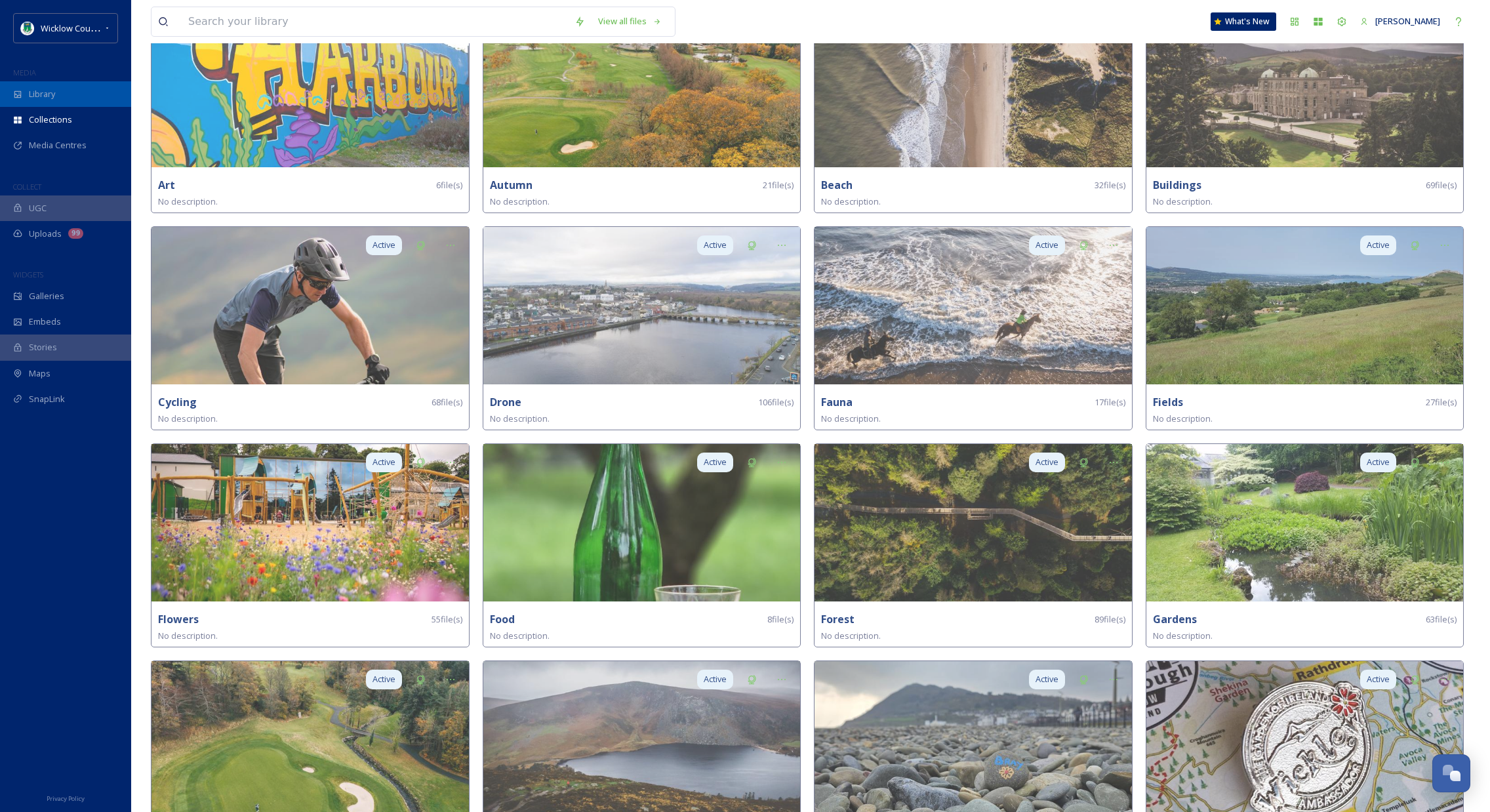
click at [29, 88] on span "Library" at bounding box center [41, 94] width 26 height 13
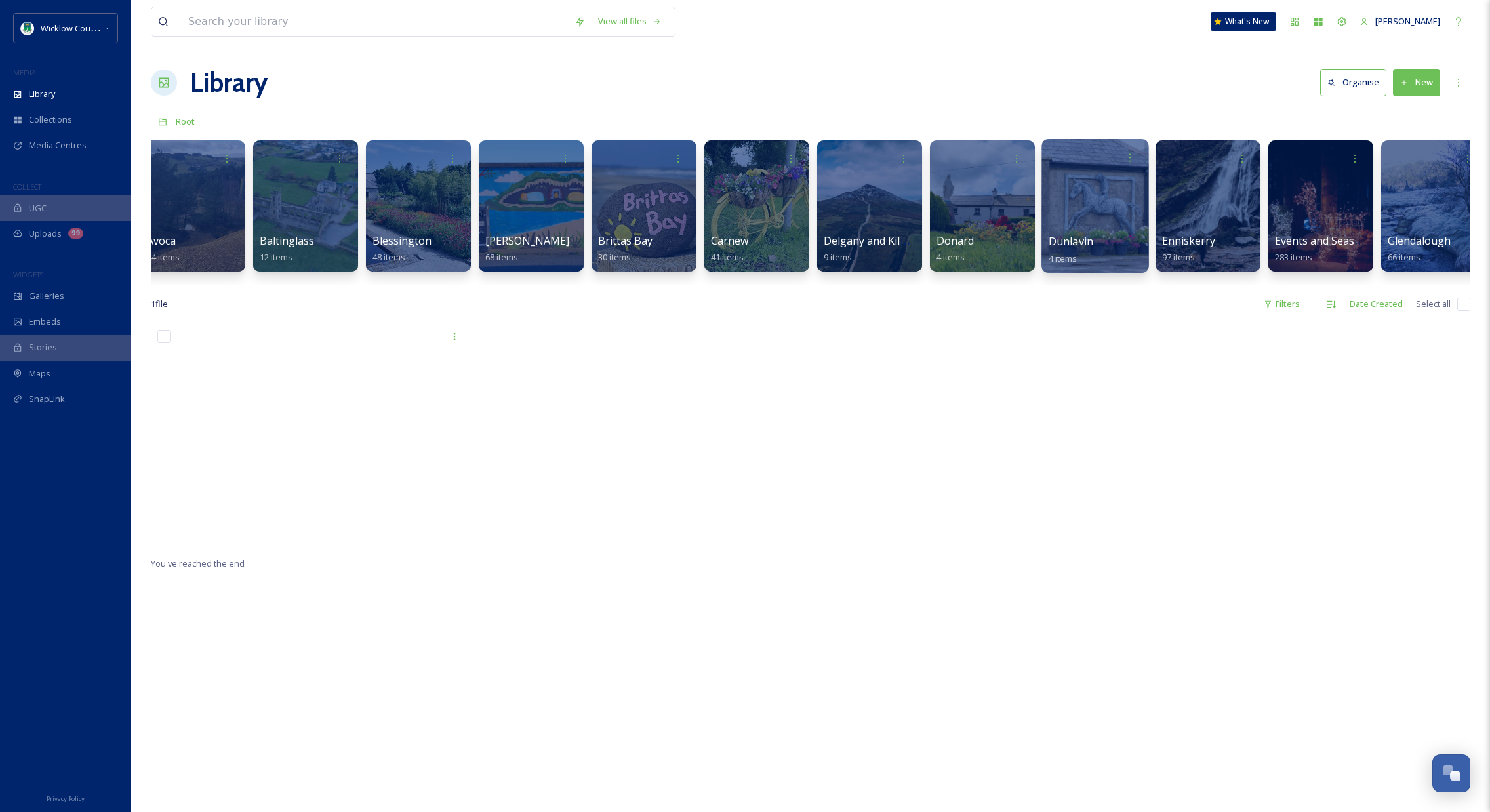
scroll to position [0, 359]
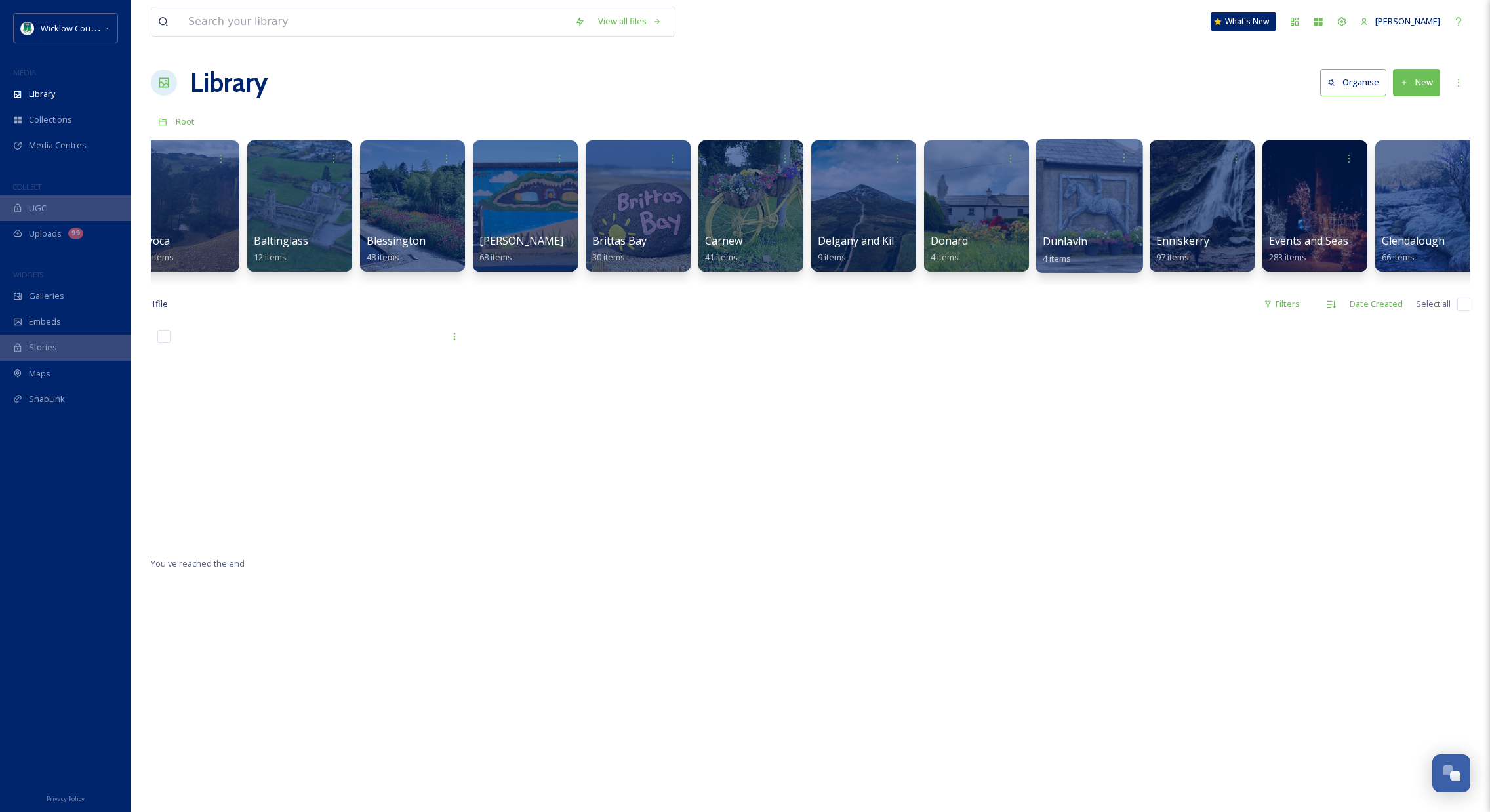
click at [1125, 180] on div at bounding box center [1089, 205] width 107 height 134
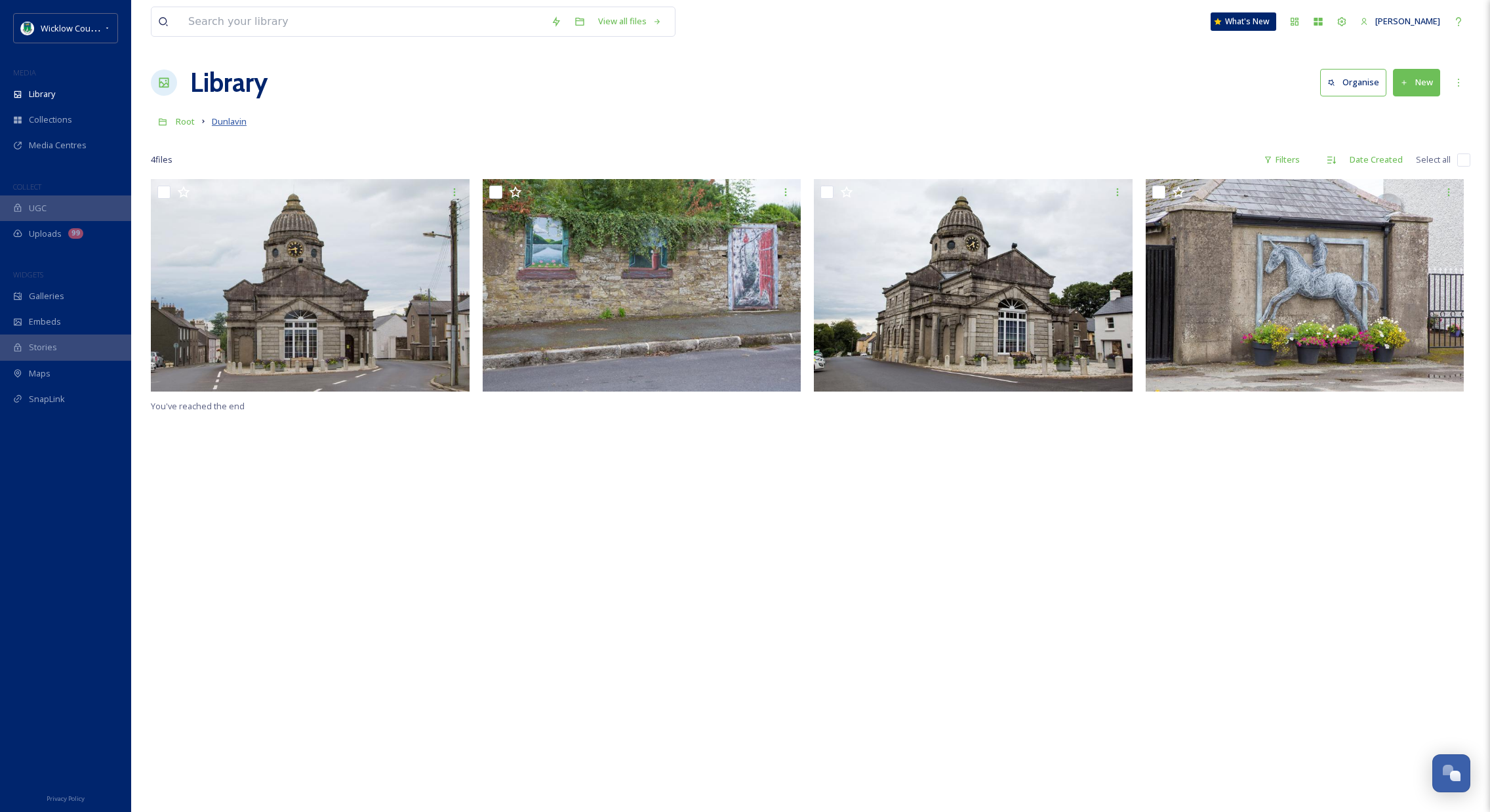
click at [237, 119] on span "Dunlavin" at bounding box center [229, 121] width 34 height 12
click at [56, 95] on div "Library" at bounding box center [66, 94] width 131 height 25
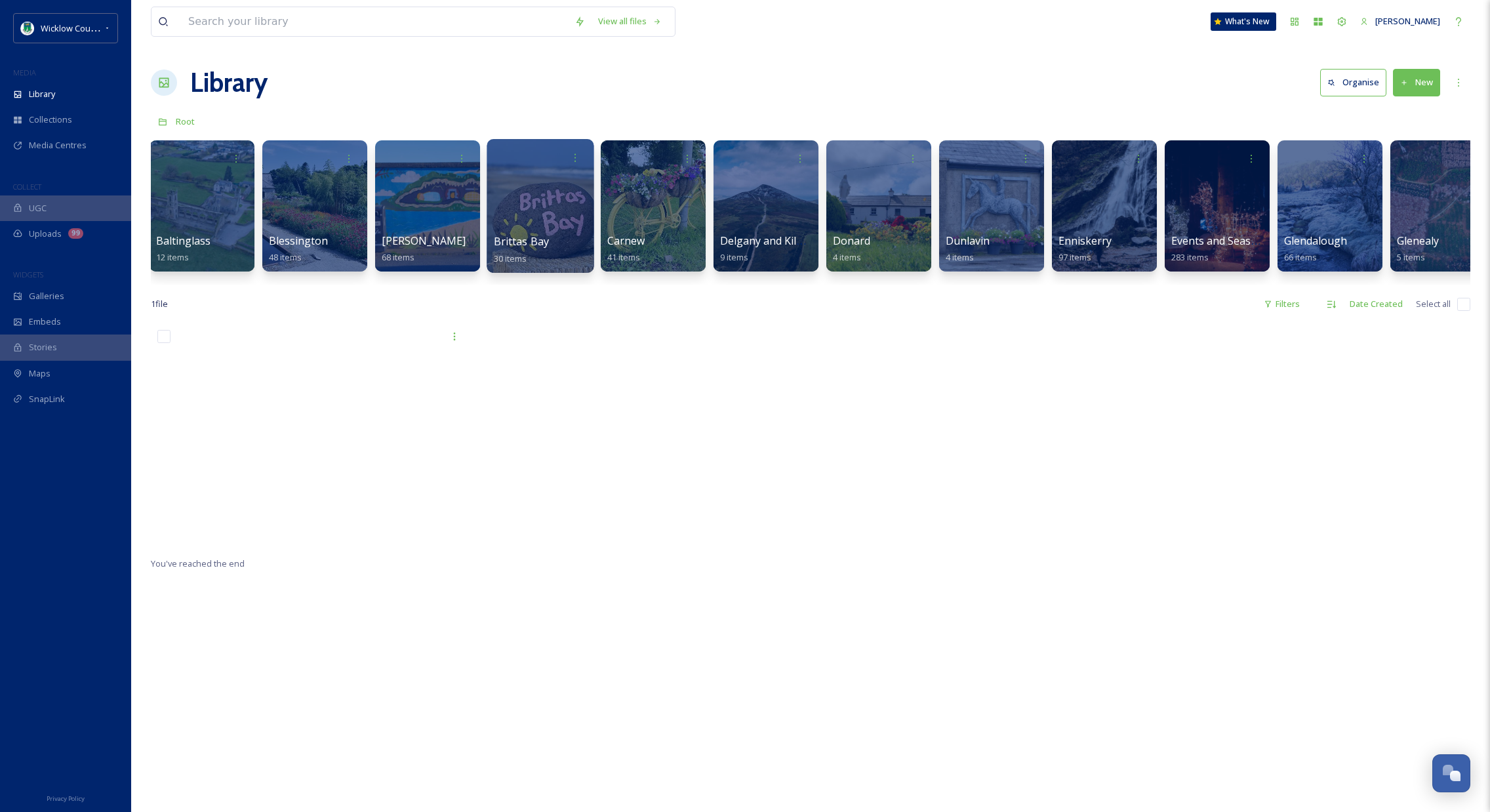
scroll to position [0, 457]
click at [529, 208] on div at bounding box center [538, 205] width 107 height 134
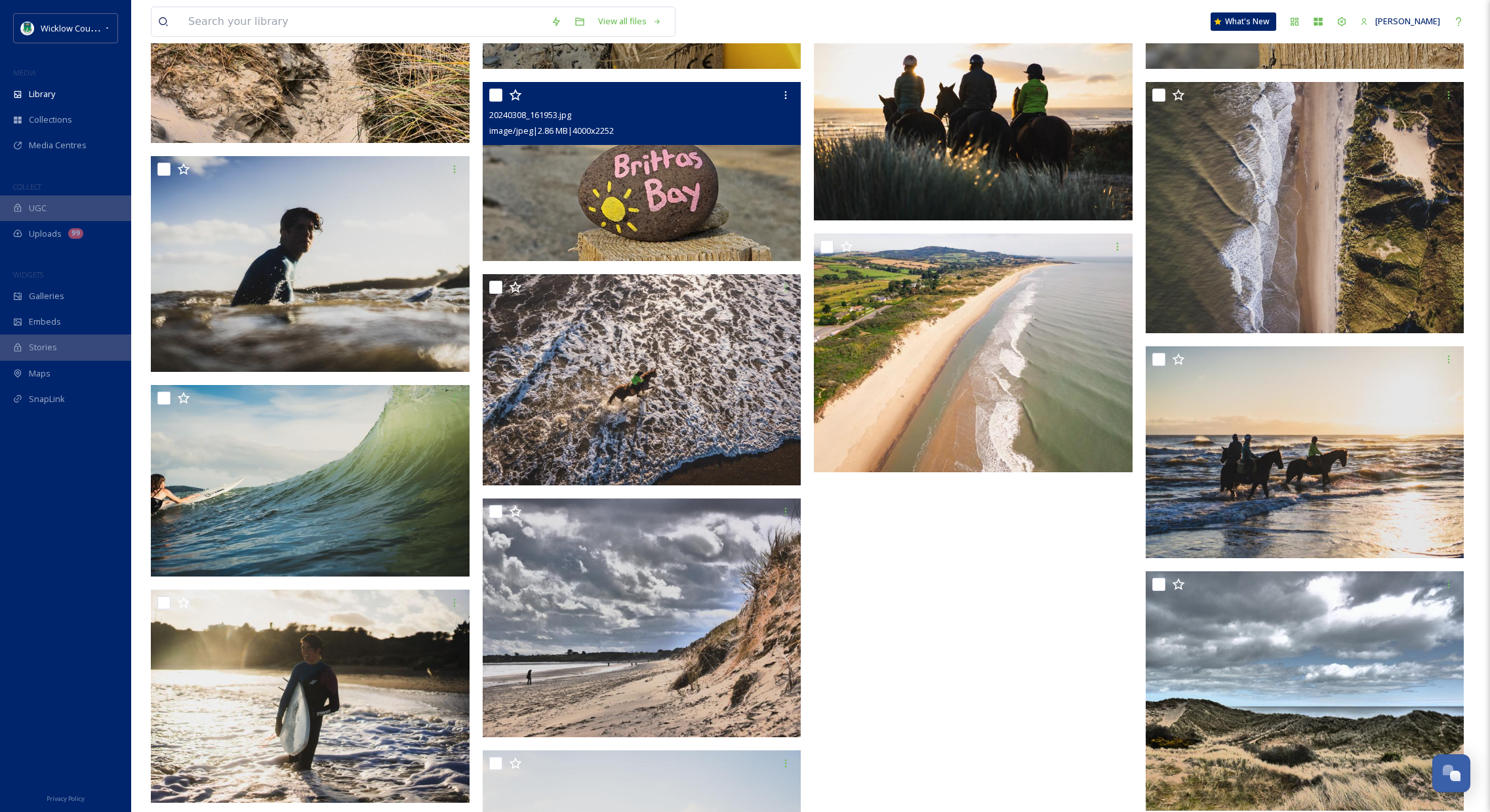
scroll to position [1266, 0]
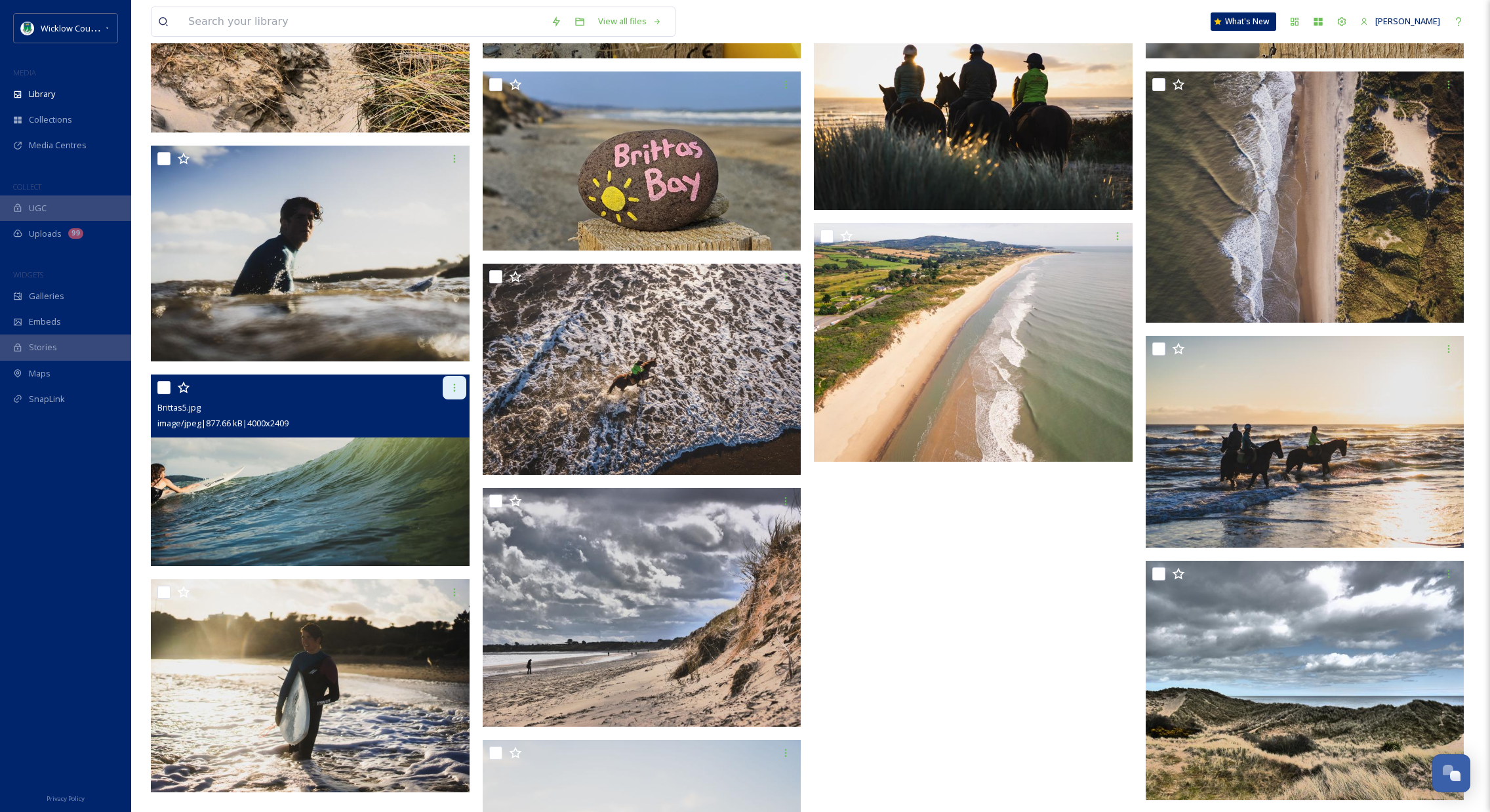
click at [452, 389] on icon at bounding box center [454, 388] width 10 height 10
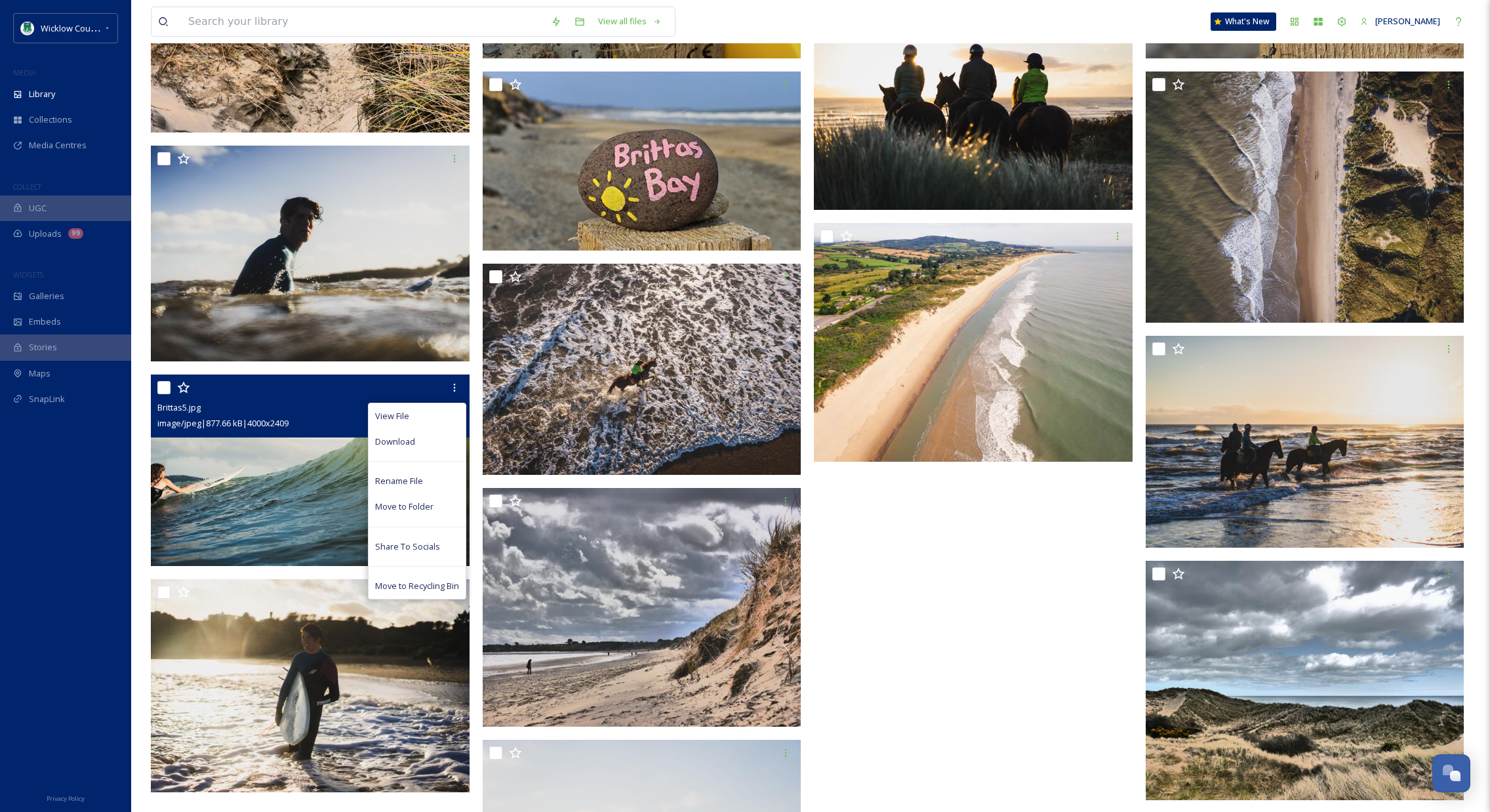
click at [413, 436] on span "Download" at bounding box center [395, 441] width 40 height 13
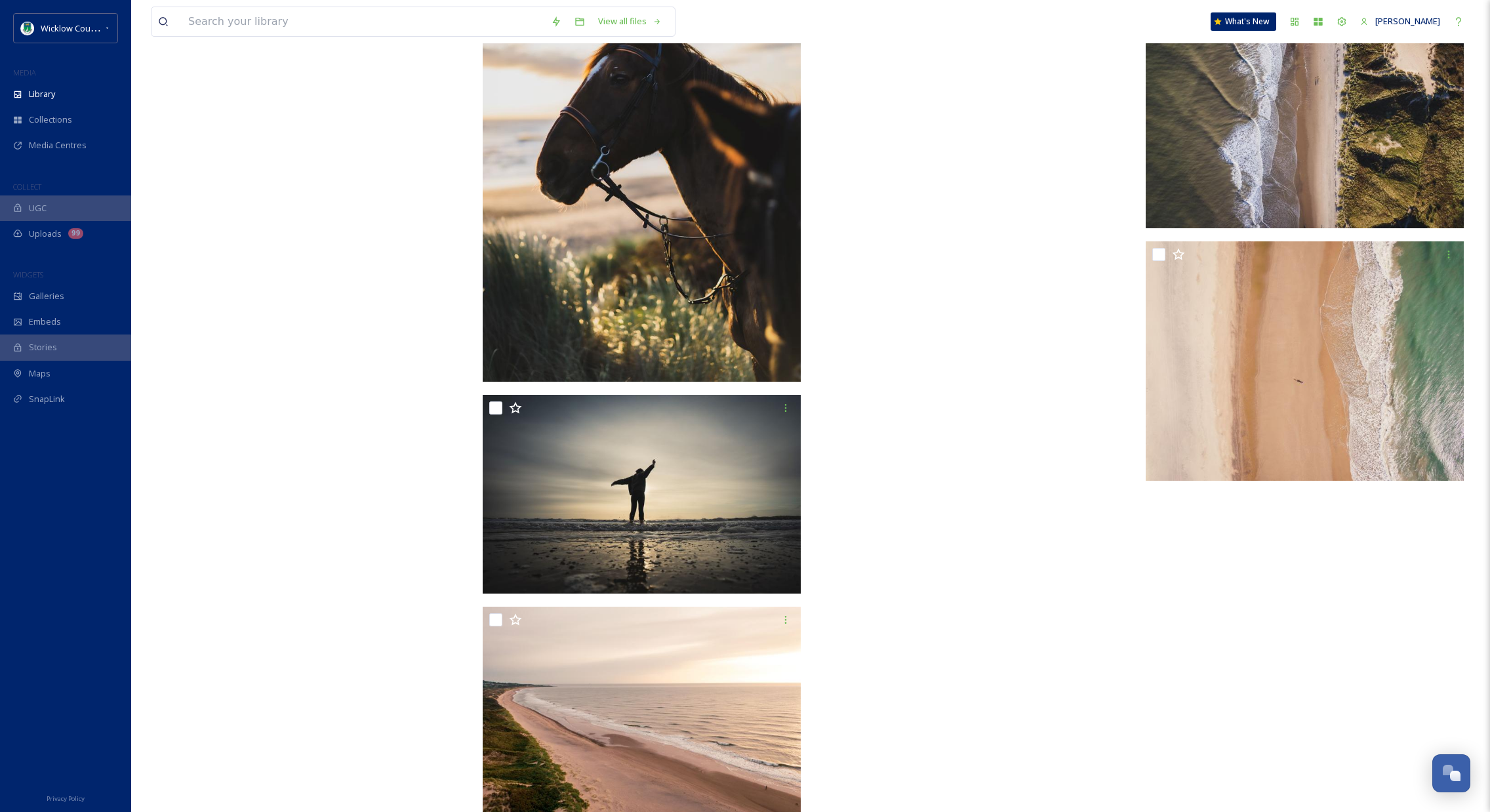
scroll to position [2151, 0]
